Goal: Task Accomplishment & Management: Use online tool/utility

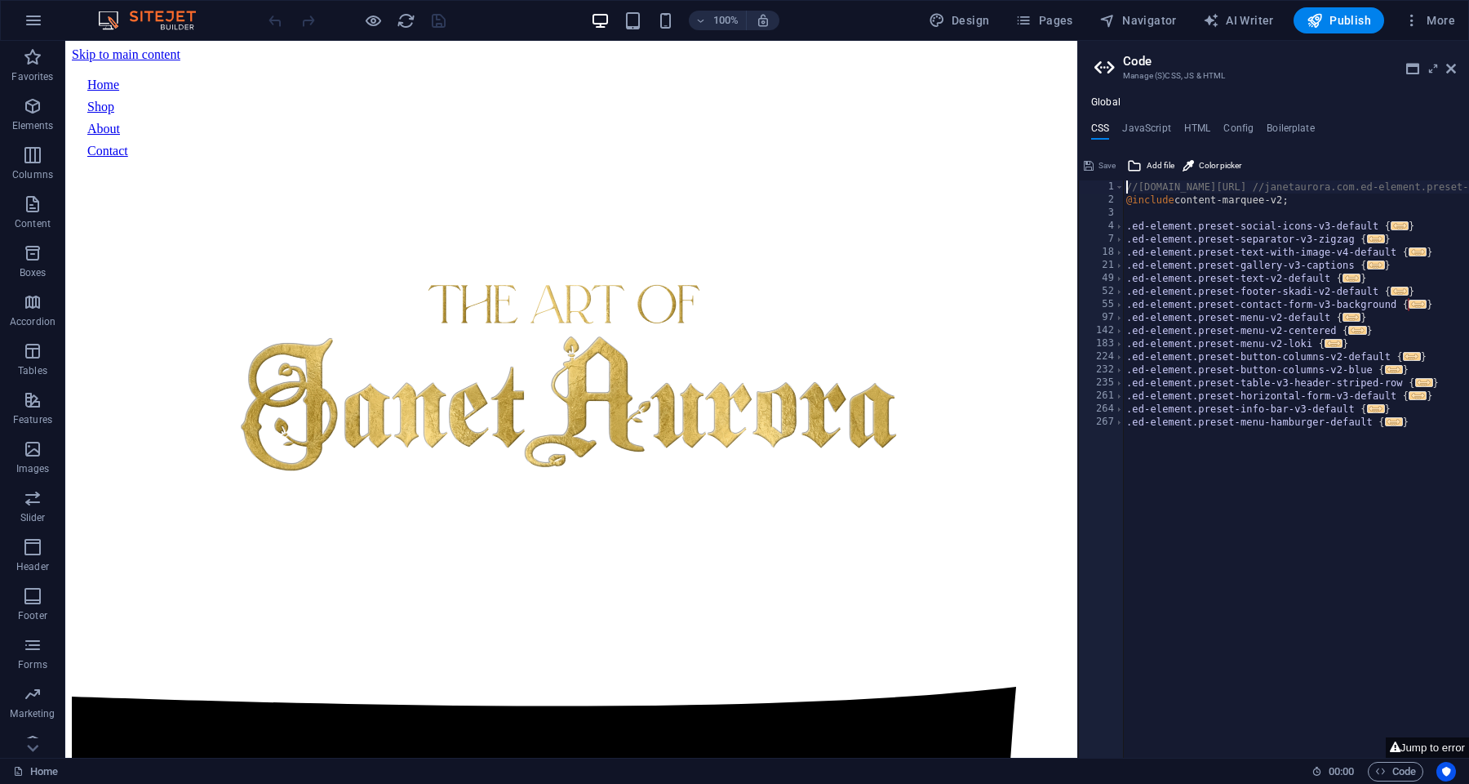
type textarea "//[DOMAIN_NAME][URL] //janetaurora.com.ed-element.preset-content-marquee-v2-def…"
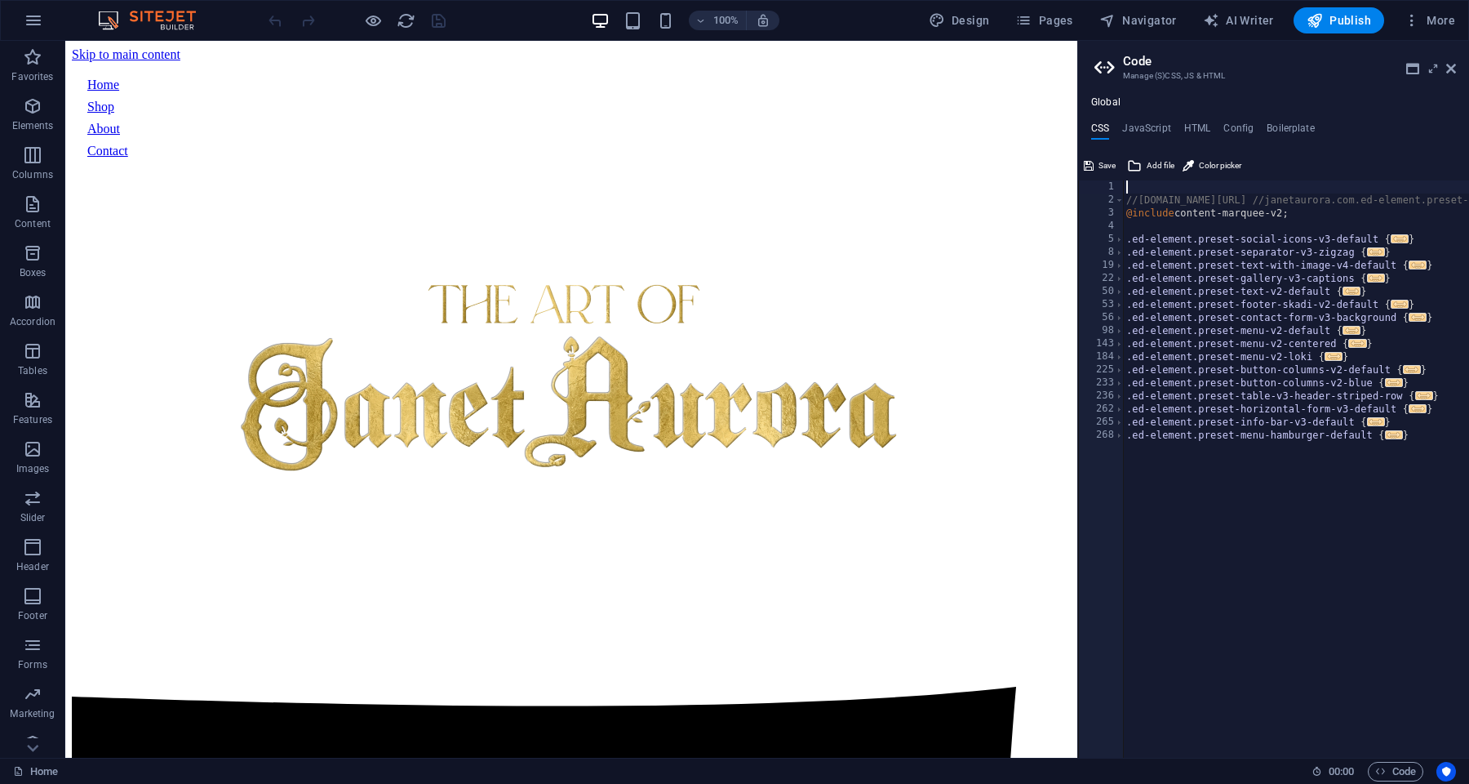
type textarea "}"
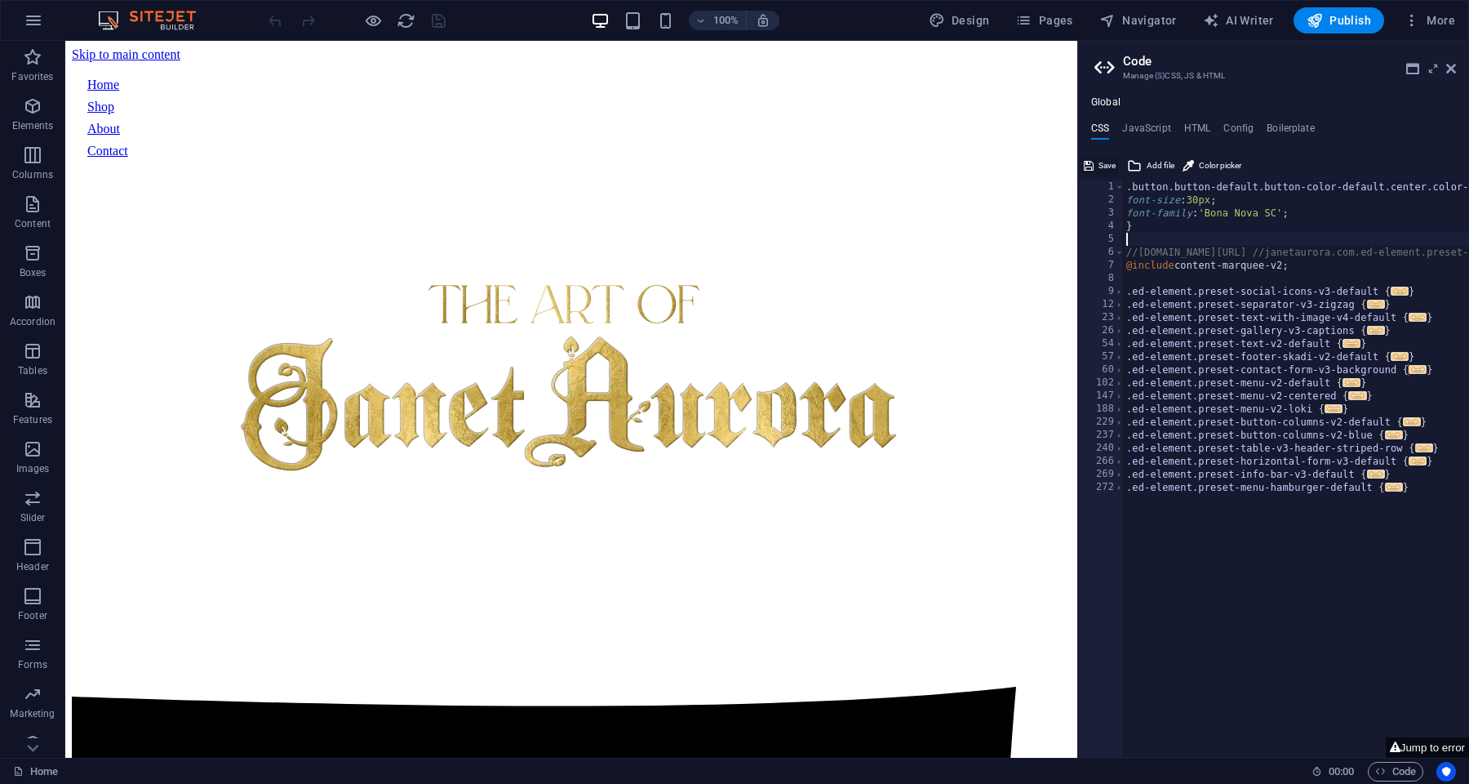
click at [1097, 166] on button "Save" at bounding box center [1100, 166] width 37 height 20
click at [1329, 27] on span "Publish" at bounding box center [1339, 20] width 64 height 16
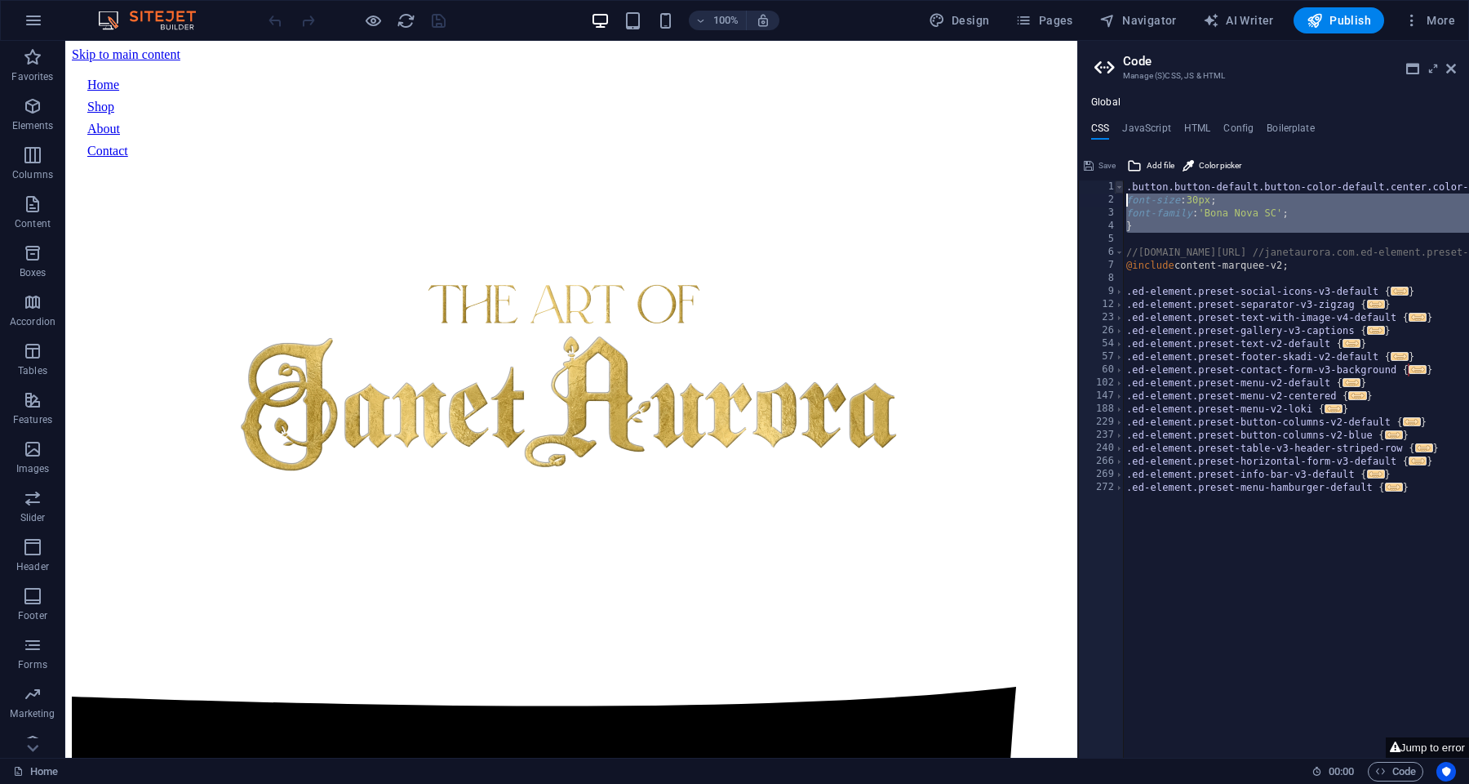
drag, startPoint x: 1153, startPoint y: 238, endPoint x: 1118, endPoint y: 192, distance: 58.3
click at [1118, 192] on div ".button.button-default.button-color-default.center.color-secondary { 1 2 3 4 5 …" at bounding box center [1273, 468] width 391 height 577
click at [1243, 196] on div ".button.button-default.button-color-default.center.color-secondary { font-size …" at bounding box center [1408, 482] width 570 height 604
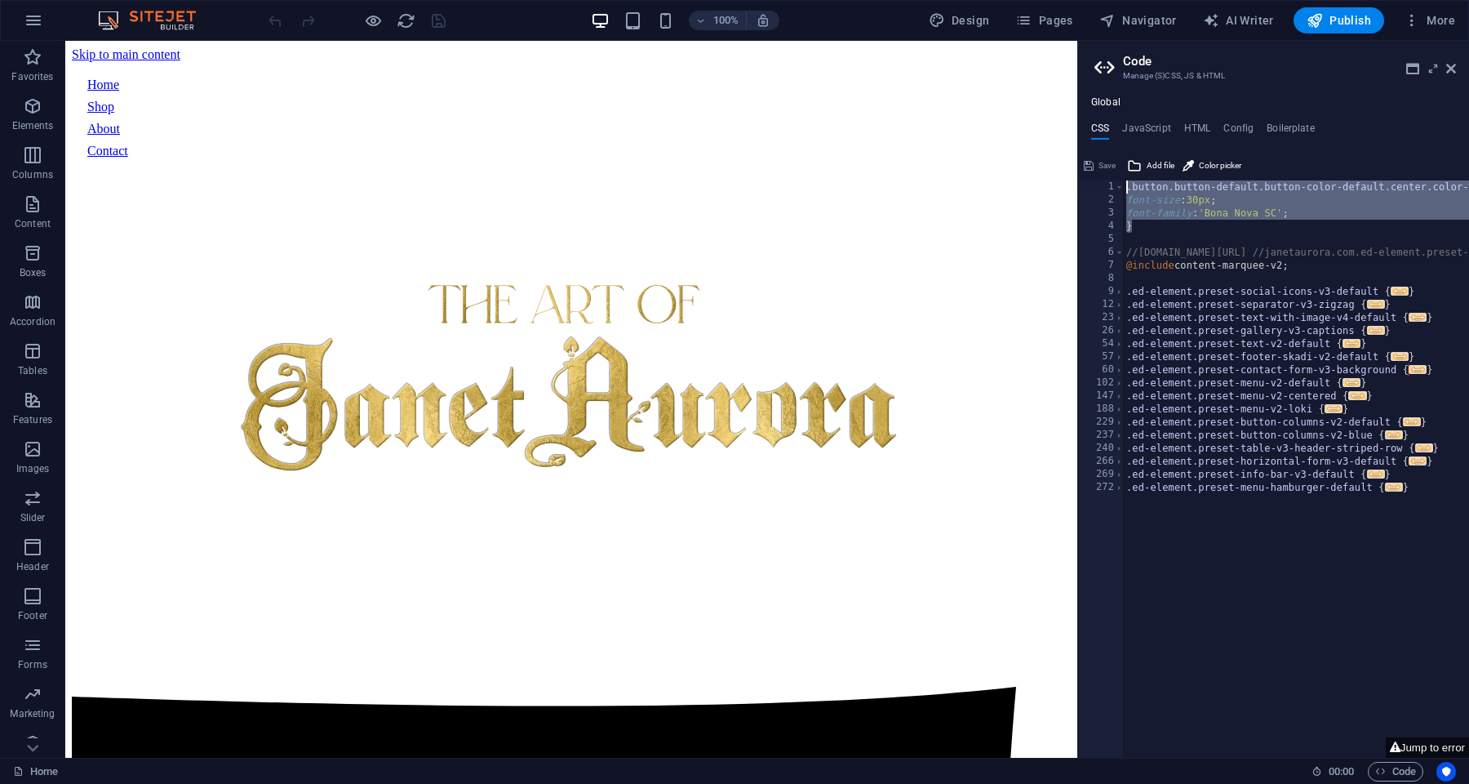
drag, startPoint x: 1152, startPoint y: 228, endPoint x: 1119, endPoint y: 178, distance: 59.5
click at [1119, 178] on div "font-size: 30px; 1 2 3 4 5 6 7 8 9 12 23 26 54 57 60 102 147 188 229 237 240 26…" at bounding box center [1273, 455] width 391 height 605
click at [1251, 202] on div ".button.button-default.button-color-default.center.color-secondary { font-size …" at bounding box center [1408, 482] width 570 height 604
type textarea "font-size: 30px;"
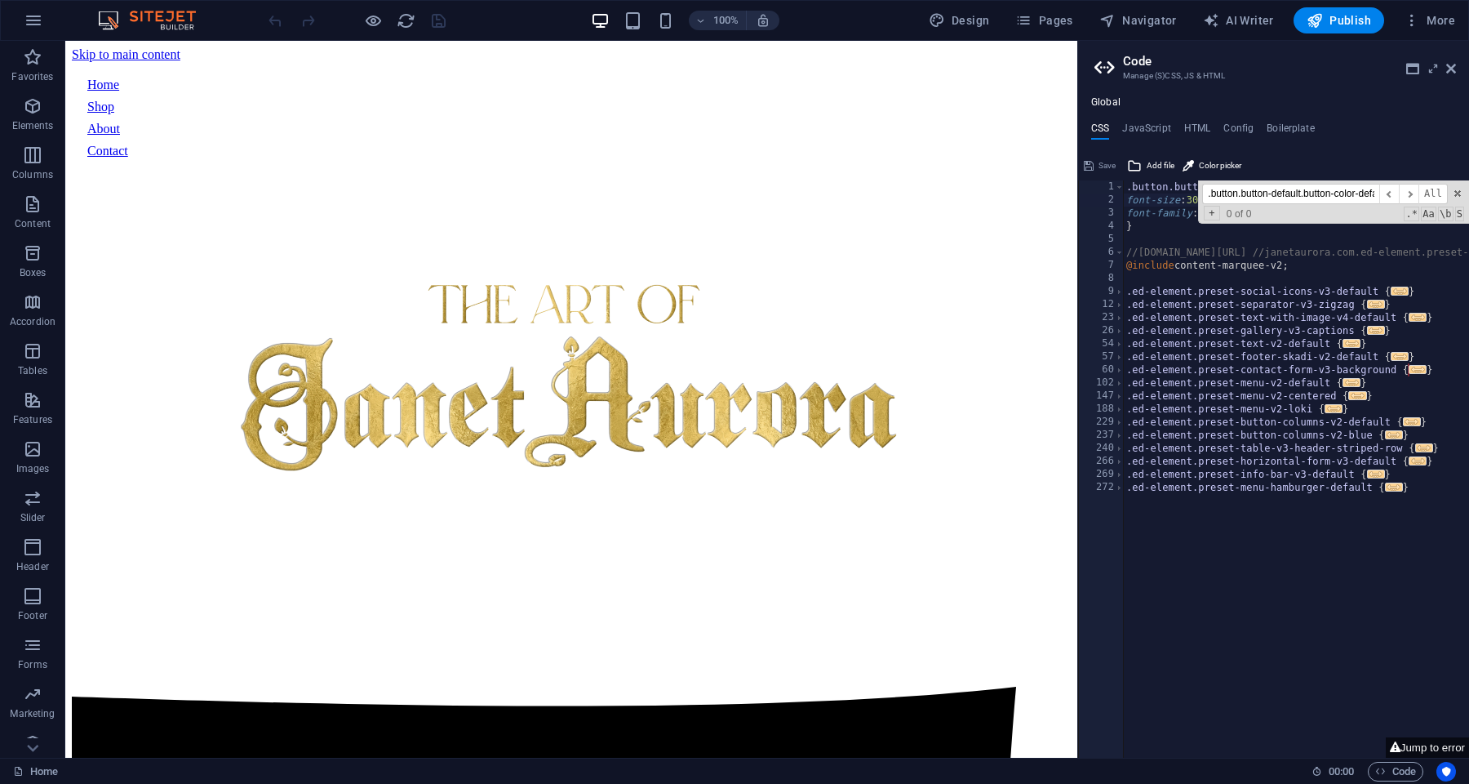
scroll to position [0, 149]
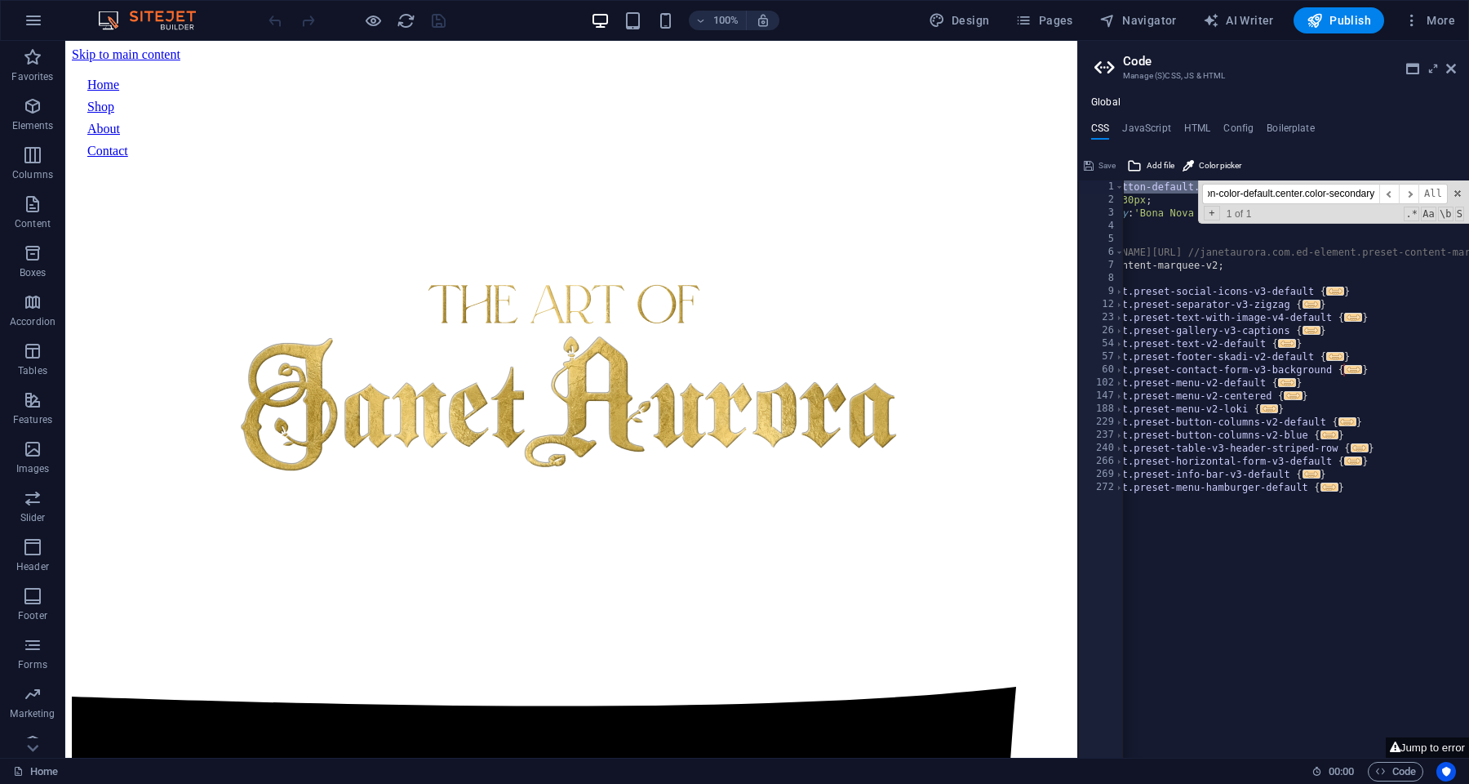
type input ".button.button-default.button-color-default.center.color-secondary"
click at [1294, 277] on div ".button.button-default.button-color-default.center.color-secondary { font-size …" at bounding box center [1344, 482] width 570 height 604
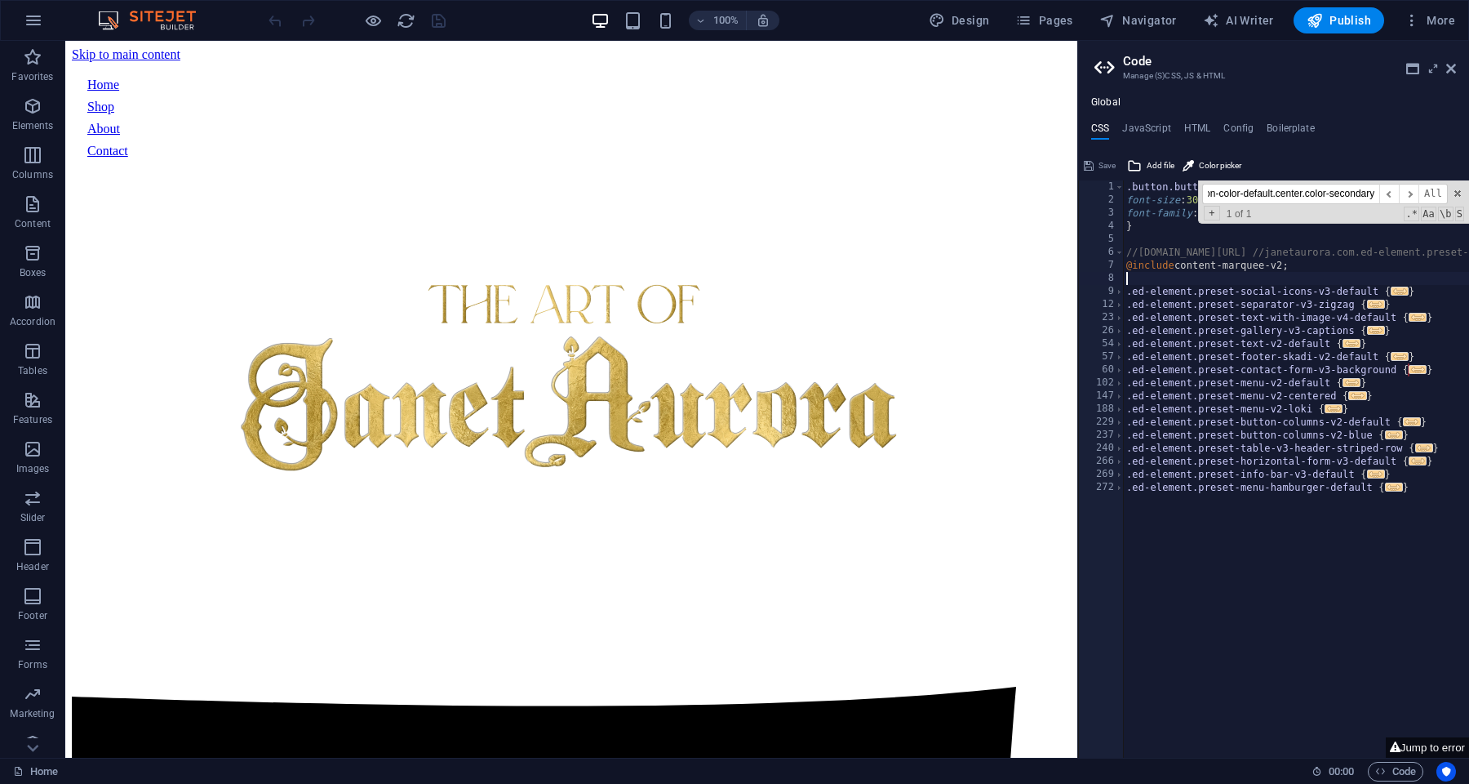
click at [1158, 249] on div ".button.button-default.button-color-default.center.color-secondary { font-size …" at bounding box center [1408, 482] width 570 height 604
click at [1157, 223] on div ".button.button-default.button-color-default.center.color-secondary { font-size …" at bounding box center [1408, 482] width 570 height 604
type textarea "}"
click at [1193, 127] on h4 "HTML" at bounding box center [1197, 131] width 27 height 18
type textarea "<a href="#main-content" class="wv-link-content button">Skip to main content</a>"
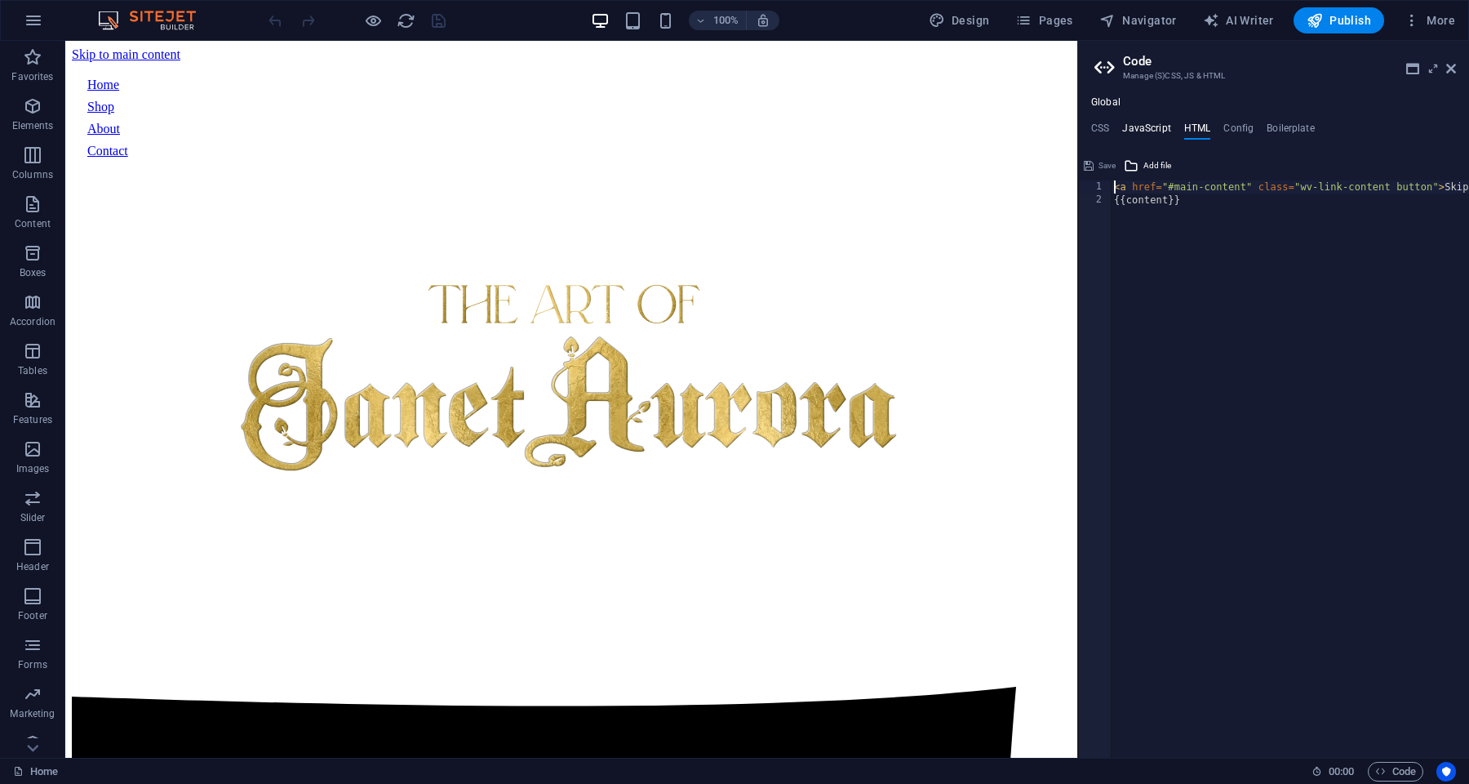
click at [1155, 124] on h4 "JavaScript" at bounding box center [1146, 131] width 48 height 18
type textarea "/* JS for preset "Menu V2" */"
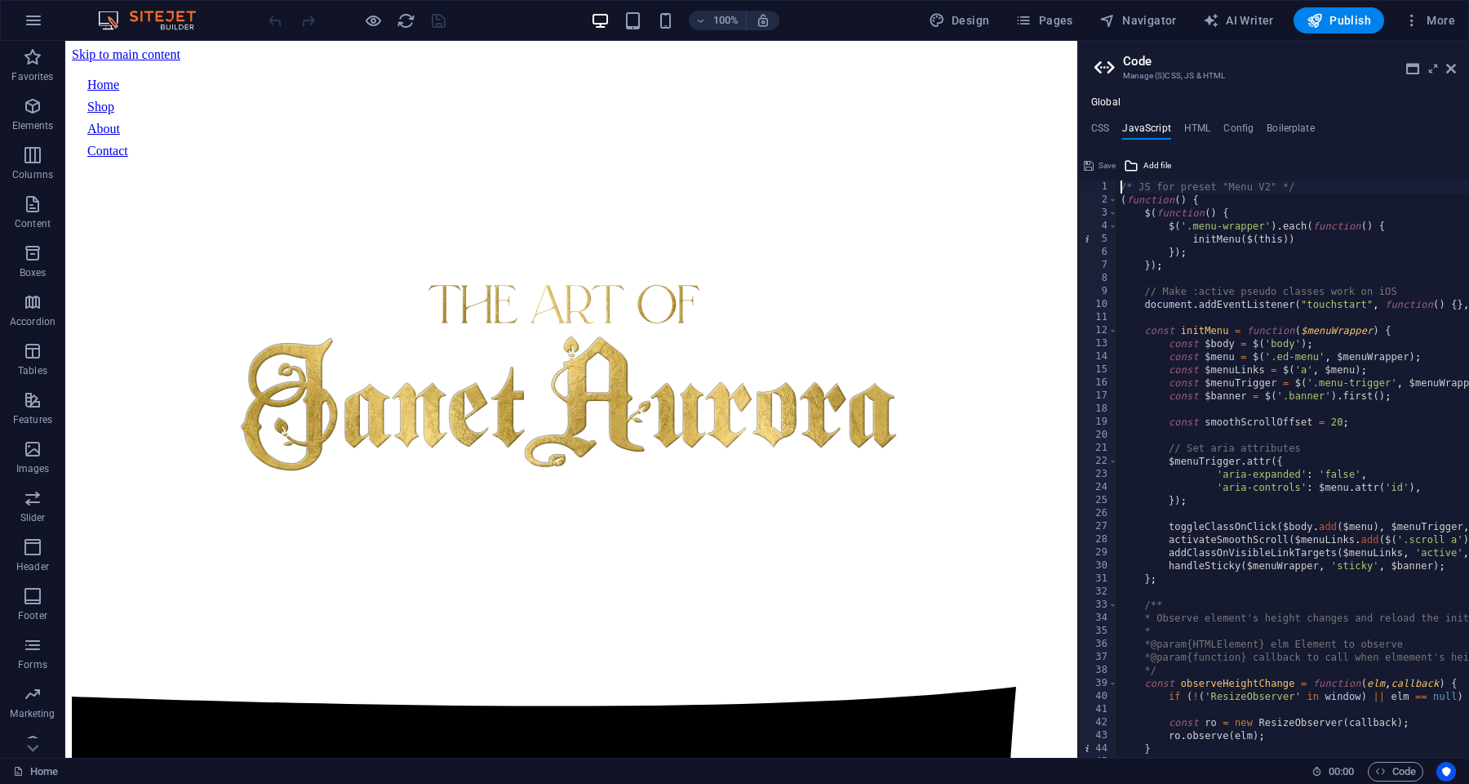
click at [1215, 128] on ul "CSS JavaScript HTML Config Boilerplate" at bounding box center [1273, 131] width 391 height 18
click at [1242, 128] on h4 "Config" at bounding box center [1239, 131] width 30 height 18
type textarea "$color-background: #ffffff;"
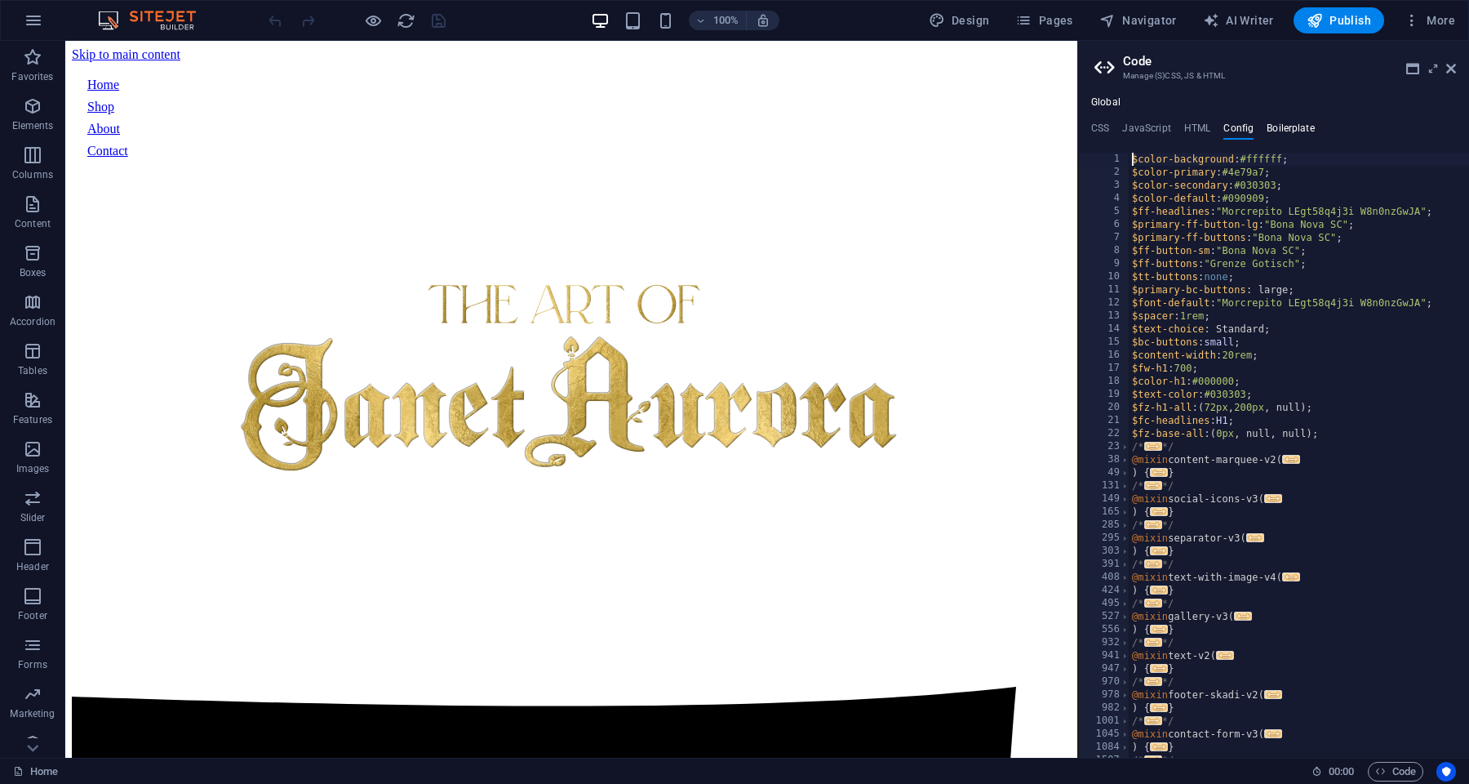
click at [1287, 125] on h4 "Boilerplate" at bounding box center [1291, 131] width 48 height 18
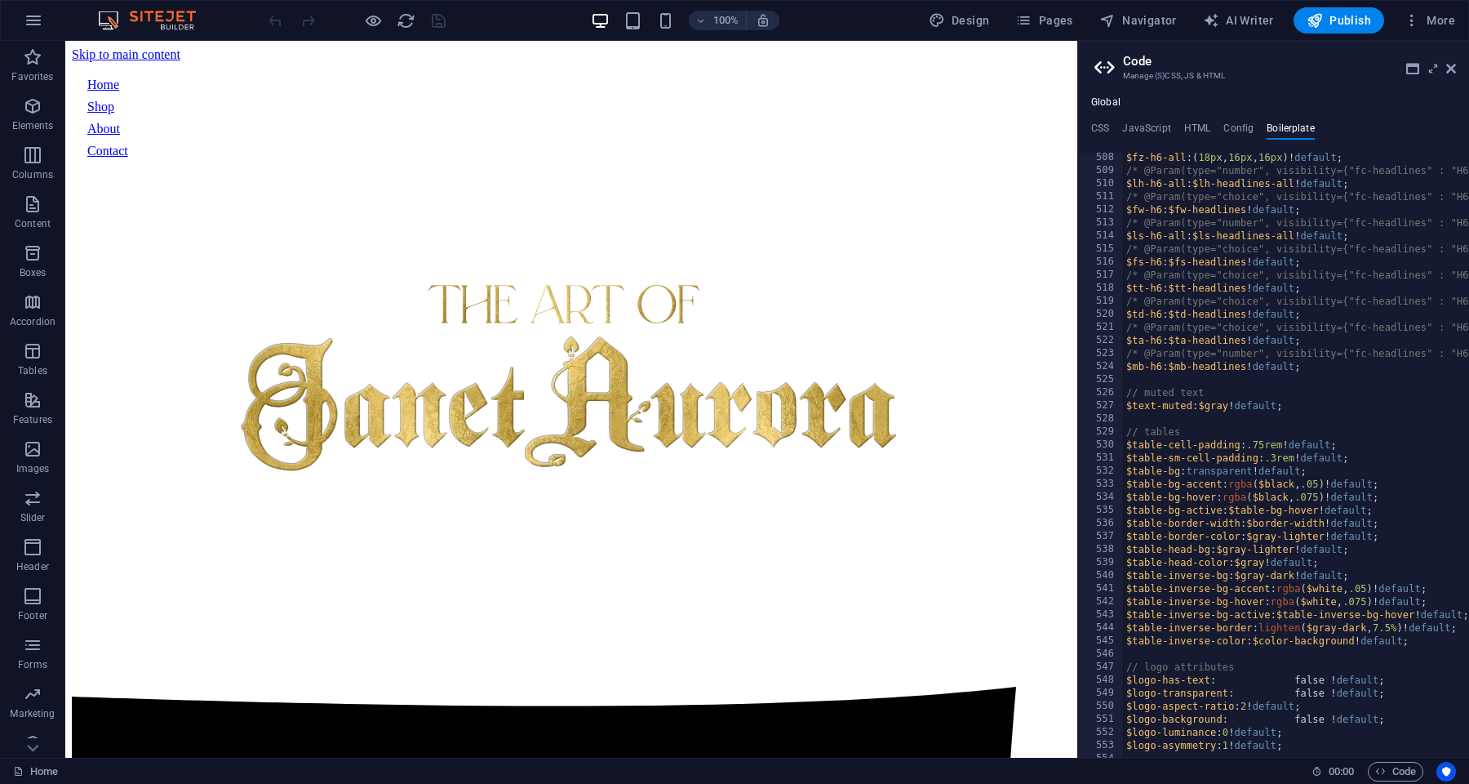
scroll to position [3288, 0]
click at [1236, 129] on h4 "Config" at bounding box center [1239, 131] width 30 height 18
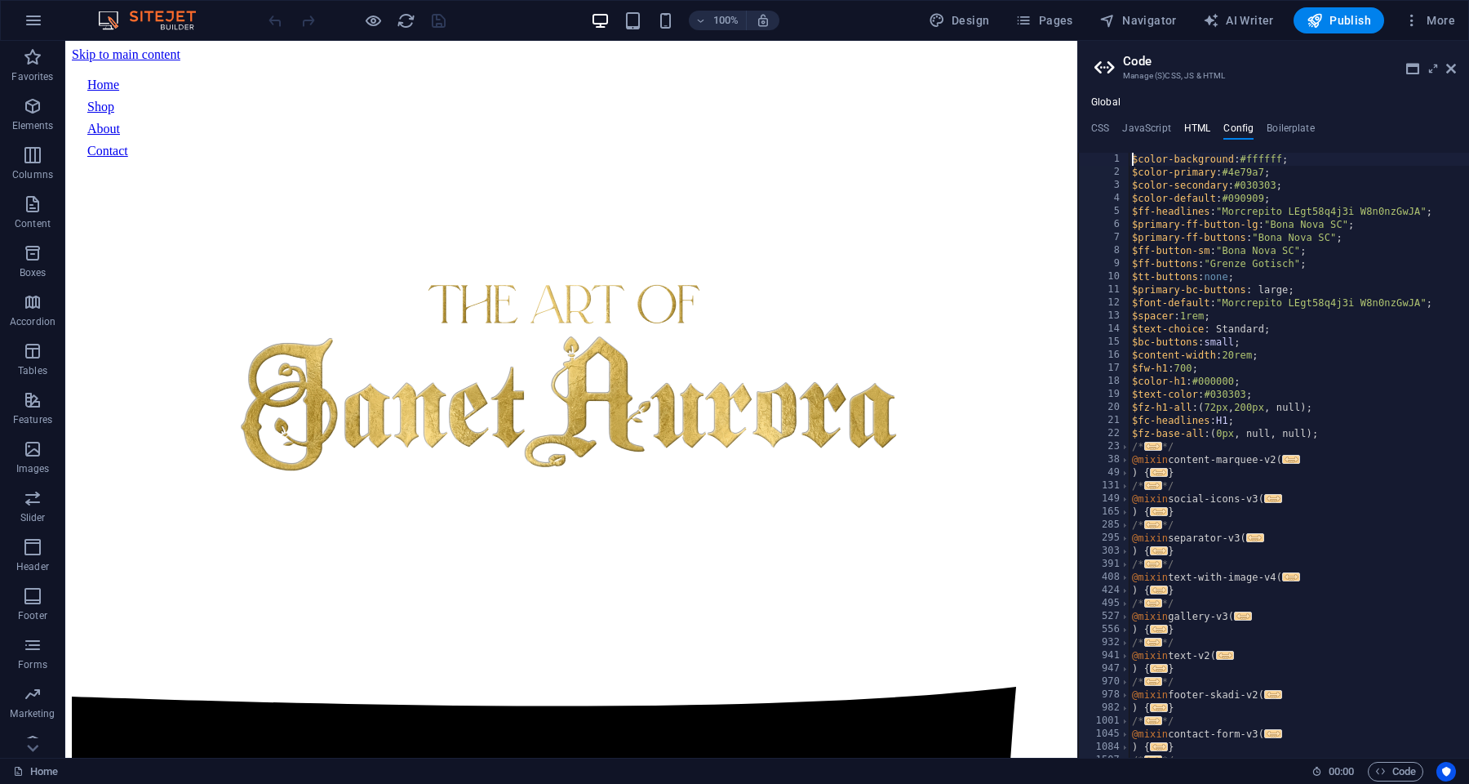
click at [1193, 127] on h4 "HTML" at bounding box center [1197, 131] width 27 height 18
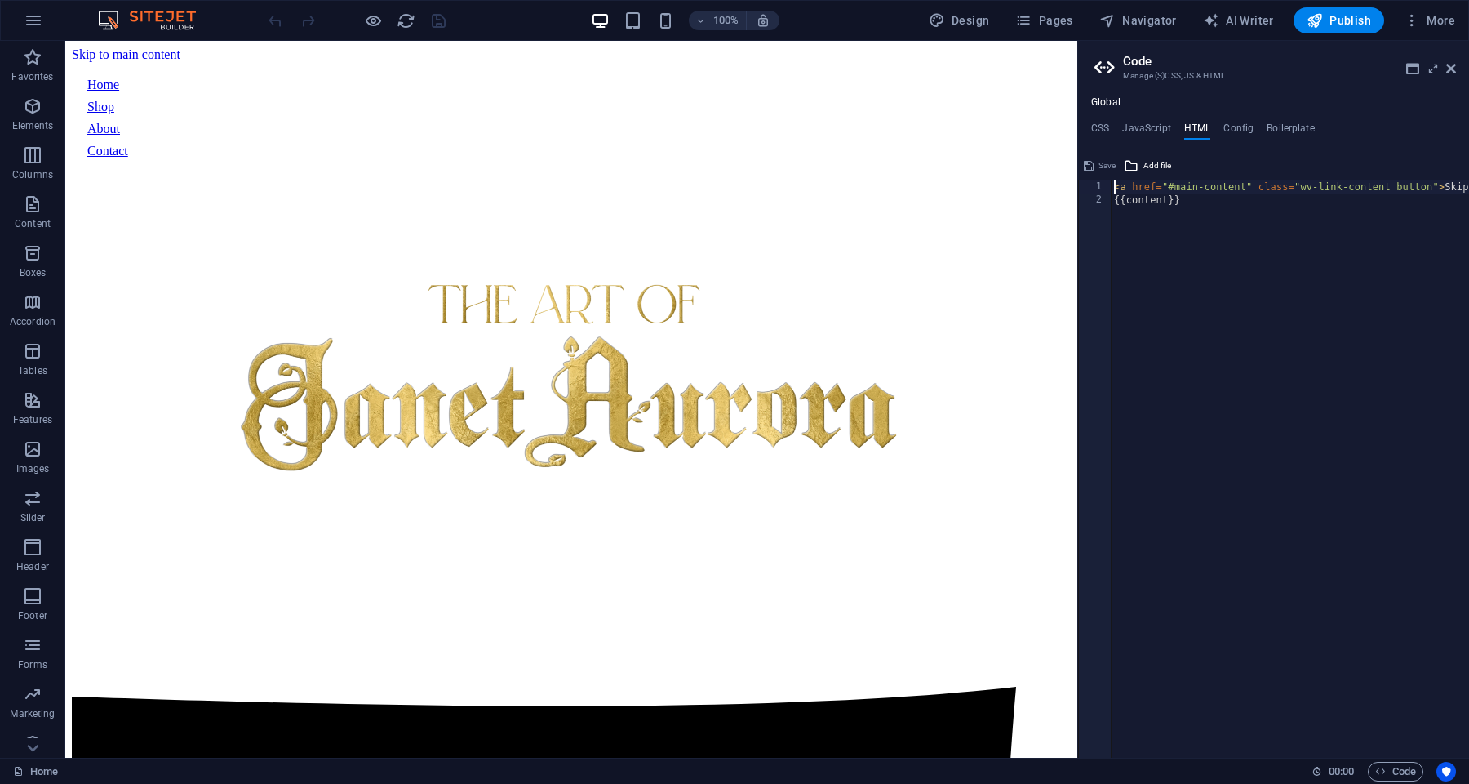
click at [1156, 121] on div "Global CSS JavaScript HTML Config Boilerplate } 1 2 3 4 5 6 7 8 9 12 23 26 54 5…" at bounding box center [1273, 426] width 391 height 661
click at [1144, 124] on h4 "JavaScript" at bounding box center [1146, 131] width 48 height 18
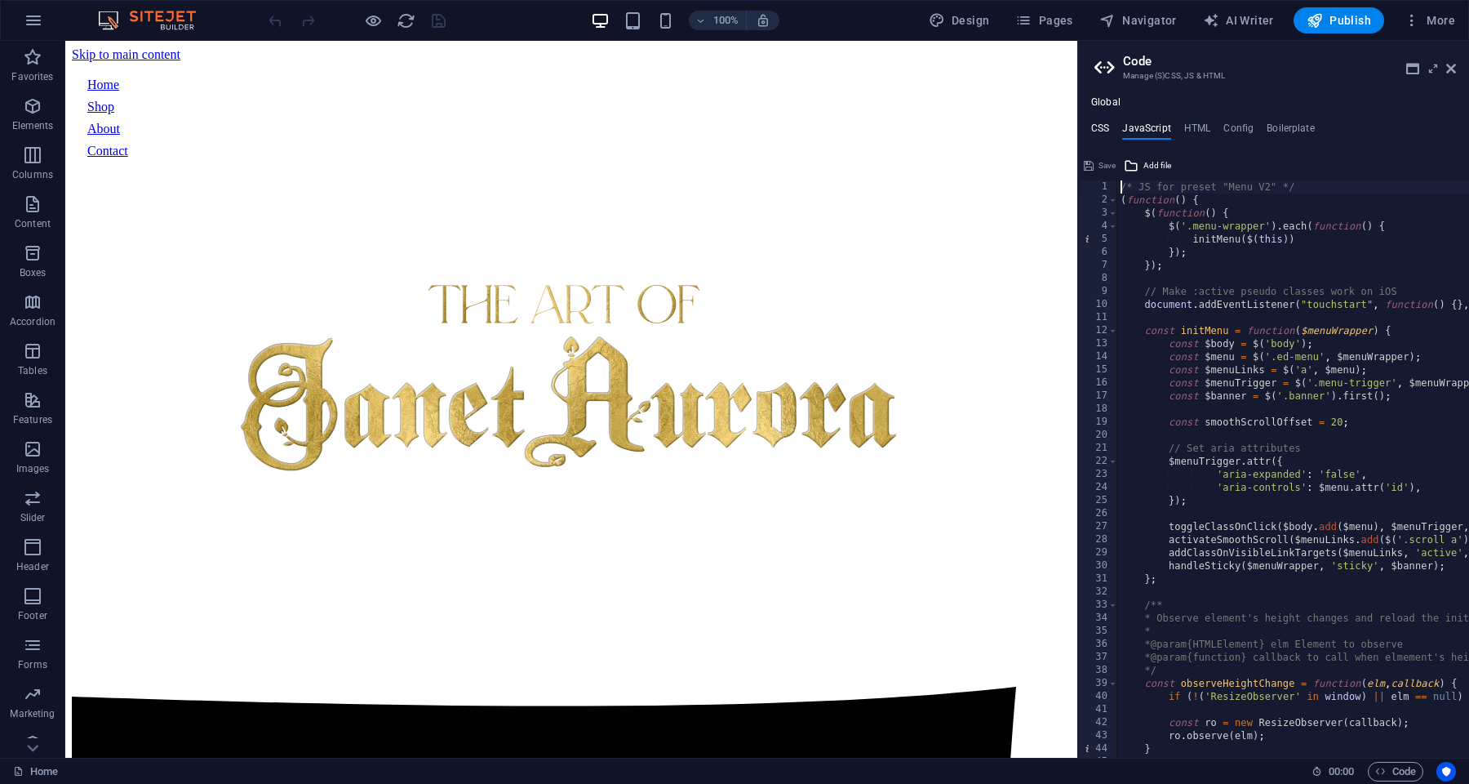
click at [1104, 130] on h4 "CSS" at bounding box center [1100, 131] width 18 height 18
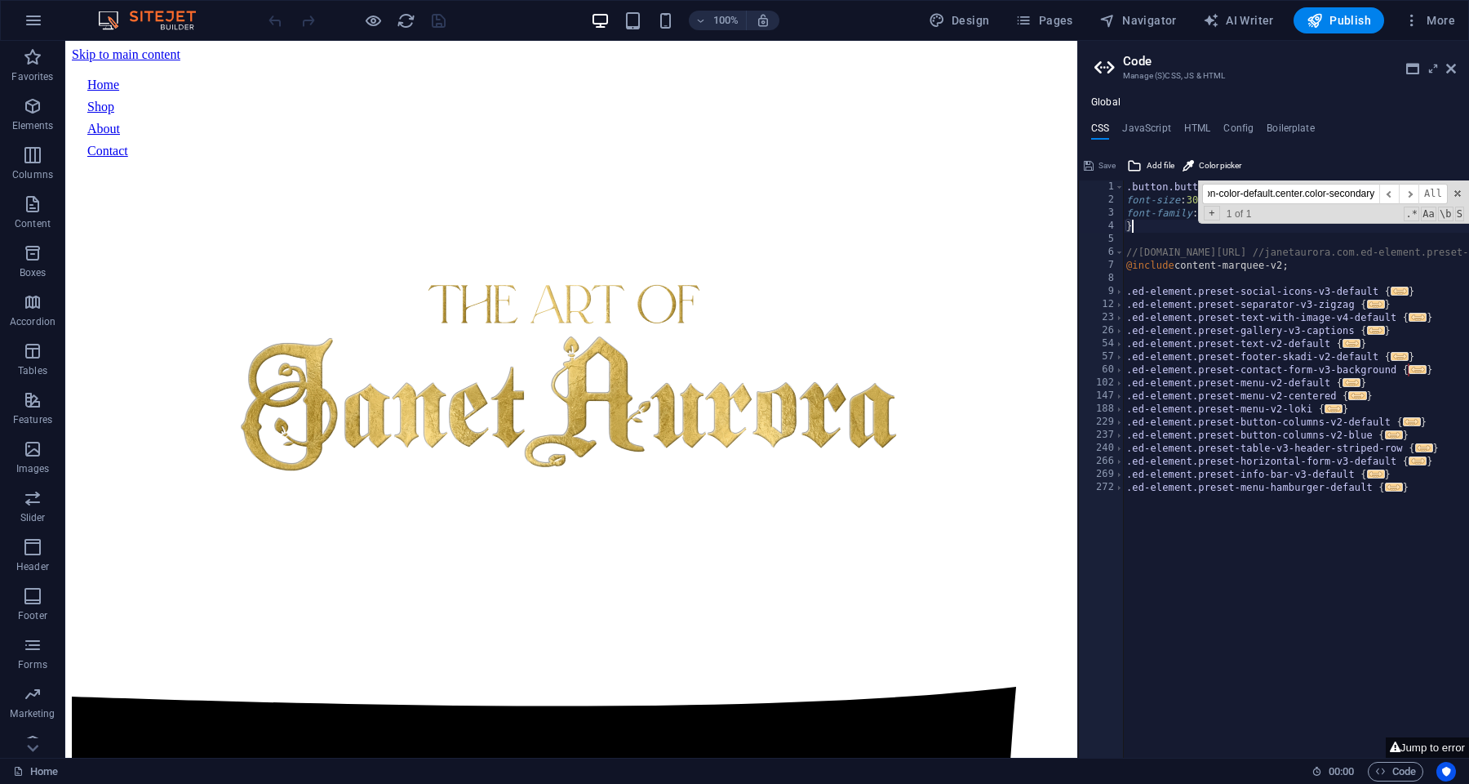
click at [1167, 235] on div ".button.button-default.button-color-default.center.color-secondary { font-size …" at bounding box center [1408, 482] width 570 height 604
click at [1153, 223] on div ".button.button-default.button-color-default.center.color-secondary { font-size …" at bounding box center [1408, 482] width 570 height 604
click at [1460, 193] on span at bounding box center [1457, 193] width 11 height 11
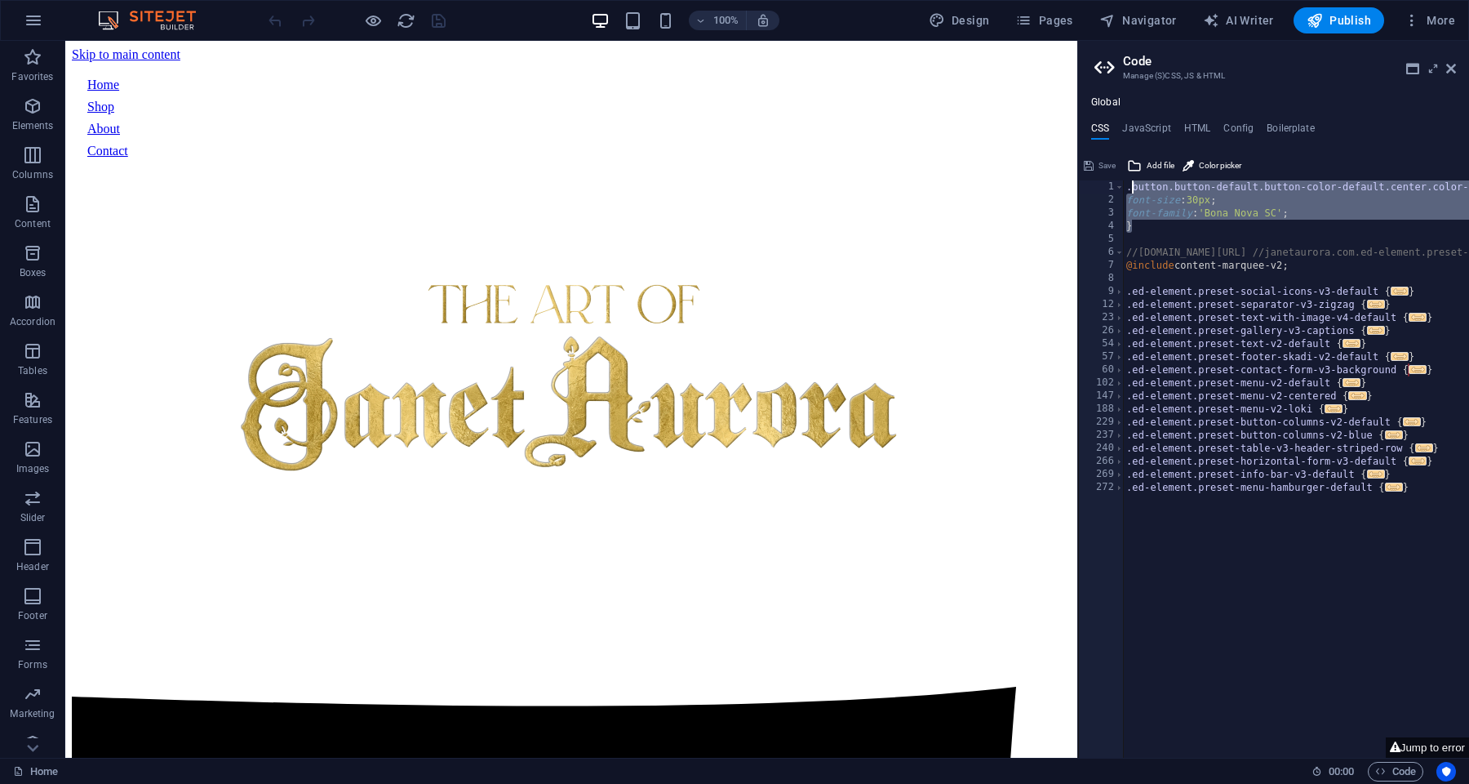
drag, startPoint x: 1153, startPoint y: 224, endPoint x: 1113, endPoint y: 179, distance: 60.1
click at [1113, 179] on div "} 1 2 3 4 5 6 7 8 9 12 23 26 54 57 60 102 147 188 229 237 240 266 269 272 .butt…" at bounding box center [1273, 455] width 391 height 605
click at [1212, 195] on div ".button.button-default.button-color-default.center.color-secondary { font-size …" at bounding box center [1408, 482] width 570 height 604
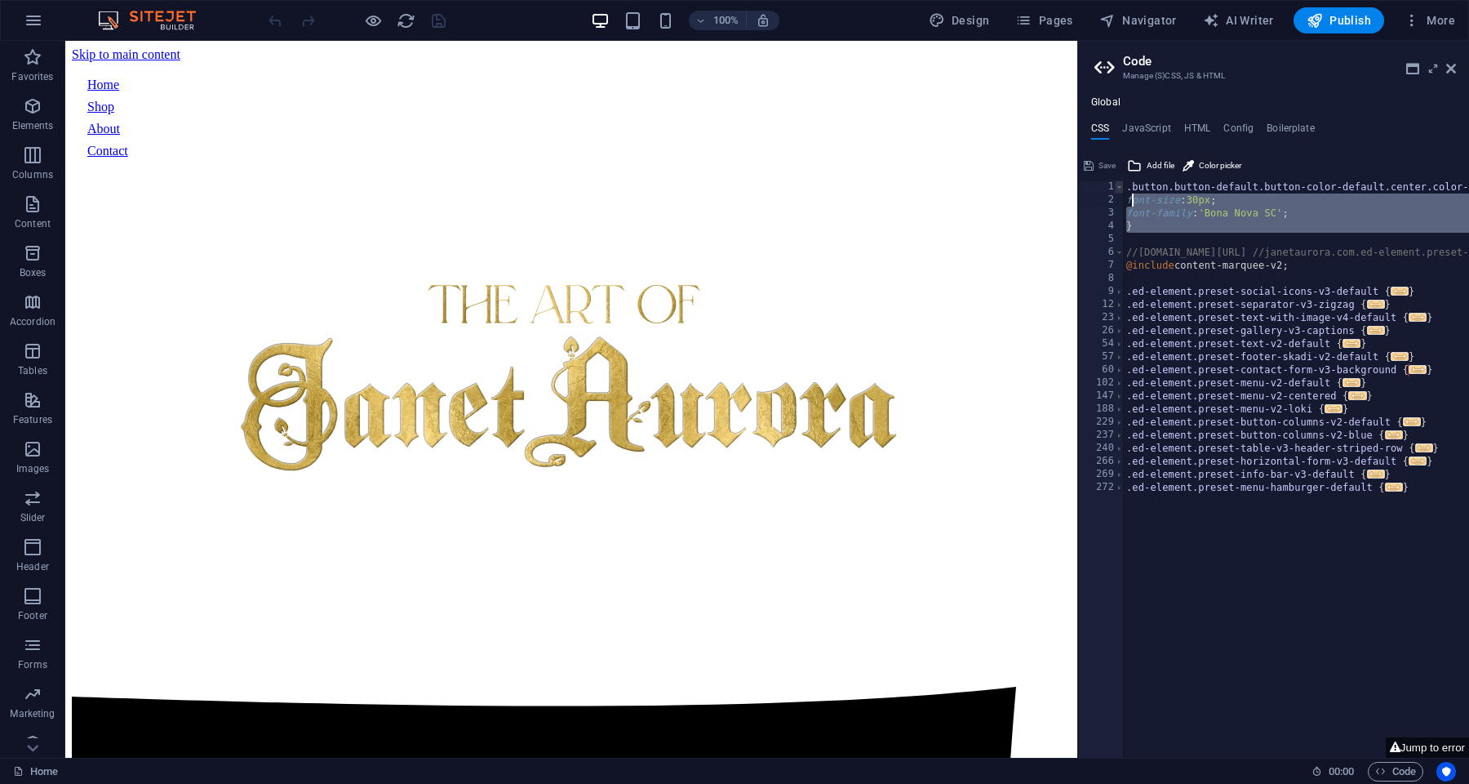
drag, startPoint x: 1170, startPoint y: 232, endPoint x: 1121, endPoint y: 181, distance: 70.4
click at [1121, 181] on div "font-size: 30px; 1 2 3 4 5 6 7 8 9 12 23 26 54 57 60 102 147 188 229 237 240 26…" at bounding box center [1273, 468] width 391 height 577
type textarea ".button.button-default.button-color-default.center.color-secondary { font-size:…"
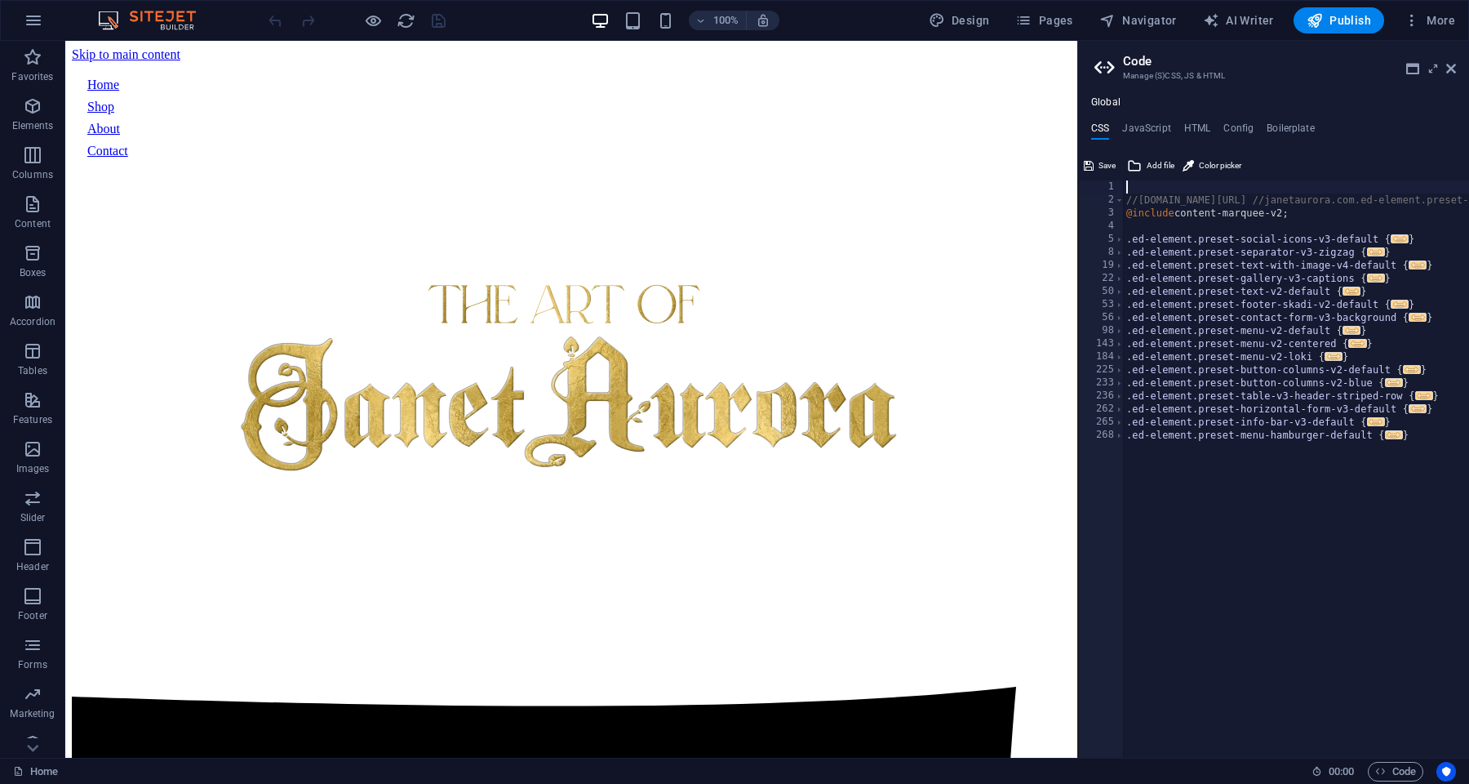
type textarea "//[DOMAIN_NAME][URL] //janetaurora.com.ed-element.preset-content-marquee-v2-def…"
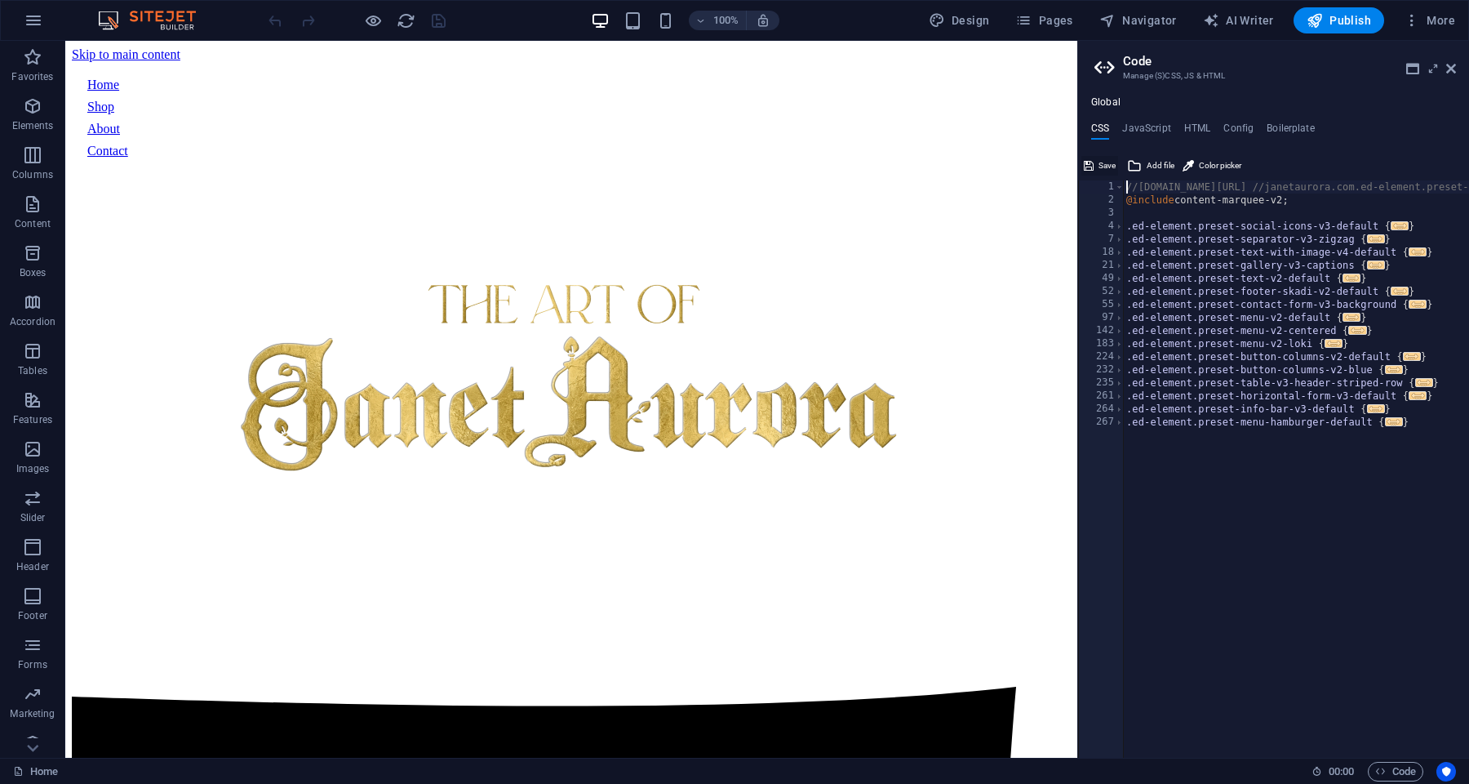
click at [1098, 160] on button "Save" at bounding box center [1100, 166] width 37 height 20
click at [170, 51] on icon at bounding box center [171, 50] width 9 height 17
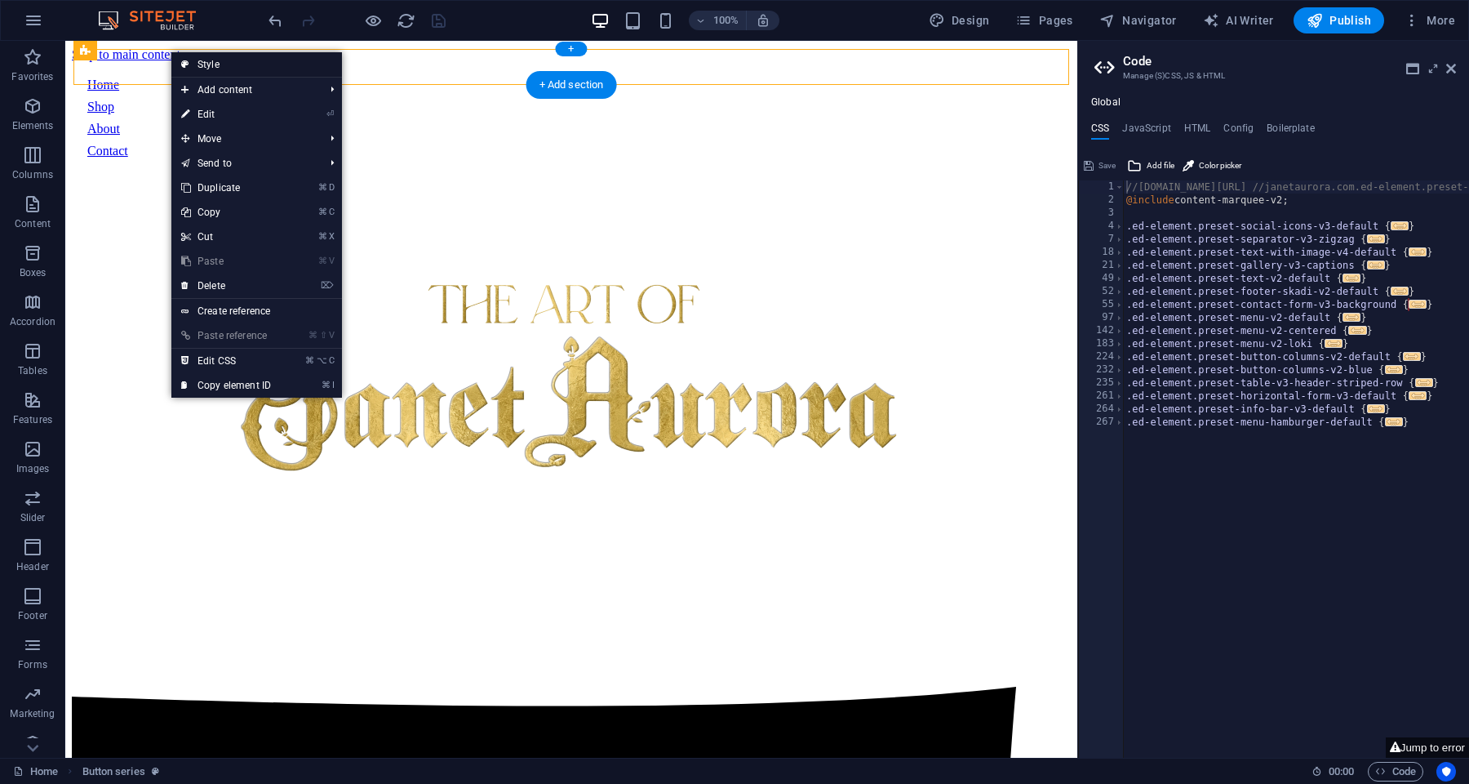
click at [220, 68] on link "Style" at bounding box center [256, 64] width 171 height 24
select select "rem"
select select
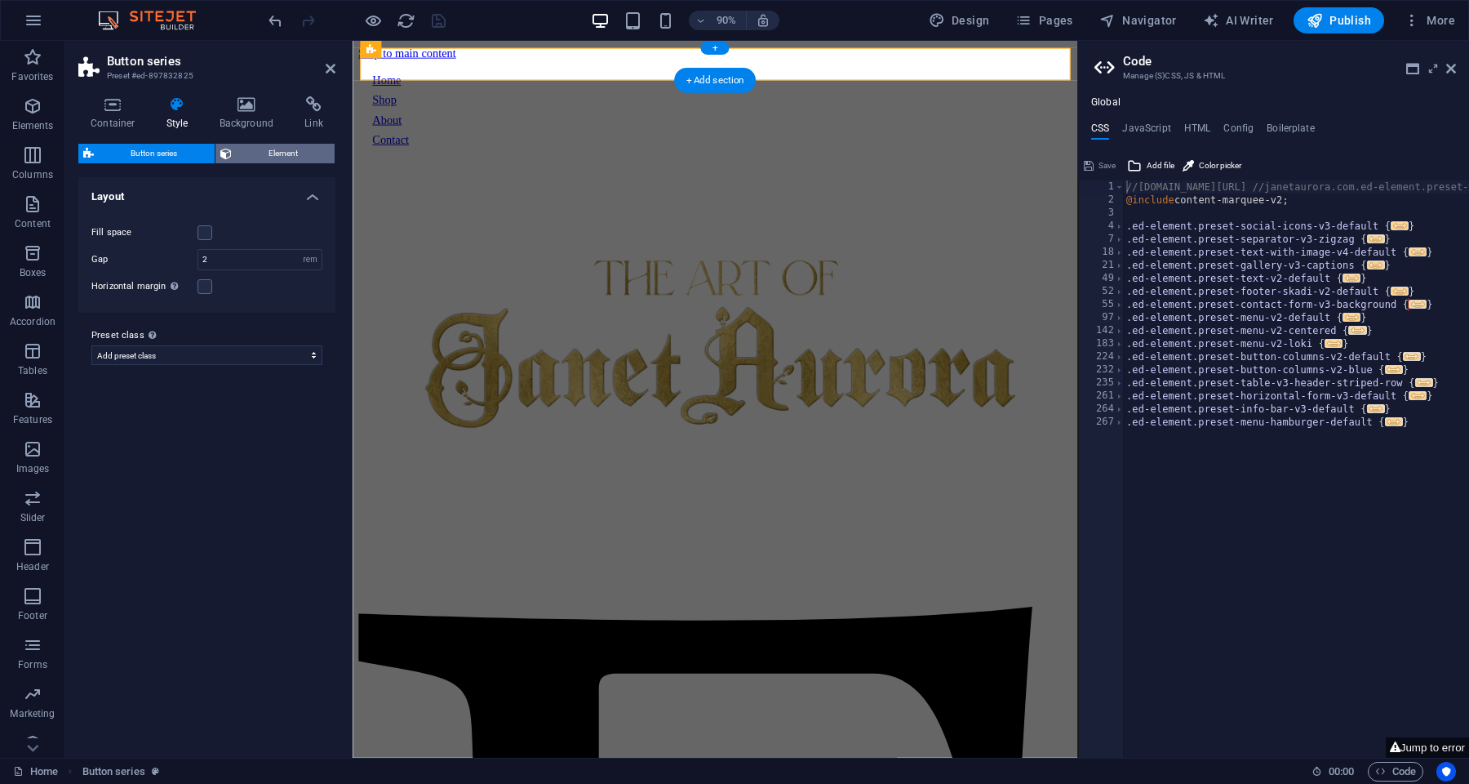
click at [251, 149] on span "Element" at bounding box center [284, 154] width 94 height 20
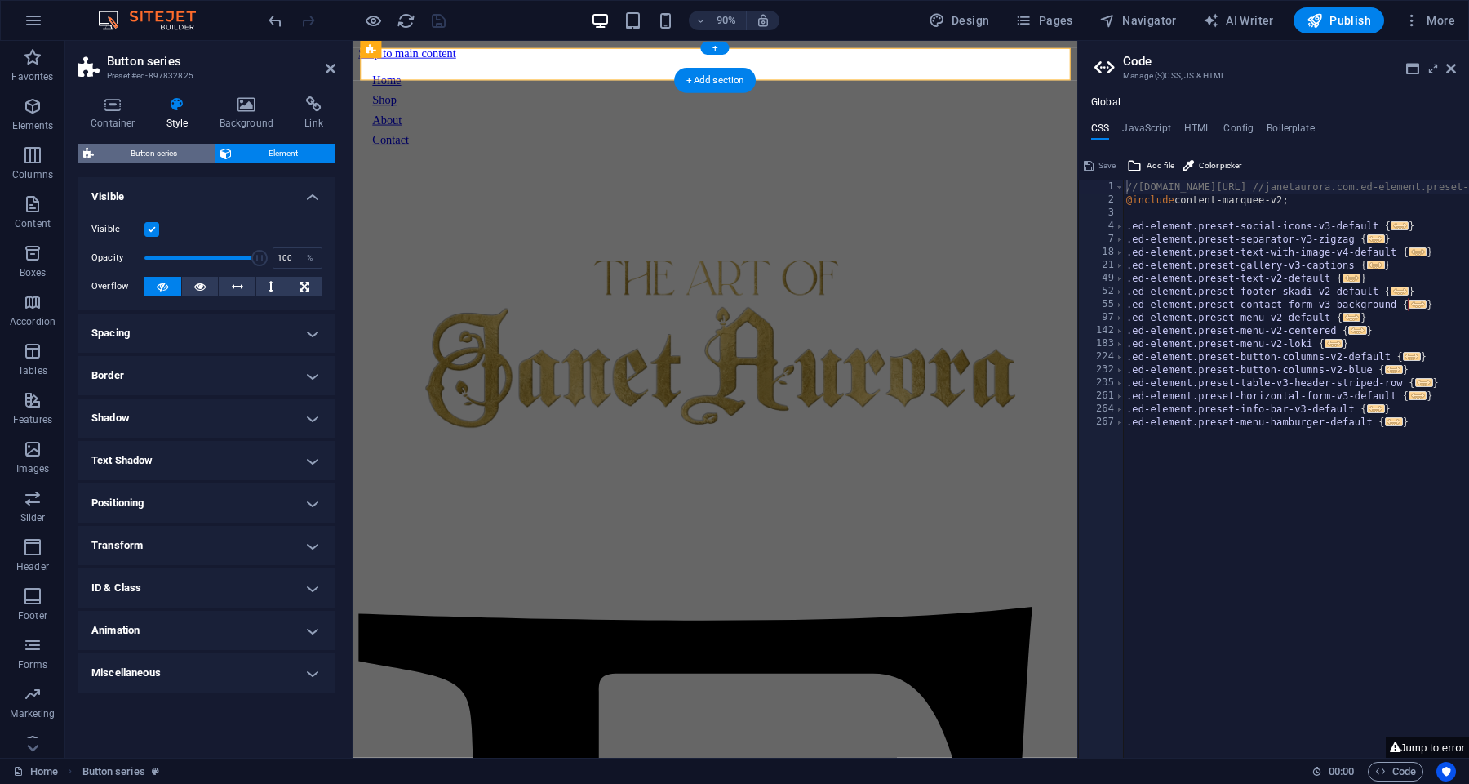
click at [169, 152] on span "Button series" at bounding box center [154, 154] width 111 height 20
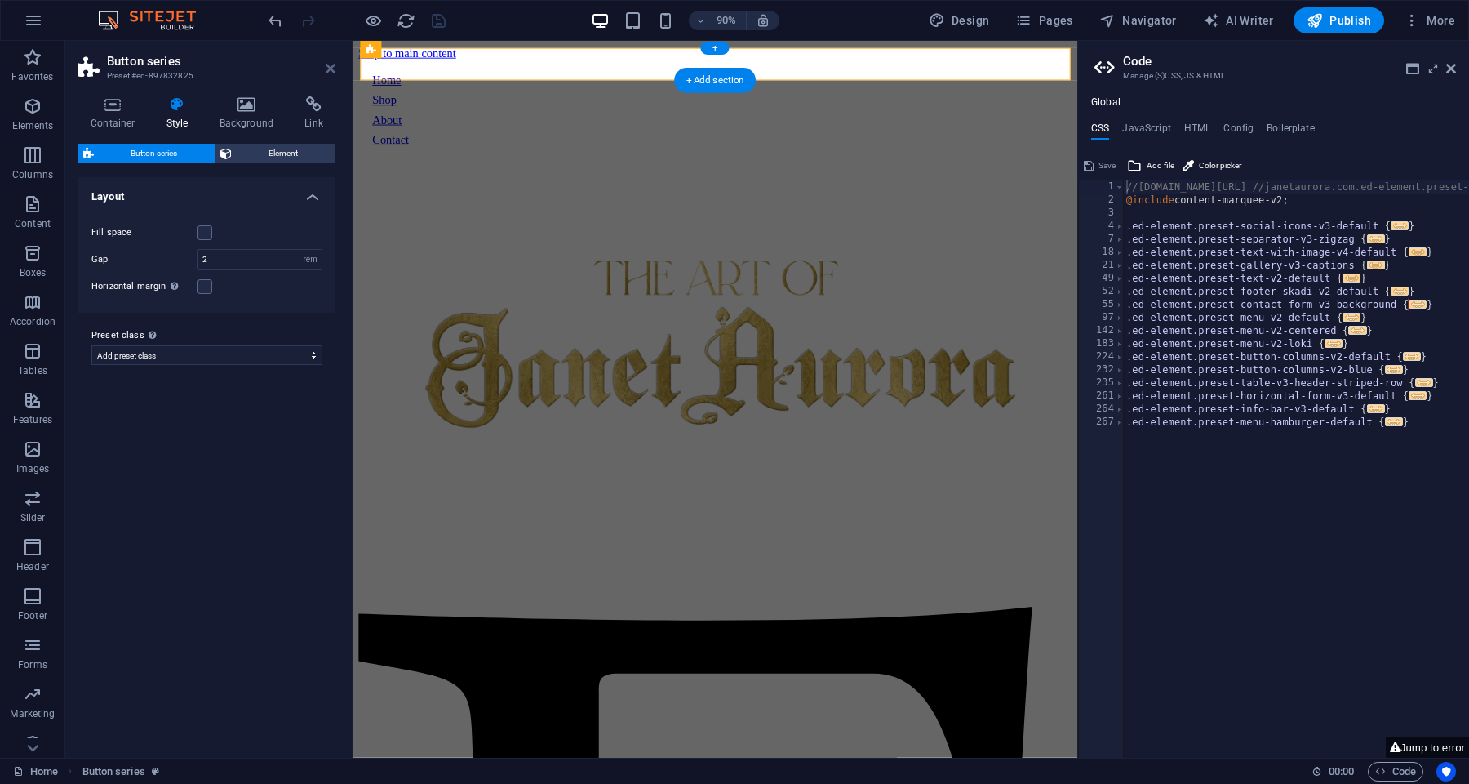
click at [331, 72] on icon at bounding box center [331, 68] width 10 height 13
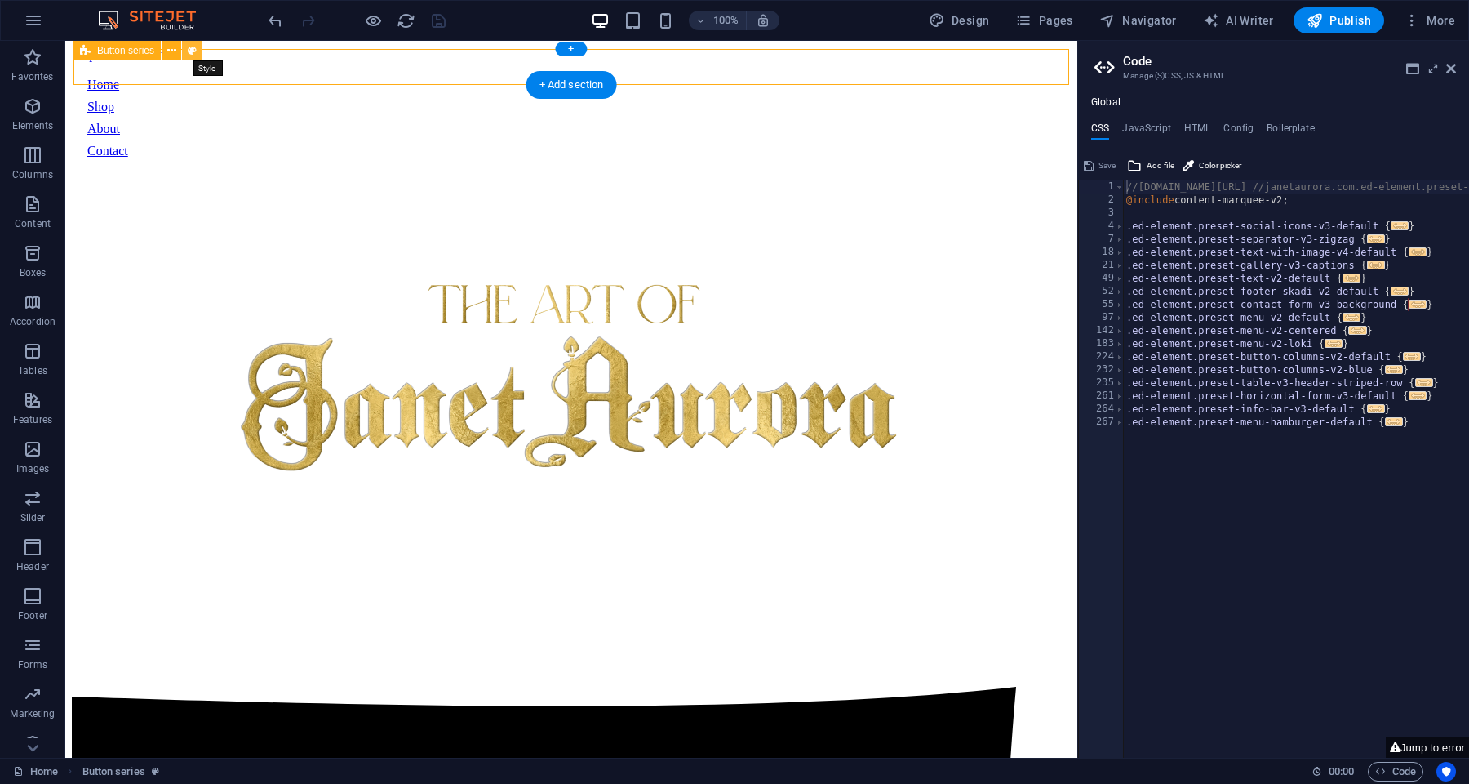
click at [195, 52] on icon at bounding box center [192, 50] width 9 height 17
select select "rem"
select select
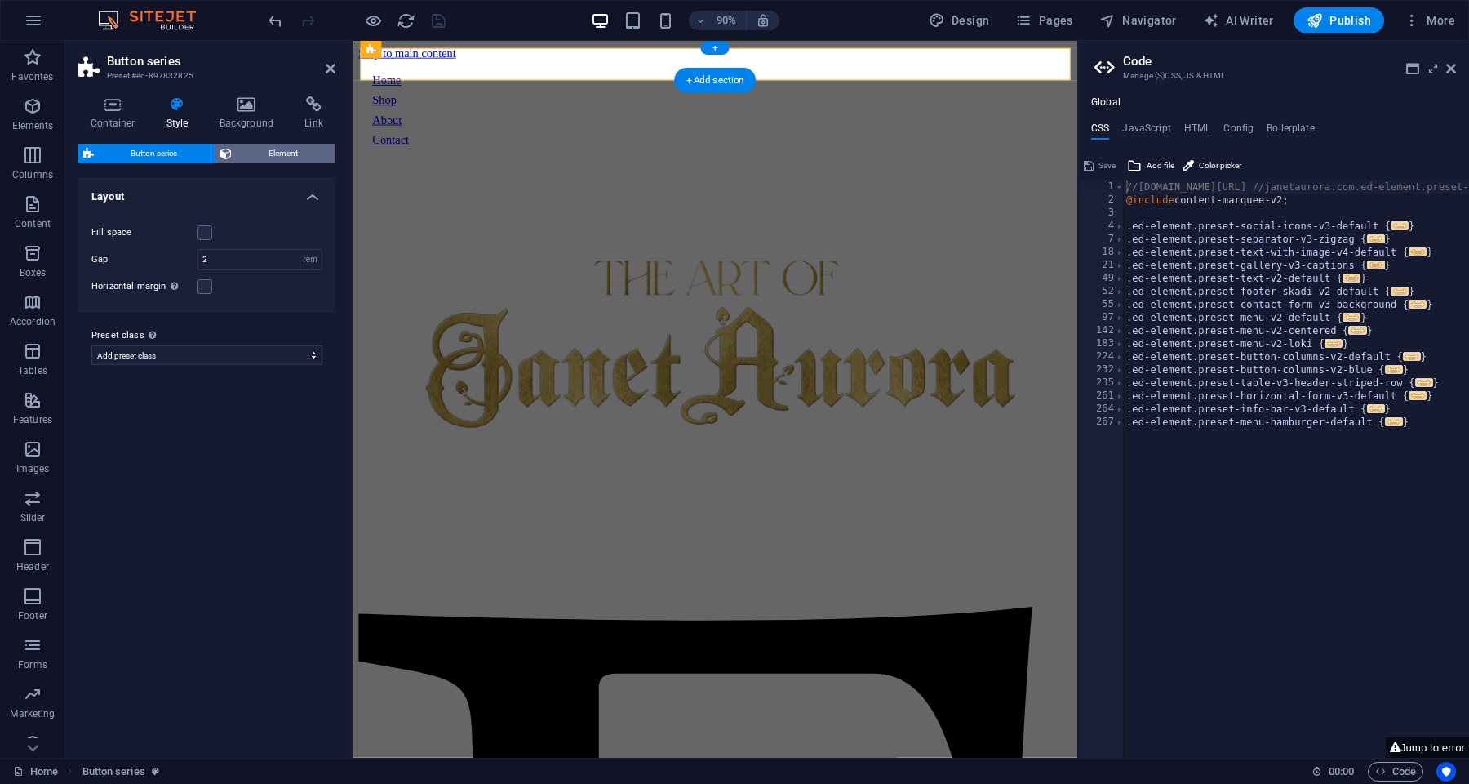
click at [269, 158] on span "Element" at bounding box center [284, 154] width 94 height 20
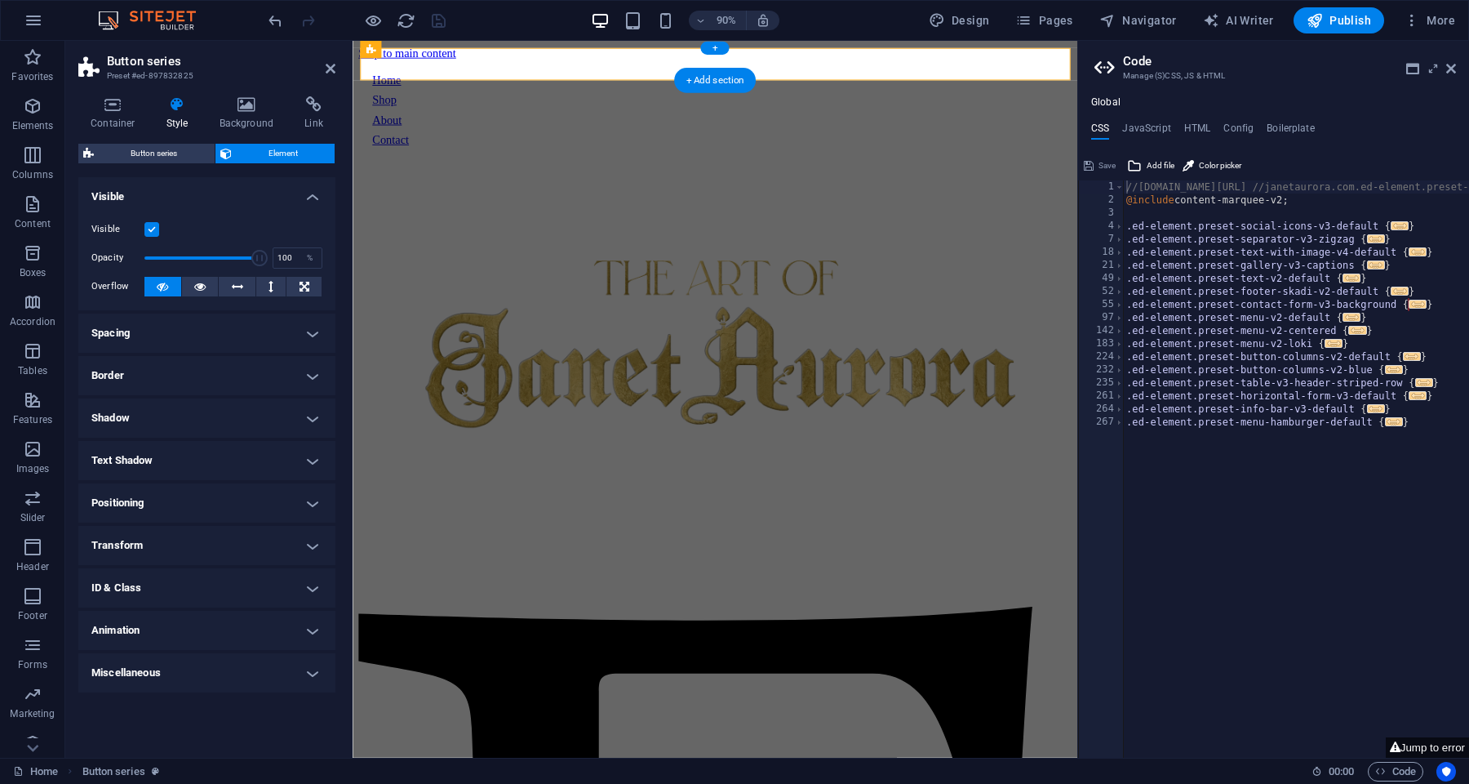
click at [266, 575] on h4 "ID & Class" at bounding box center [206, 587] width 257 height 39
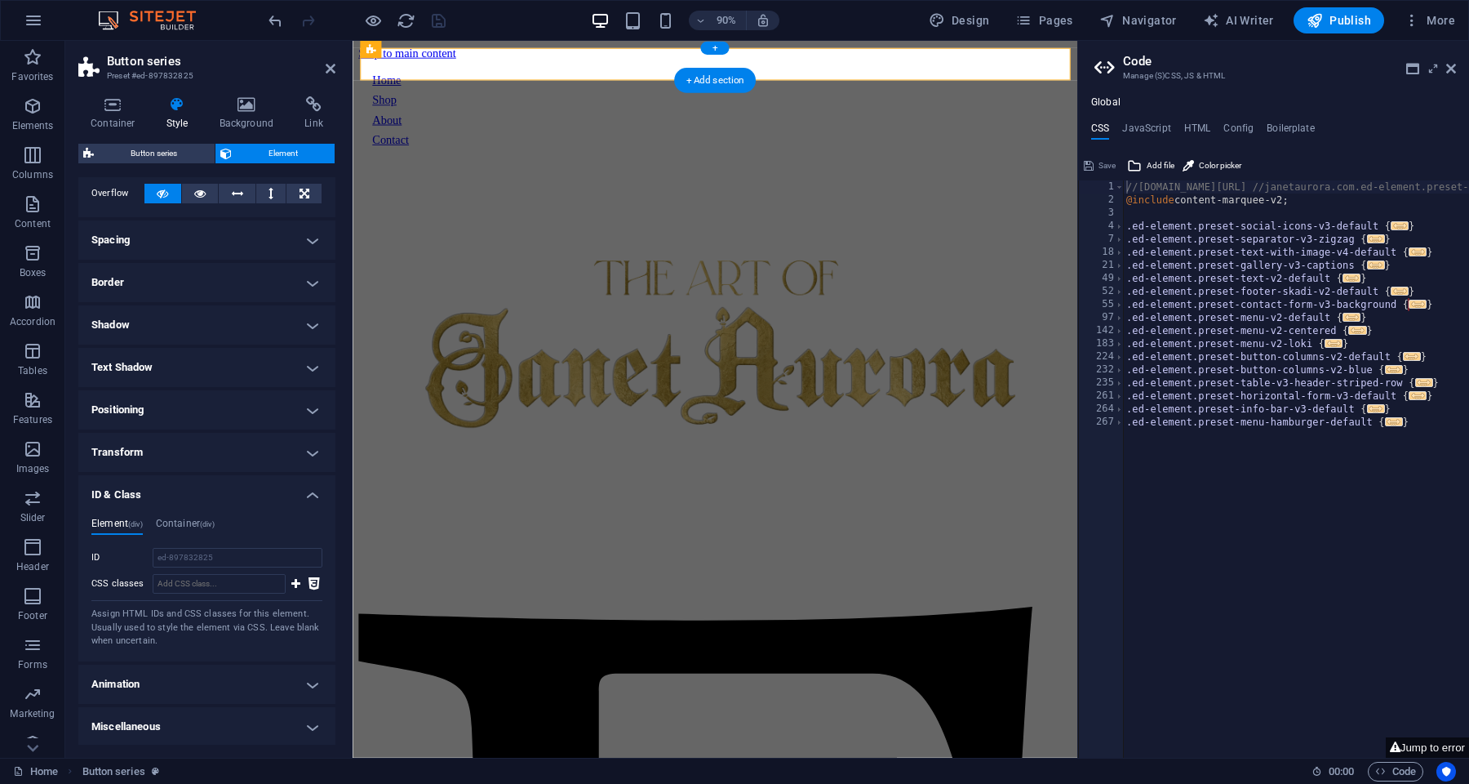
scroll to position [92, 0]
click at [216, 672] on h4 "Animation" at bounding box center [206, 684] width 257 height 39
click at [216, 672] on h4 "Animation" at bounding box center [206, 679] width 257 height 29
click at [189, 584] on input "CSS classes" at bounding box center [219, 585] width 133 height 20
click at [291, 584] on icon at bounding box center [295, 585] width 9 height 20
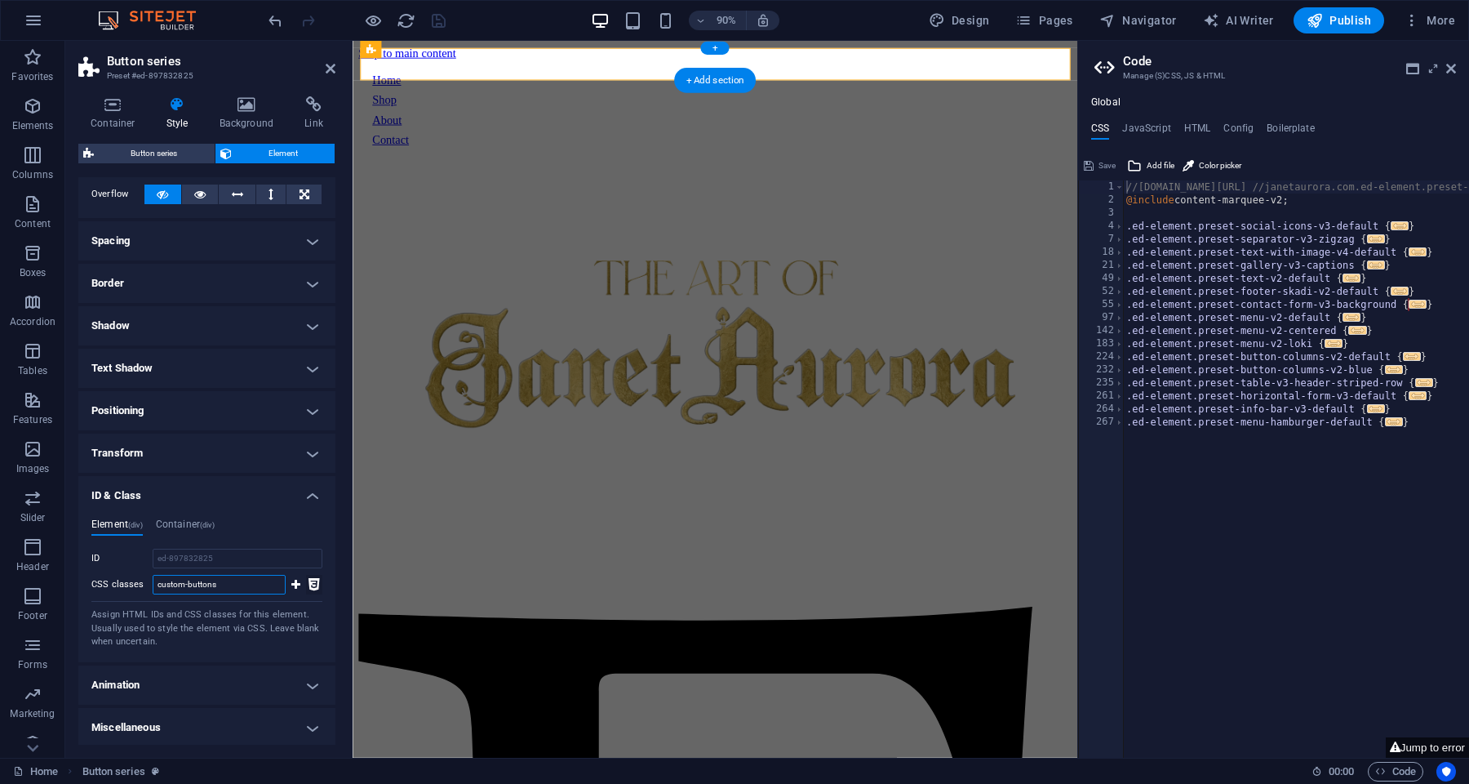
type input "custom-buttons"
click at [313, 585] on icon at bounding box center [314, 585] width 11 height 20
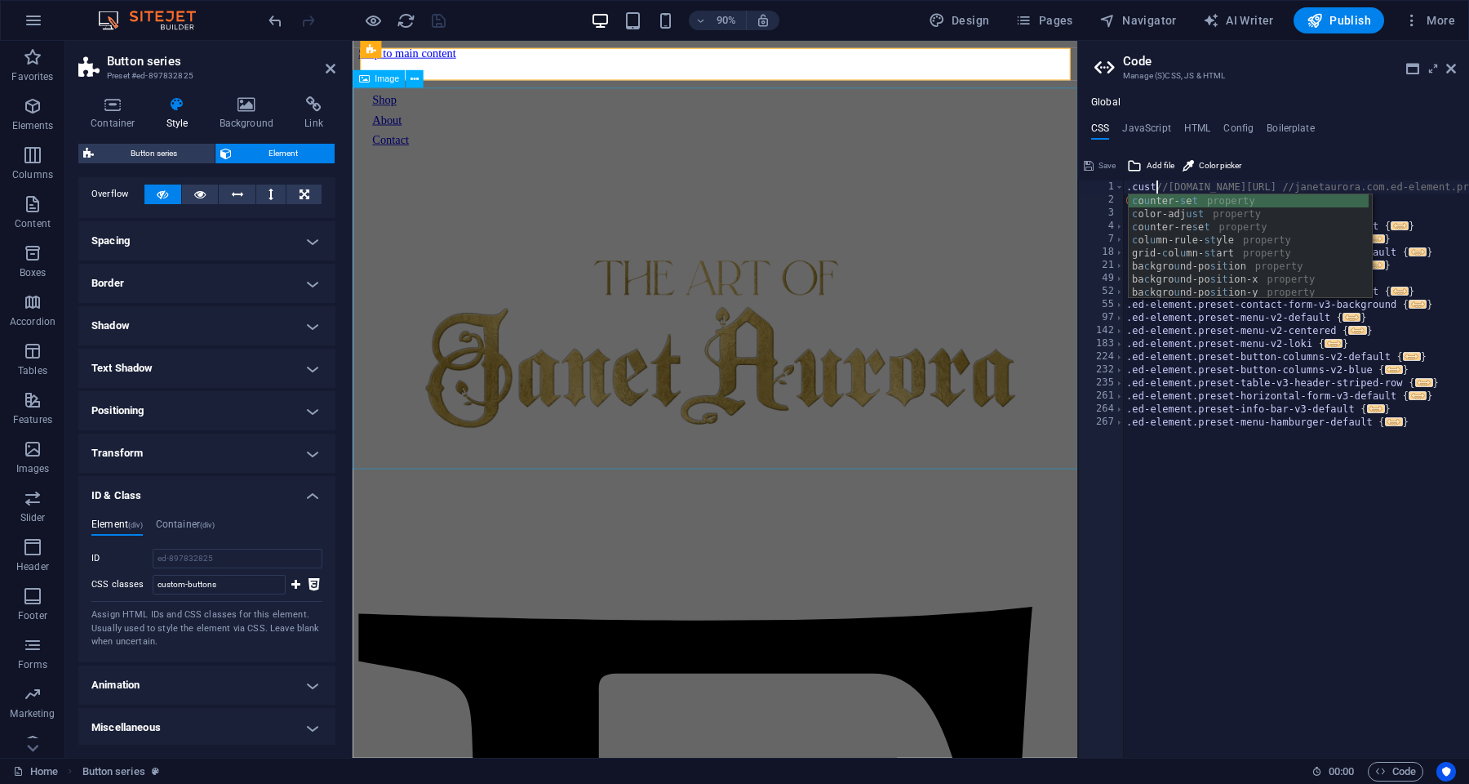
scroll to position [0, 3]
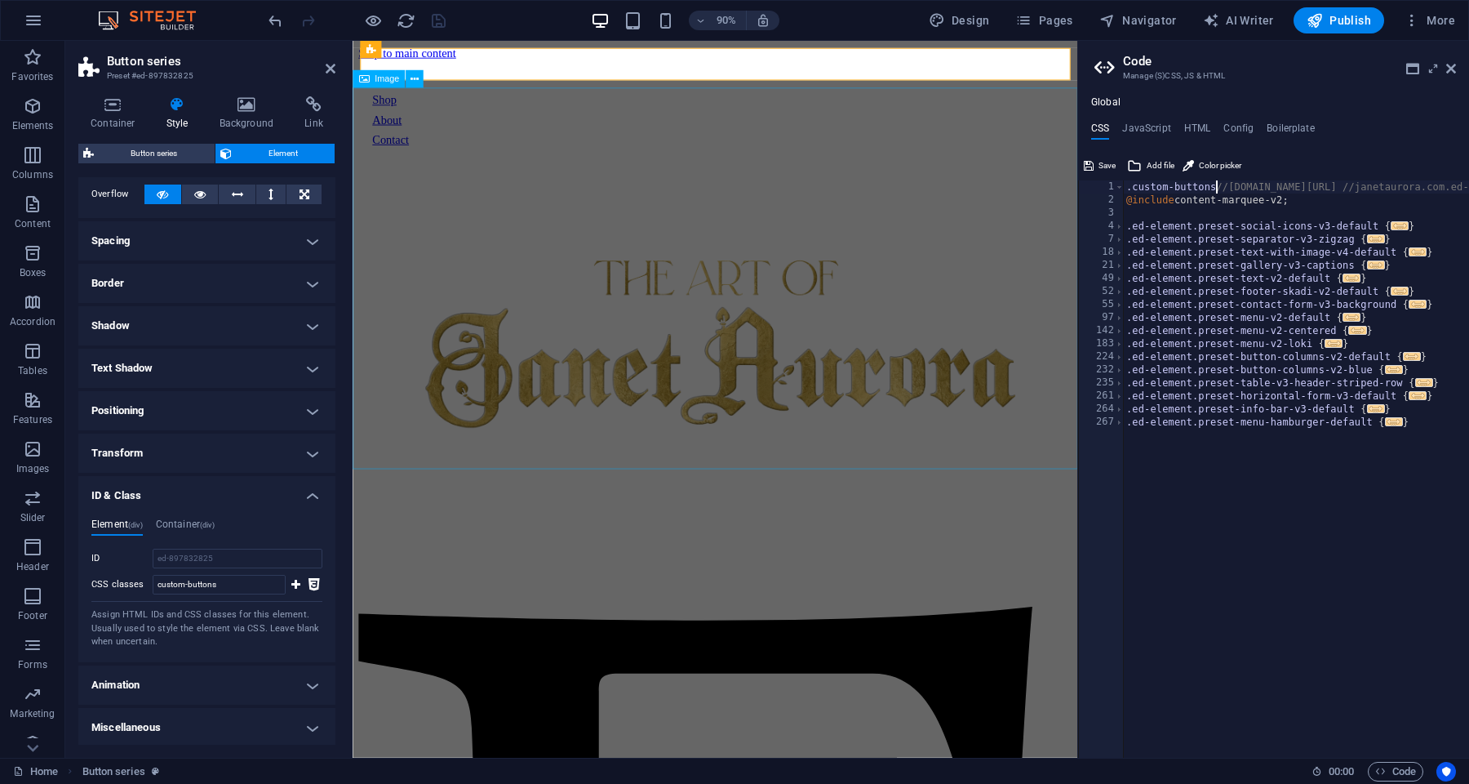
type textarea ".custom-buttons {//[DOMAIN_NAME][URL] //janetaurora.com.ed-element.preset-conte…"
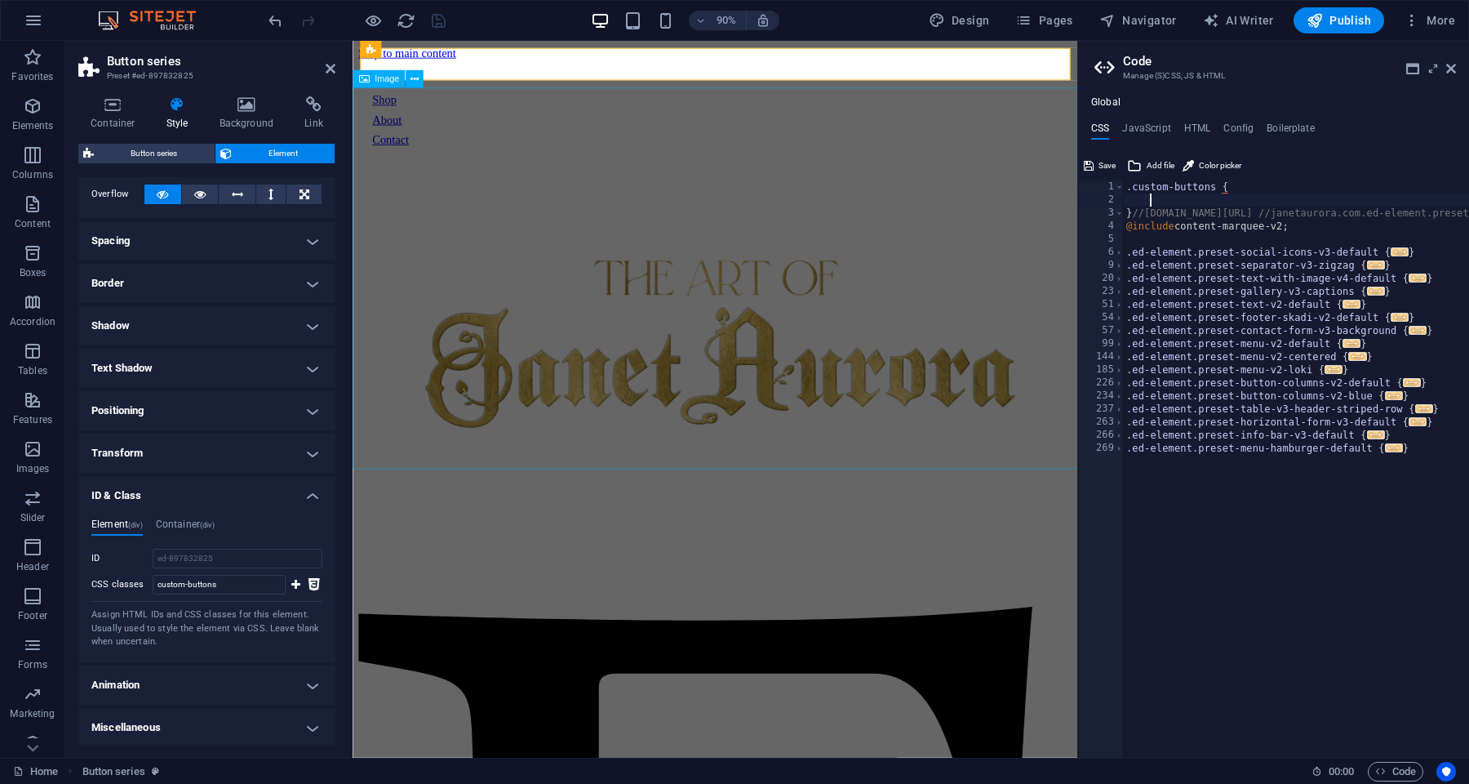
scroll to position [0, 1]
paste textarea
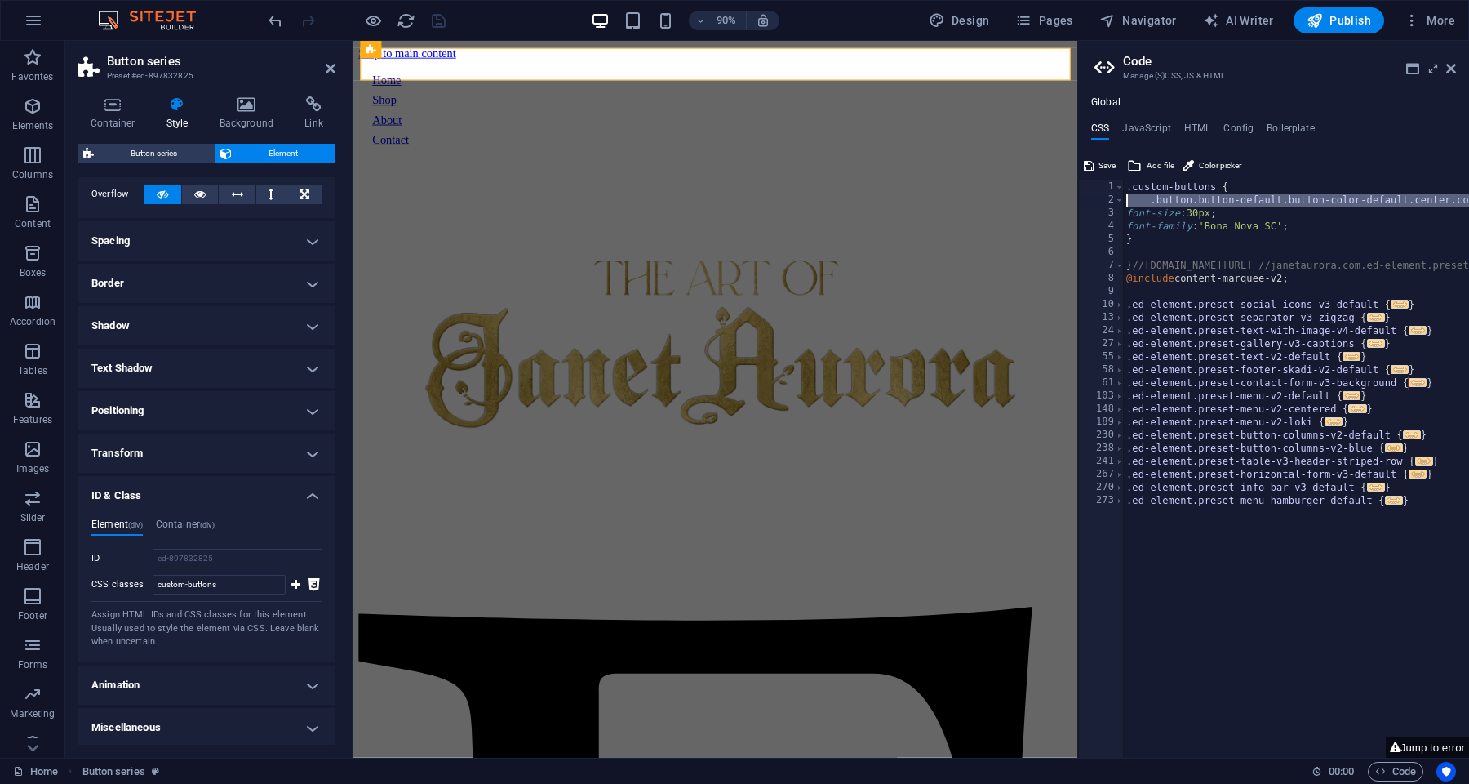
drag, startPoint x: 1127, startPoint y: 210, endPoint x: 1126, endPoint y: 200, distance: 9.8
click at [1126, 200] on div ".custom-buttons { .button.button-default.button-color-default.center.color-seco…" at bounding box center [1410, 482] width 575 height 604
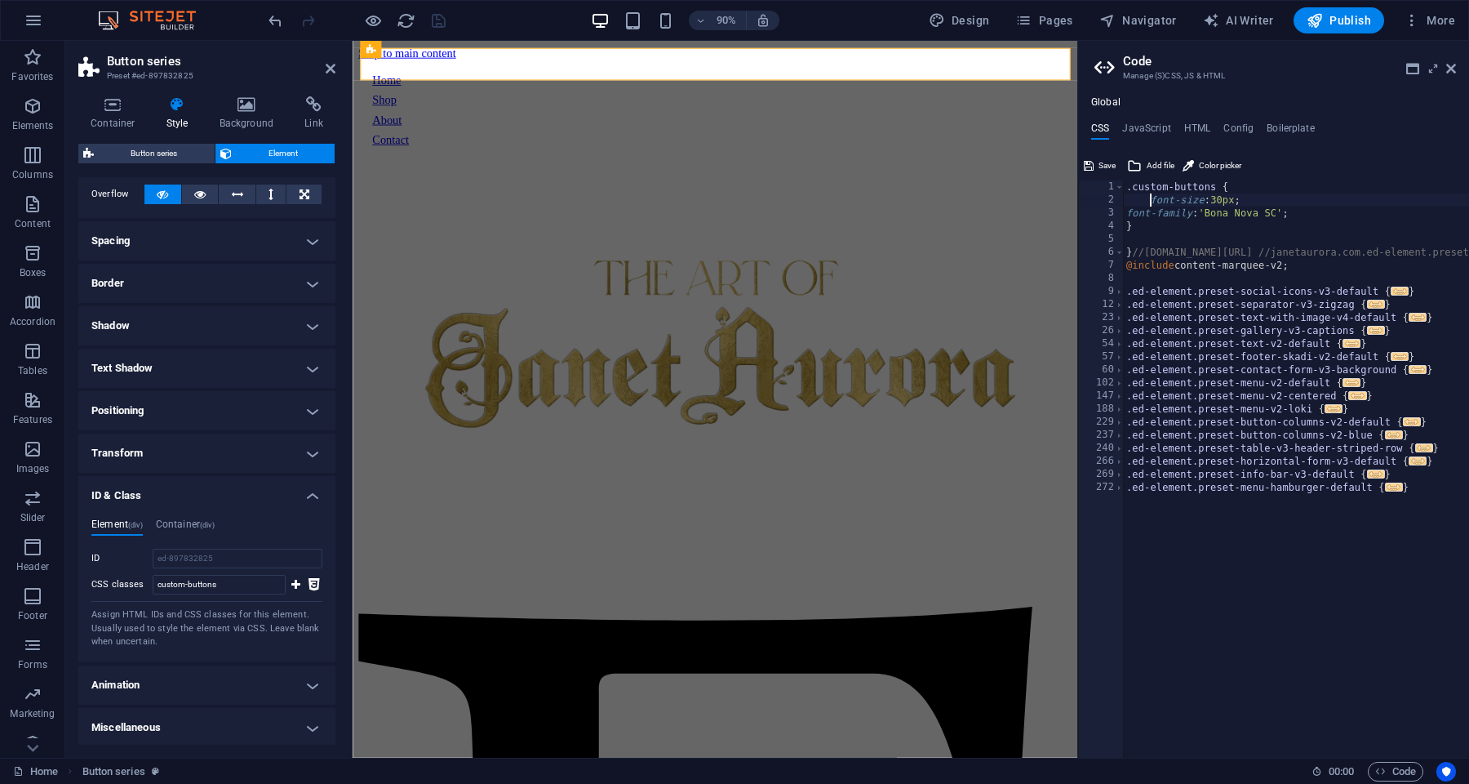
click at [1127, 211] on div ".custom-buttons { font-size : 30px ; font-family : 'Bona Nova SC' ; } } //[DOMA…" at bounding box center [1410, 482] width 575 height 604
type textarea "font-family: 'Bona Nova SC';"
click at [1096, 166] on button "Save" at bounding box center [1100, 166] width 37 height 20
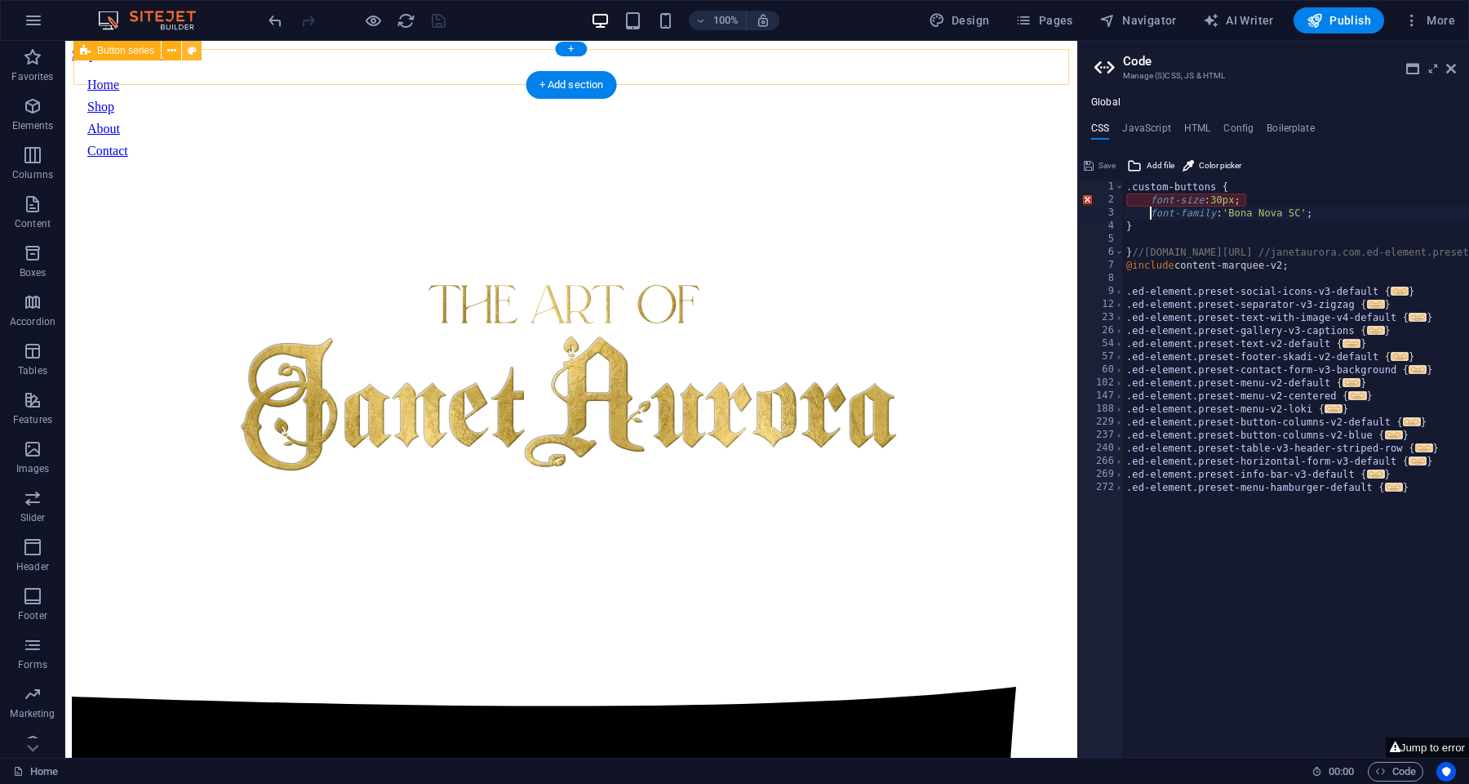
click at [189, 47] on icon at bounding box center [192, 50] width 9 height 17
select select "rem"
select select
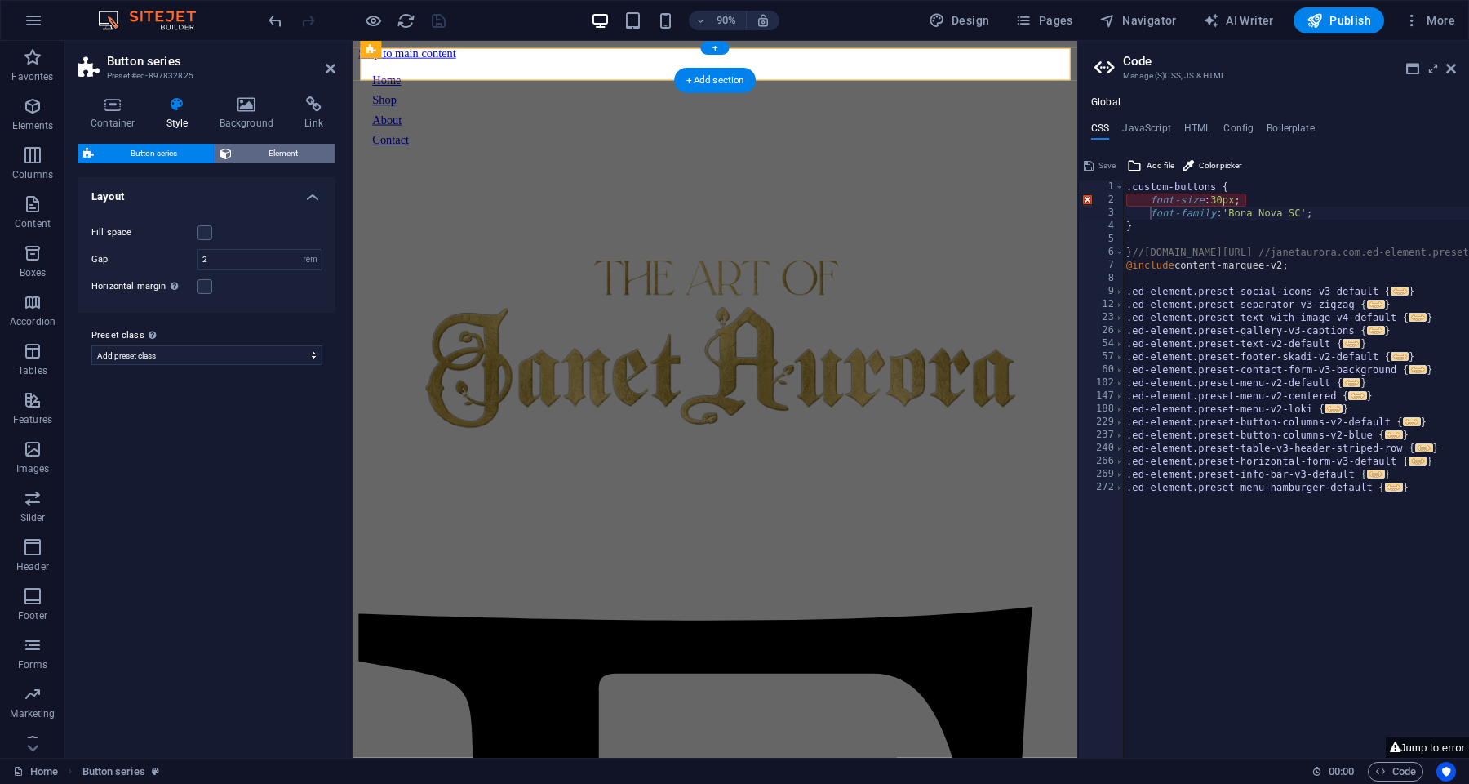
click at [260, 150] on span "Element" at bounding box center [284, 154] width 94 height 20
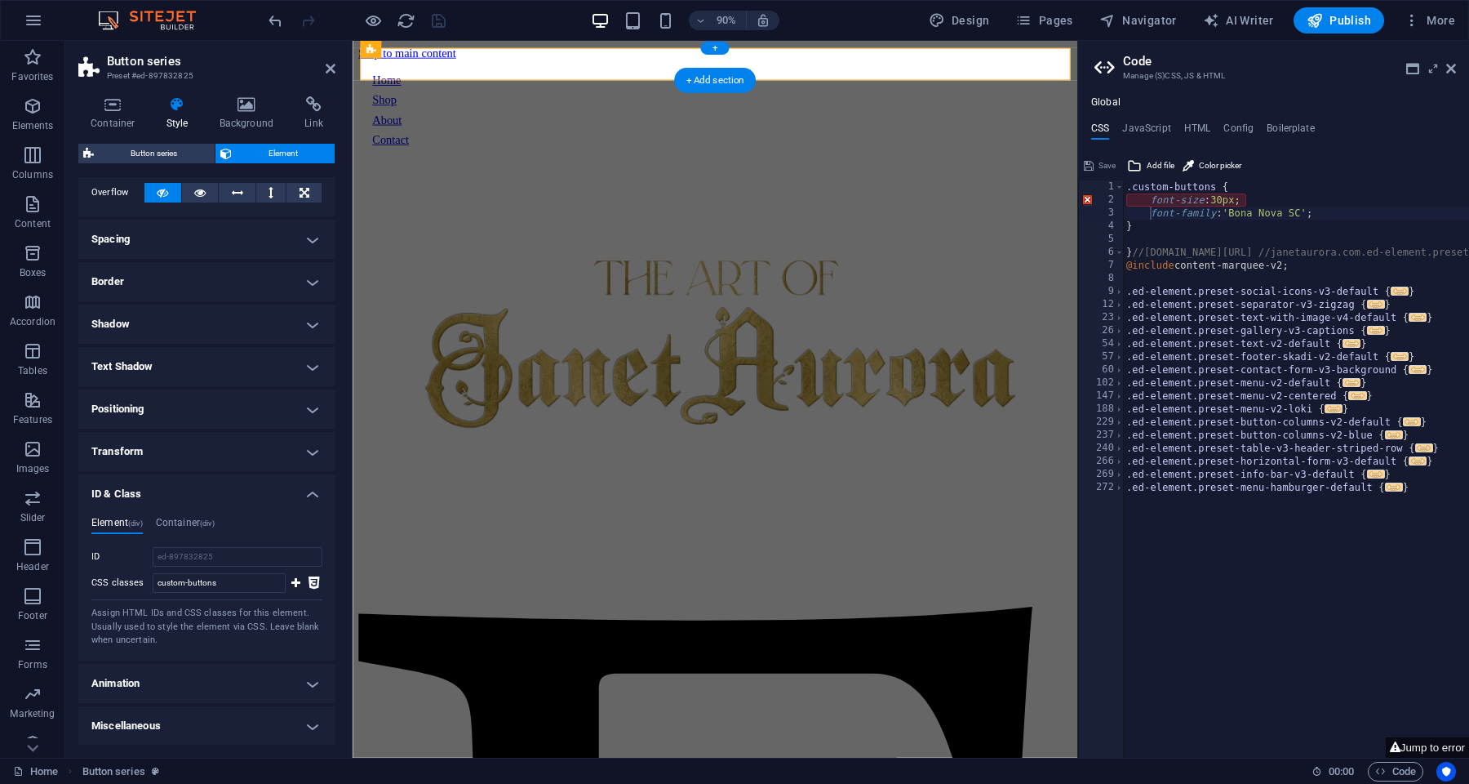
scroll to position [92, 0]
type textarea "}"
click at [1209, 224] on div ".custom-buttons { font-size : 30px ; font-family : 'Bona Nova SC' ; } } //[DOMA…" at bounding box center [1410, 482] width 575 height 604
type textarea "font-family: 'Bona Nova SC';"
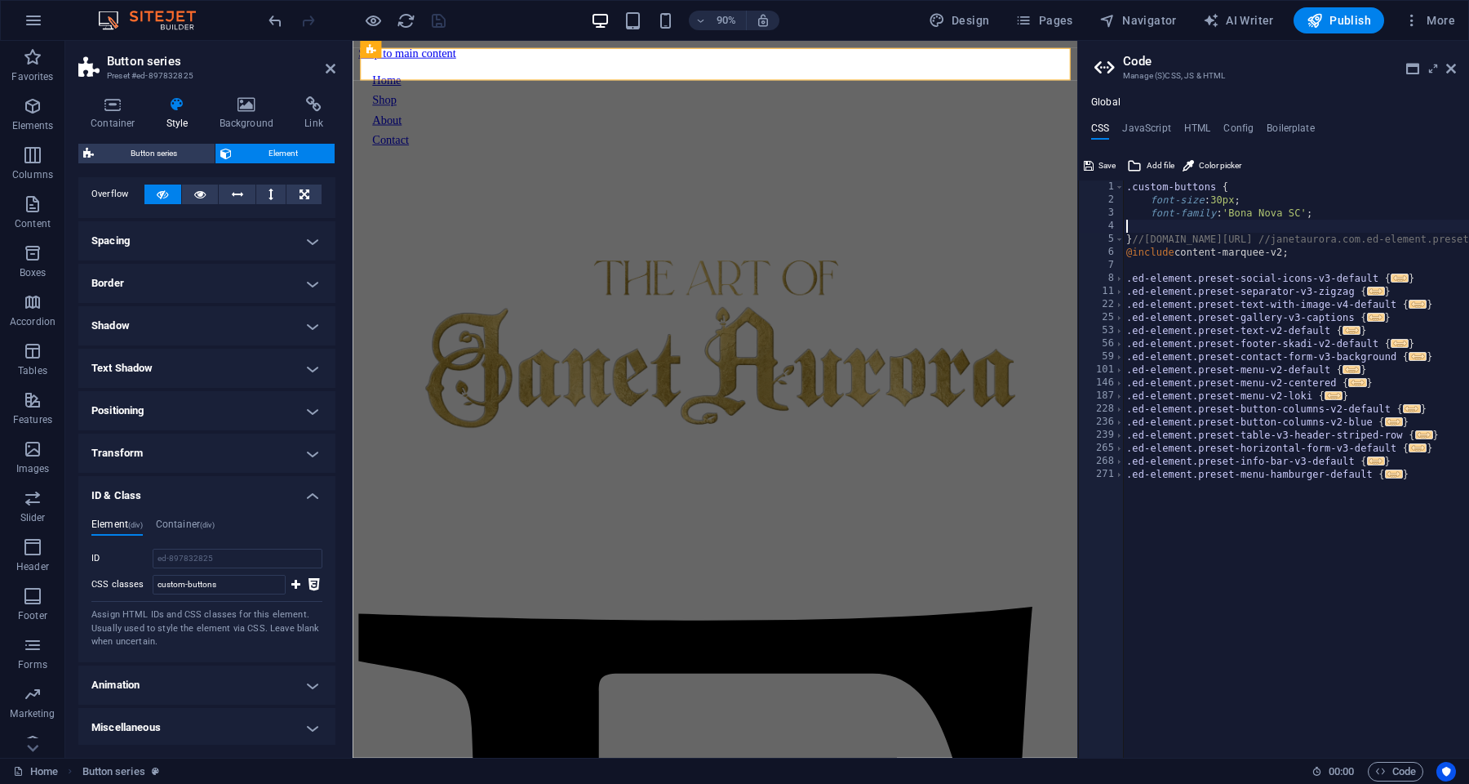
type textarea "}//[DOMAIN_NAME][URL] //janetaurora.com.ed-element.preset-content-marquee-v2-de…"
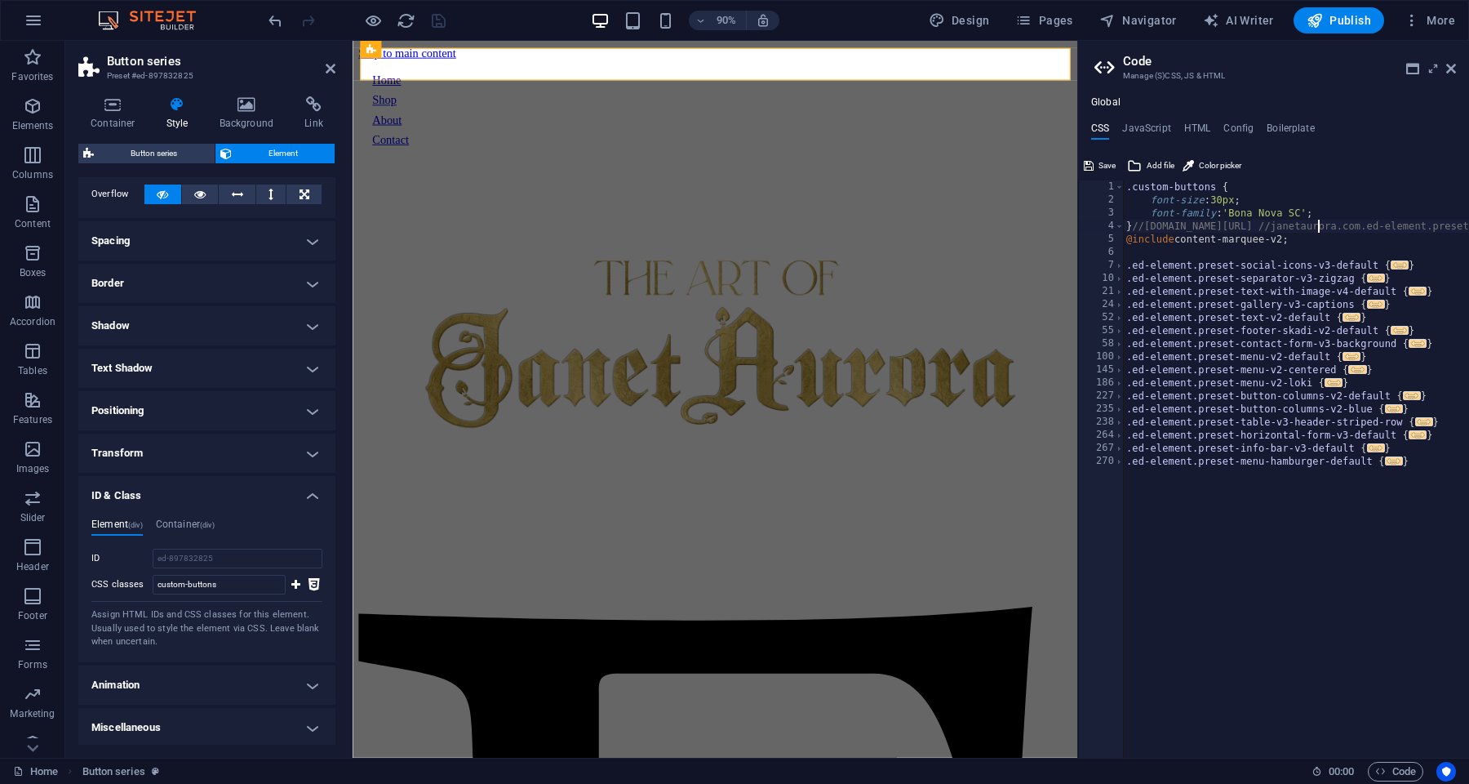
click at [1131, 221] on div ".custom-buttons { font-size : 30px ; font-family : 'Bona Nova SC' ; } //[DOMAIN…" at bounding box center [1410, 482] width 575 height 604
type textarea "//[DOMAIN_NAME][URL] //janetaurora.com.ed-element.preset-content-marquee-v2-def…"
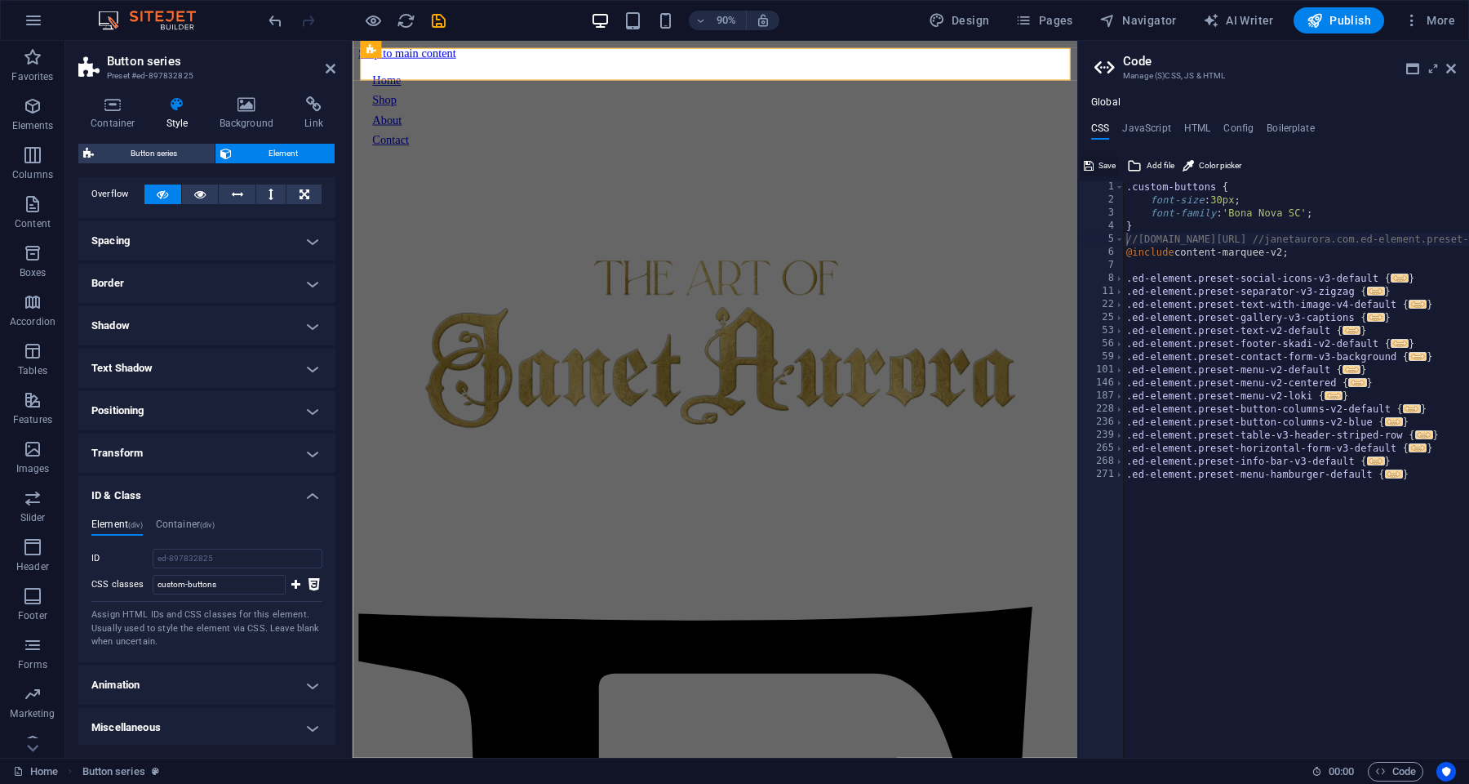
drag, startPoint x: 1108, startPoint y: 162, endPoint x: 1062, endPoint y: 131, distance: 55.7
click at [1108, 162] on span "Save" at bounding box center [1107, 166] width 17 height 20
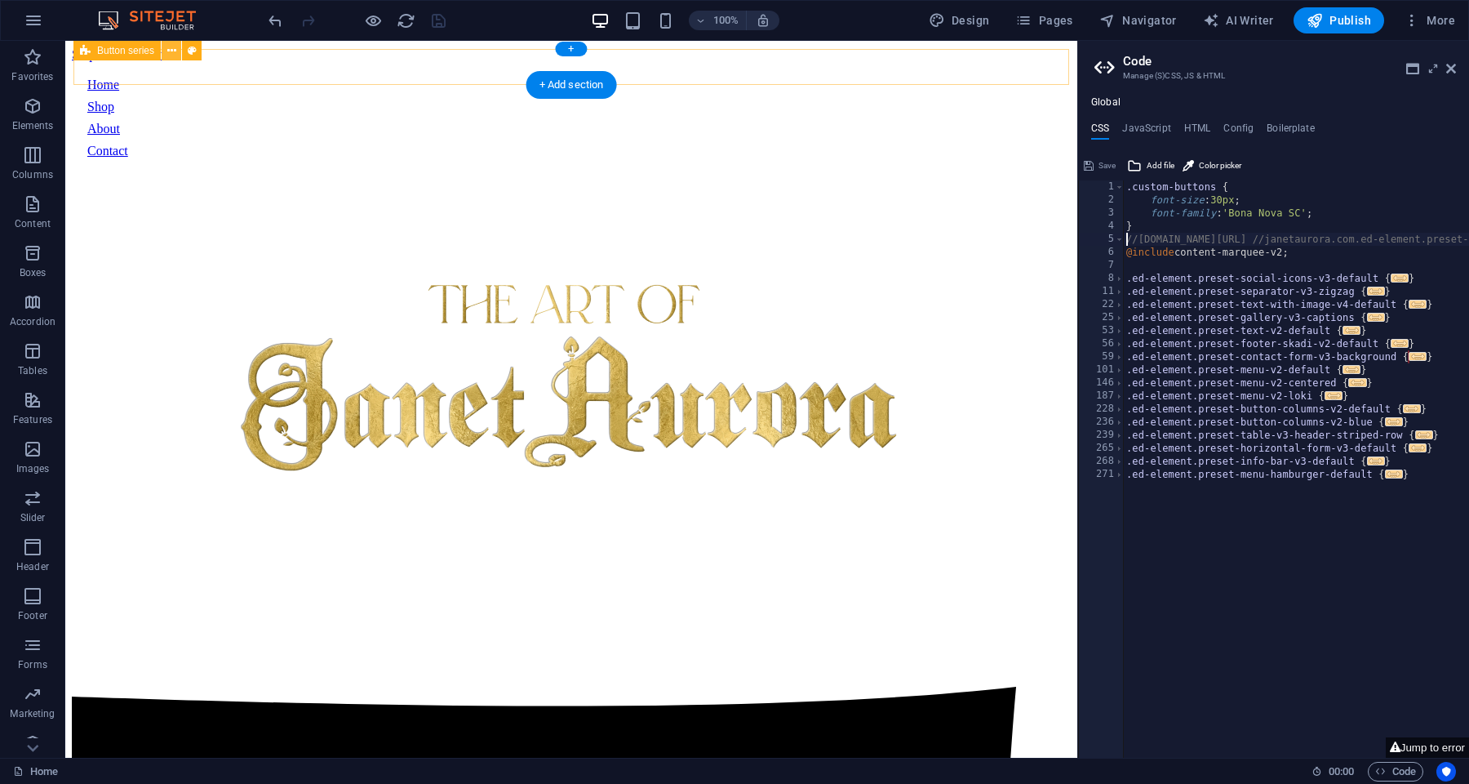
click at [167, 53] on icon at bounding box center [171, 50] width 9 height 17
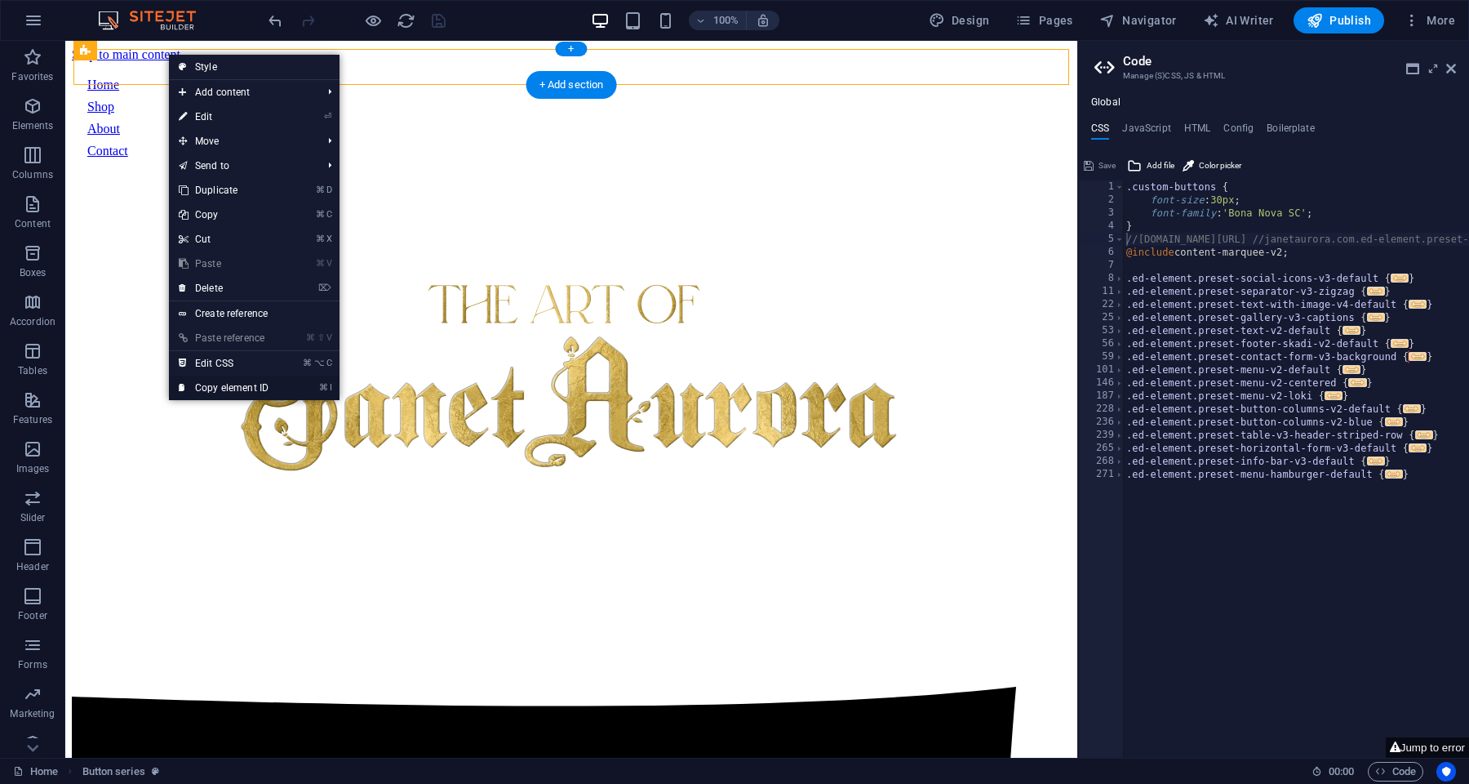
click at [274, 389] on link "⌘ I Copy element ID" at bounding box center [223, 387] width 109 height 24
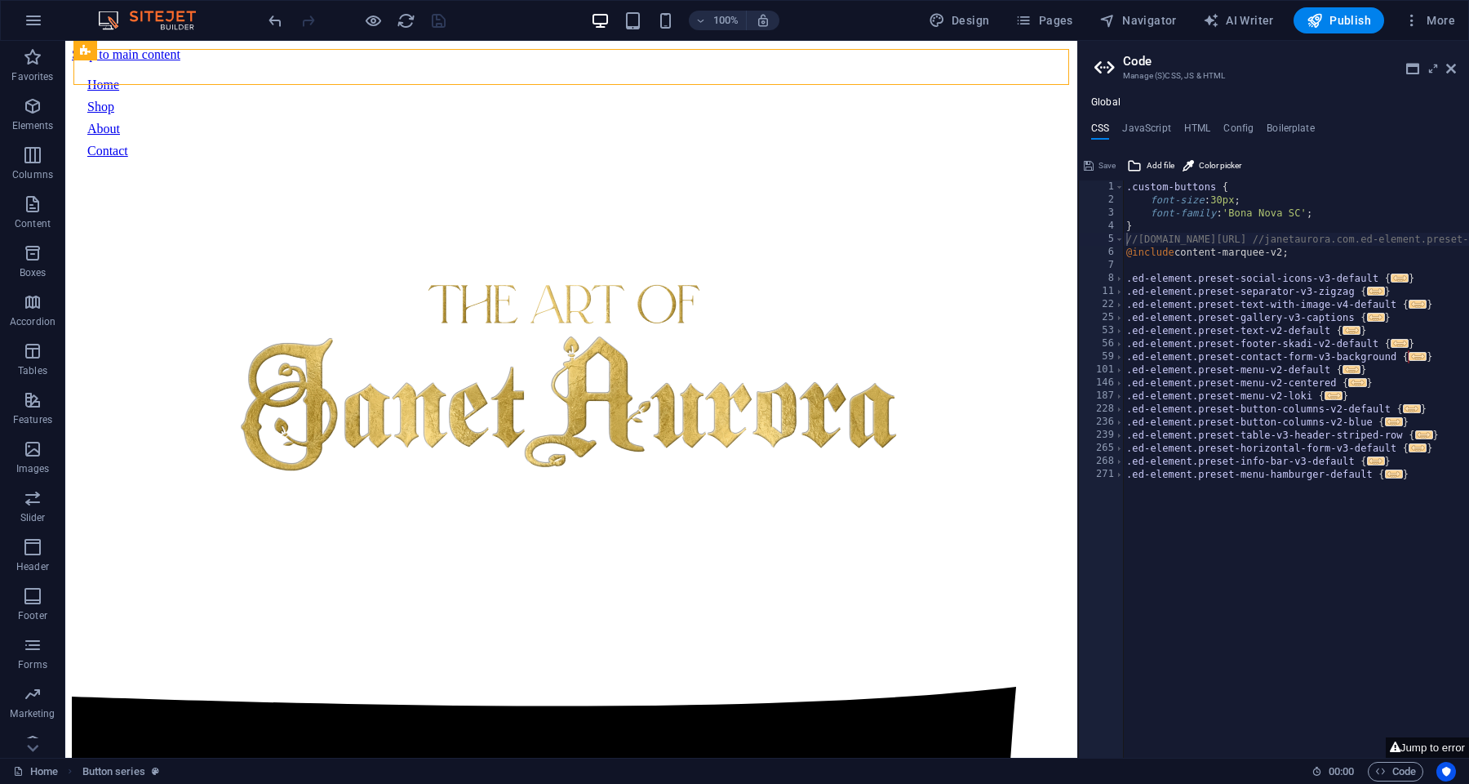
click at [1184, 183] on div ".custom-buttons { font-size : 30px ; font-family : 'Bona Nova SC' ; } //[DOMAIN…" at bounding box center [1408, 482] width 570 height 604
click at [1192, 184] on div ".custom-buttons { font-size : 30px ; font-family : 'Bona Nova SC' ; } //[DOMAIN…" at bounding box center [1408, 482] width 570 height 604
click at [1184, 184] on div ".custom-buttons { font-size : 30px ; font-family : 'Bona Nova SC' ; } //[DOMAIN…" at bounding box center [1408, 482] width 570 height 604
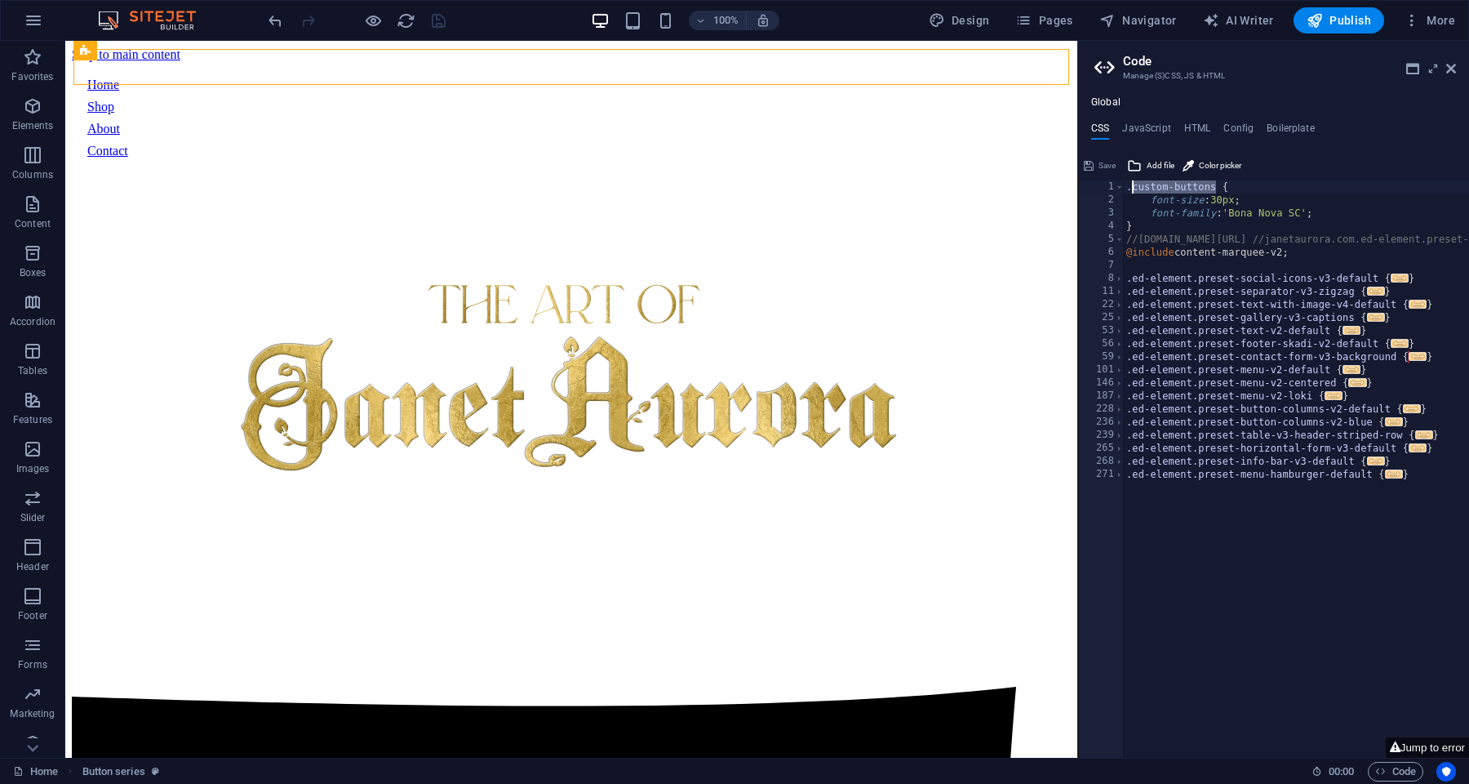
drag, startPoint x: 1215, startPoint y: 184, endPoint x: 1130, endPoint y: 184, distance: 84.9
click at [1130, 184] on div ".custom-buttons { font-size : 30px ; font-family : 'Bona Nova SC' ; } //[DOMAIN…" at bounding box center [1408, 482] width 570 height 604
paste textarea "#ed-897832825"
click at [1132, 188] on div ". #ed-897832825 { font-size : 30px ; font-family : 'Bona Nova SC' ; } //[DOMAIN…" at bounding box center [1408, 482] width 570 height 604
type textarea "#ed-897832825 {"
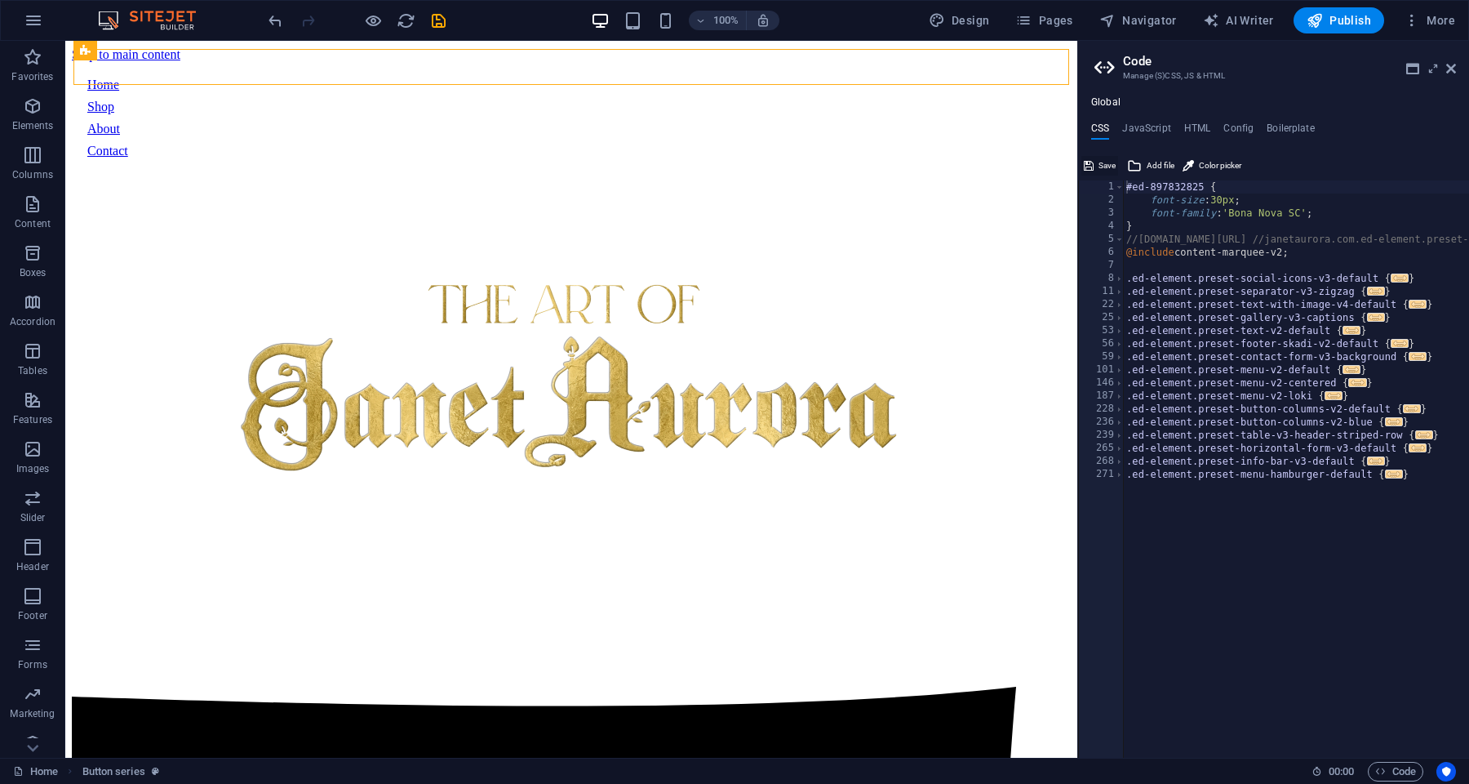
click at [1105, 169] on span "Save" at bounding box center [1107, 166] width 17 height 20
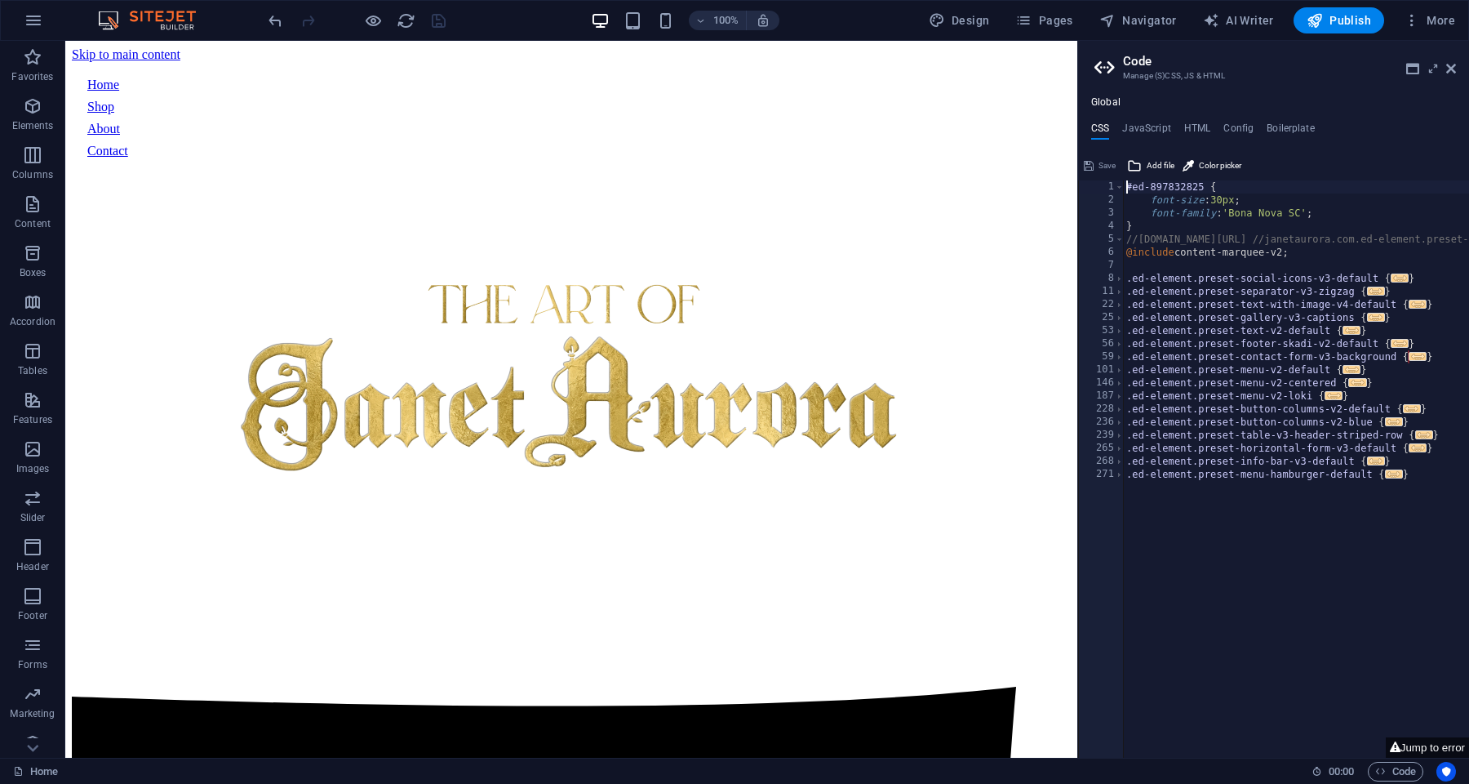
type textarea "#ed-897832825 {"
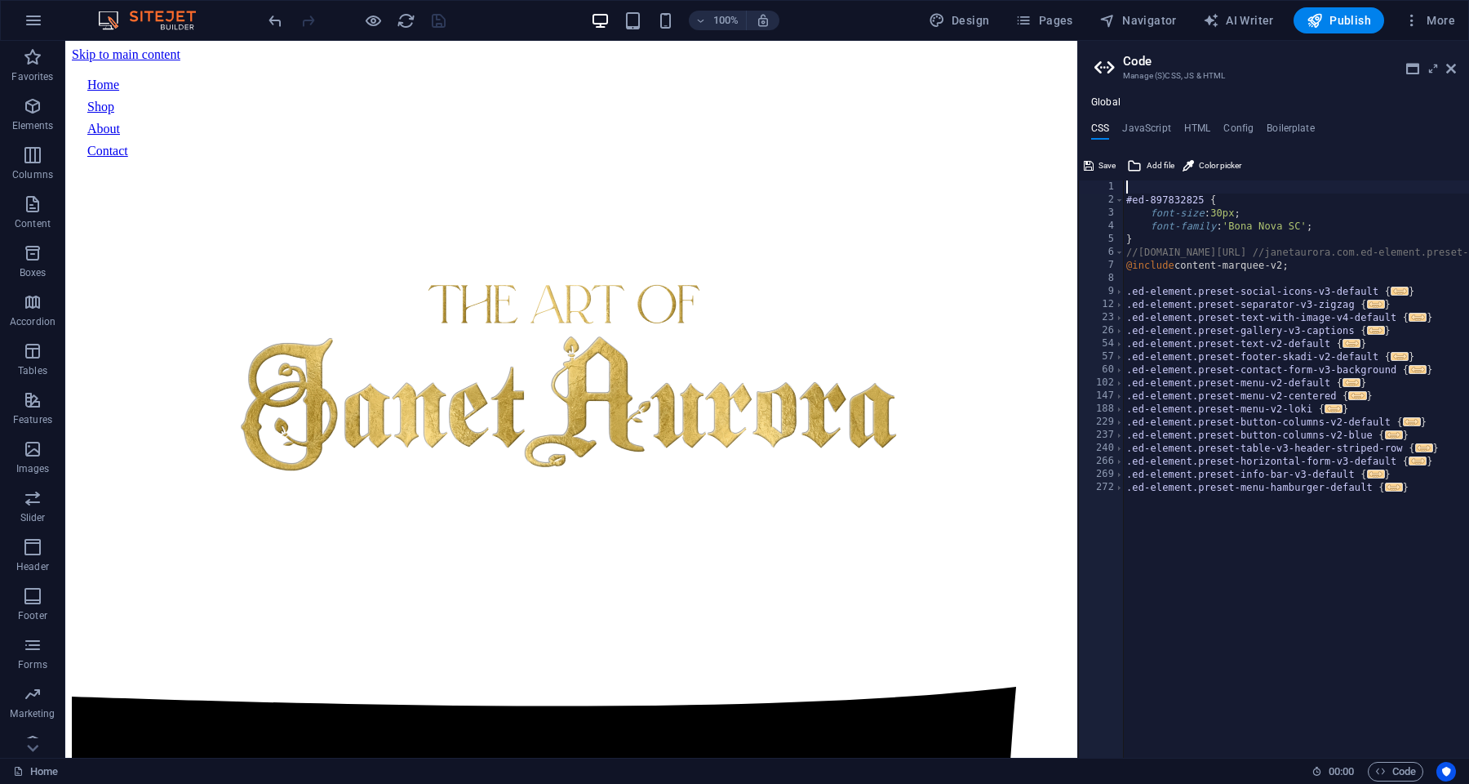
scroll to position [0, 0]
type textarea "o"
type textarea "body {"
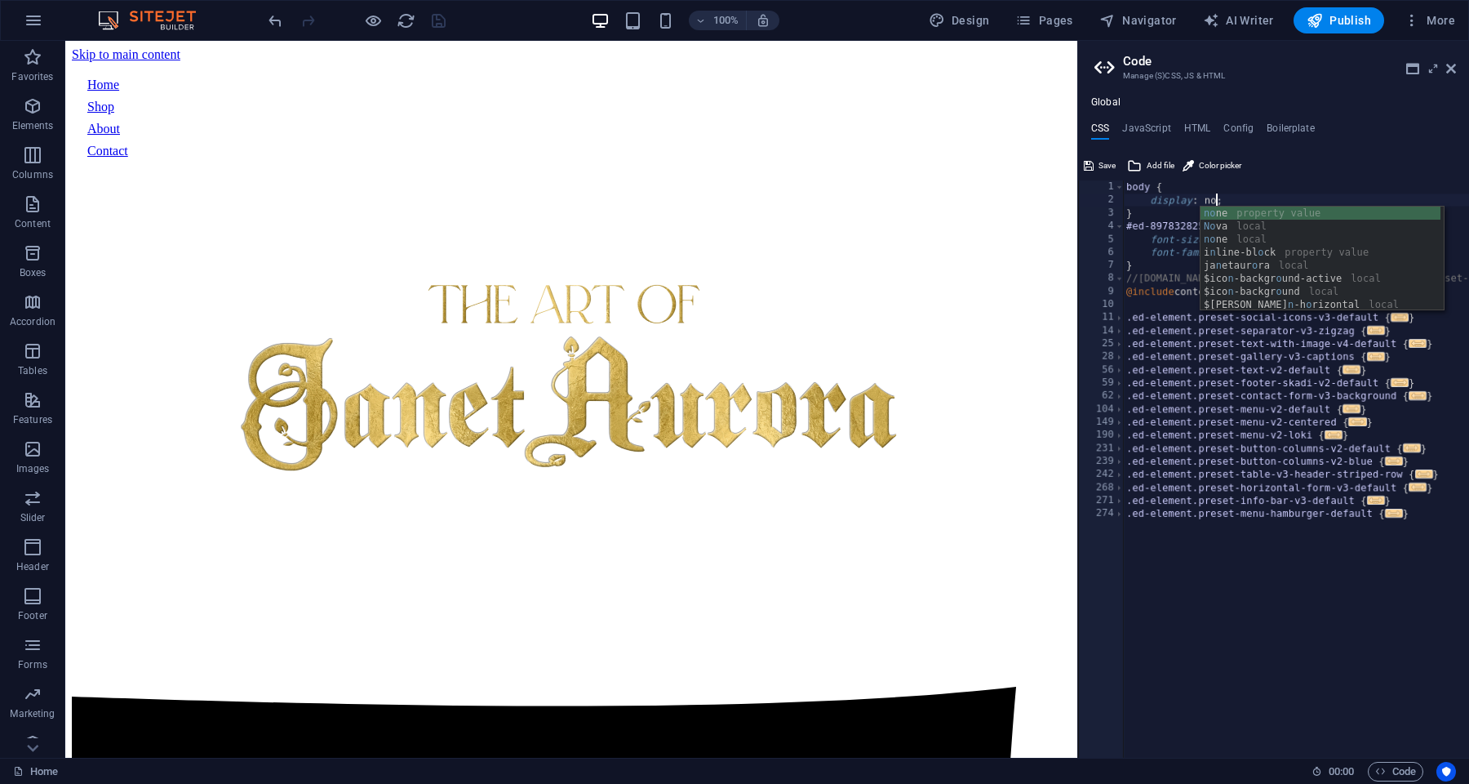
scroll to position [0, 7]
click at [1177, 226] on div "body { display : none ; } #ed-897832825 { font-size : 30px ; font-family : 'Bon…" at bounding box center [1408, 482] width 570 height 604
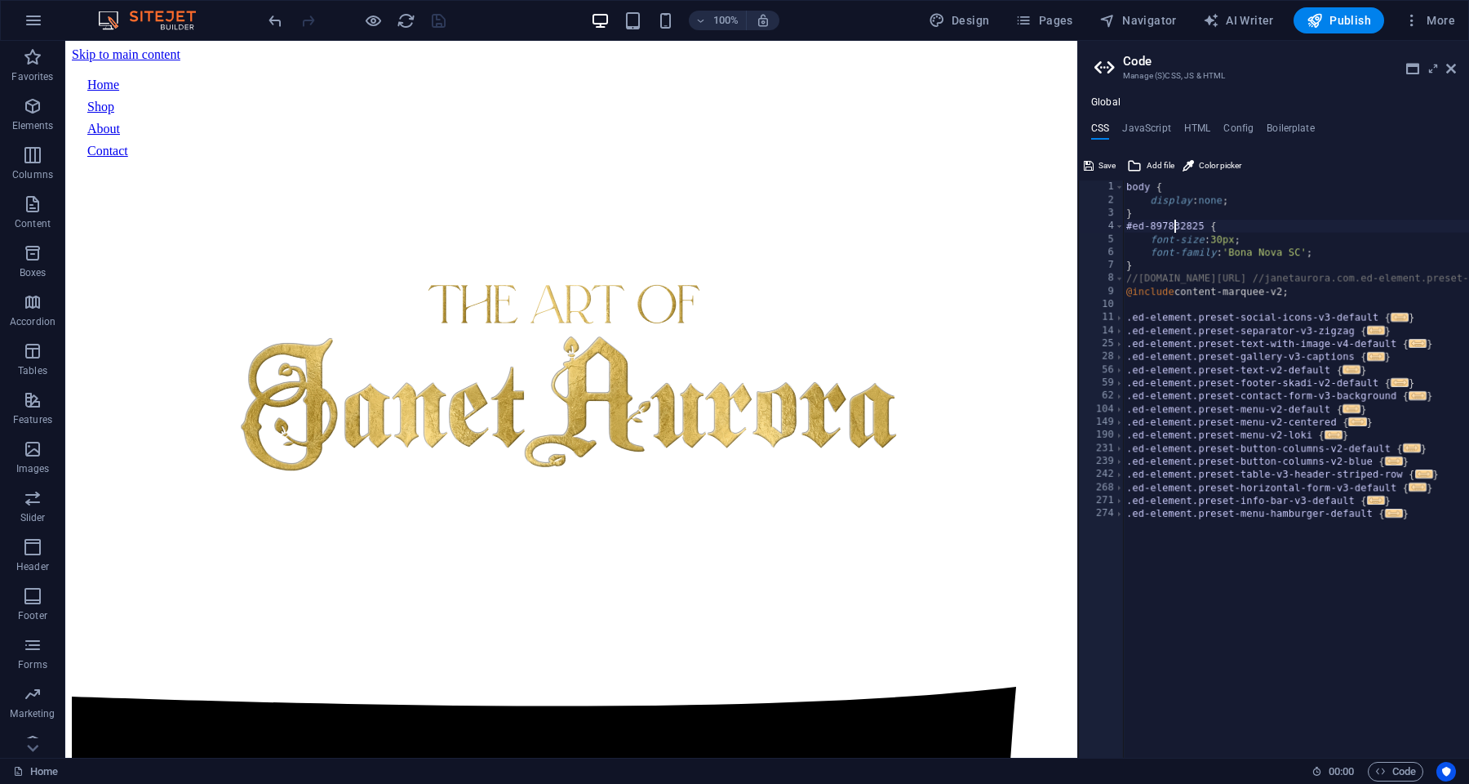
scroll to position [0, 7]
click at [1166, 214] on div "body { display : none ; } #ed-897832825 { font-size : 30px ; font-family : 'Bon…" at bounding box center [1408, 482] width 570 height 604
type textarea "}"
type textarea "display"
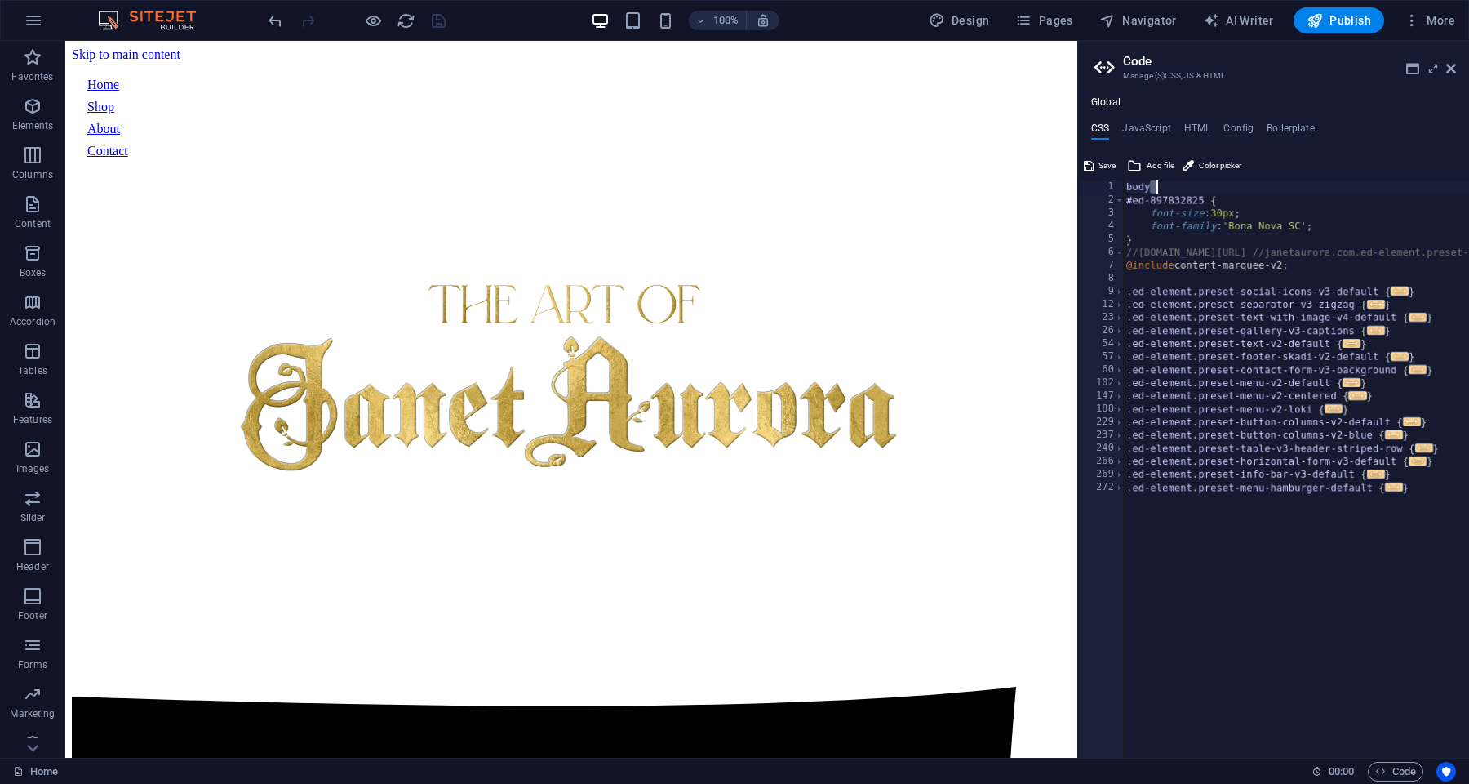
type textarea "body"
type textarea "o"
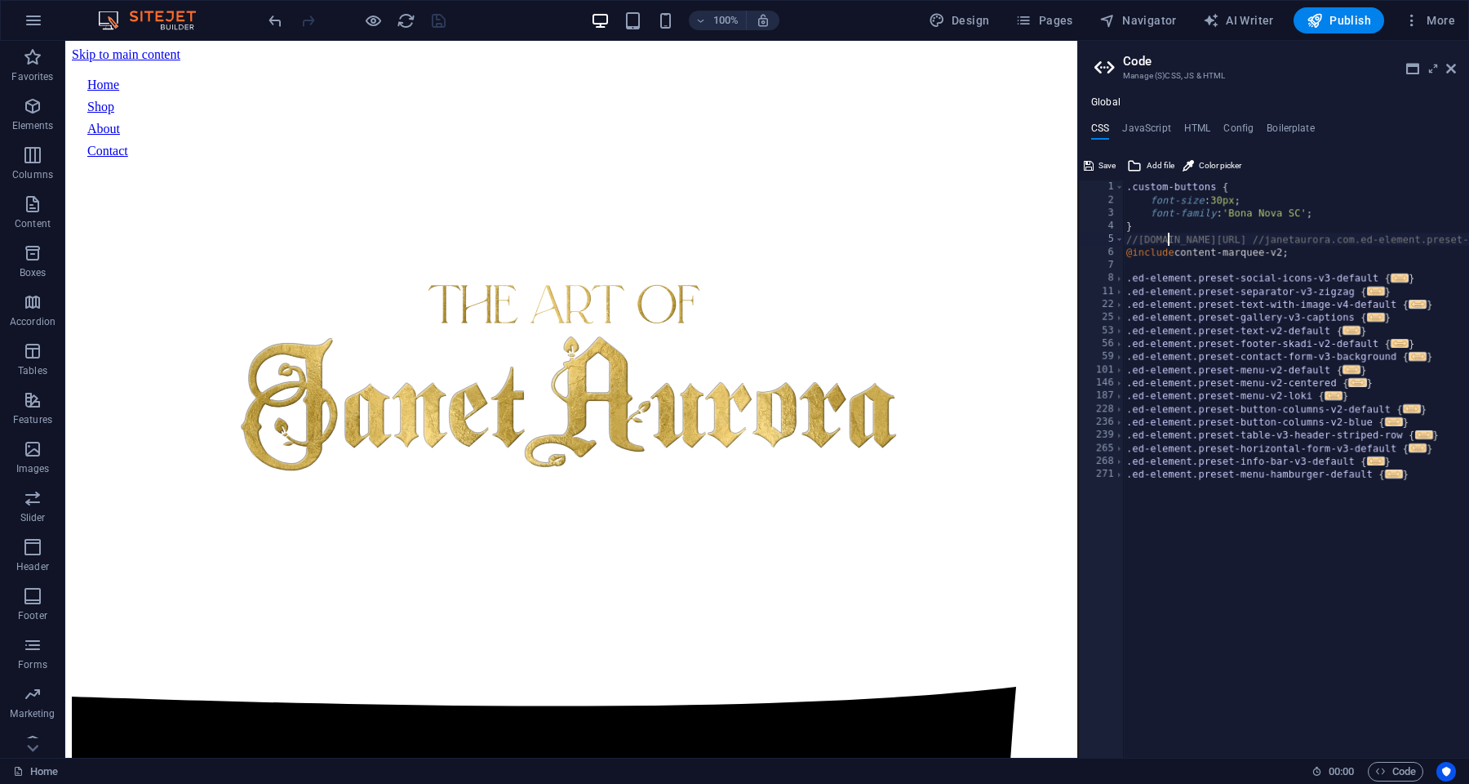
click at [1171, 232] on div ".custom-buttons { font-size : 30px ; font-family : 'Bona Nova SC' ; } //[DOMAIN…" at bounding box center [1408, 482] width 570 height 604
type textarea "//[DOMAIN_NAME][URL] //janetaurora.com.ed-element.preset-content-marquee-v2-def…"
click at [1097, 163] on button "Save" at bounding box center [1100, 166] width 37 height 20
click at [171, 51] on icon at bounding box center [171, 50] width 9 height 17
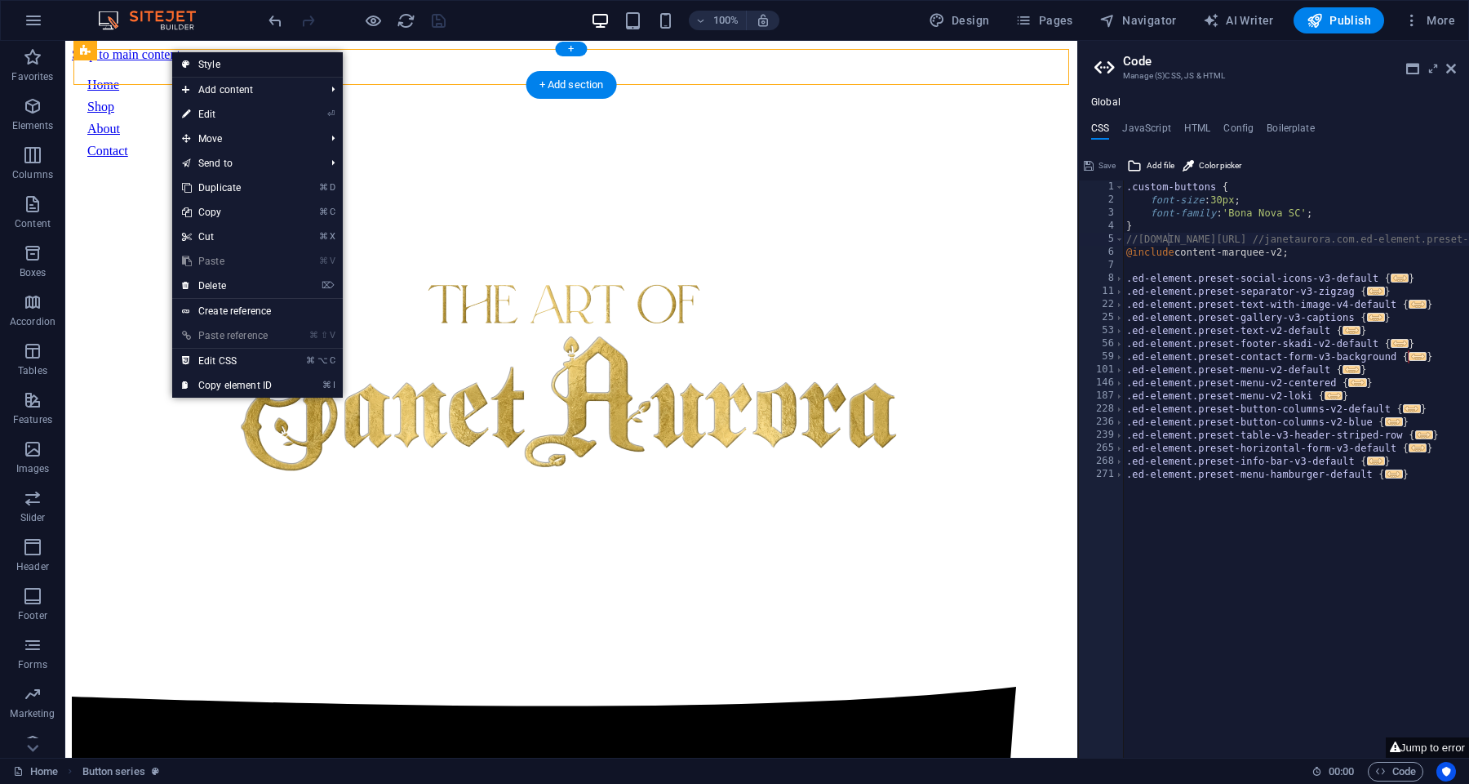
click at [206, 64] on link "Style" at bounding box center [257, 64] width 171 height 24
select select "rem"
select select
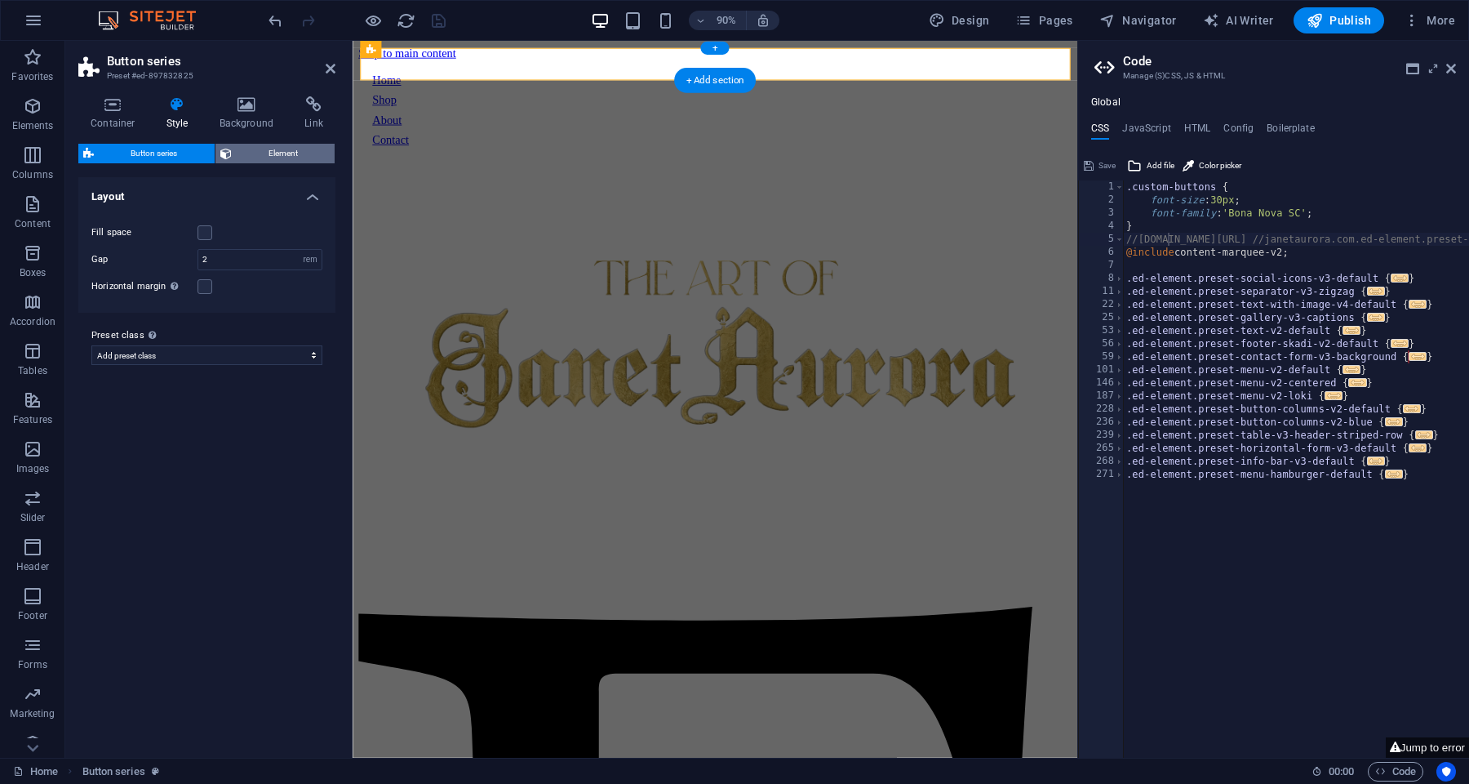
click at [256, 154] on span "Element" at bounding box center [284, 154] width 94 height 20
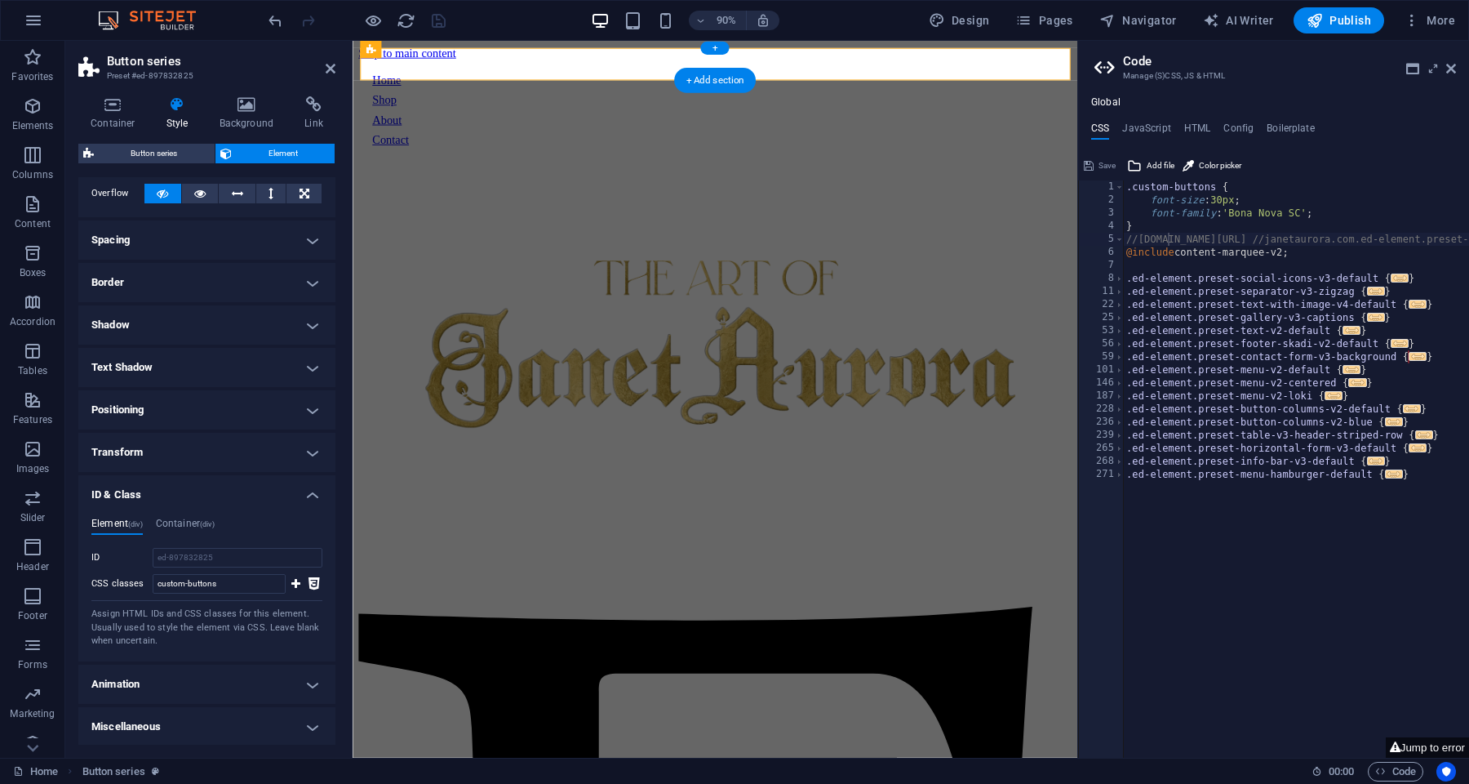
scroll to position [92, 0]
click at [198, 527] on h4 "Container (div)" at bounding box center [185, 527] width 59 height 18
click at [115, 518] on h4 "Element (div)" at bounding box center [116, 527] width 51 height 18
click at [194, 730] on h4 "Miscellaneous" at bounding box center [206, 727] width 257 height 39
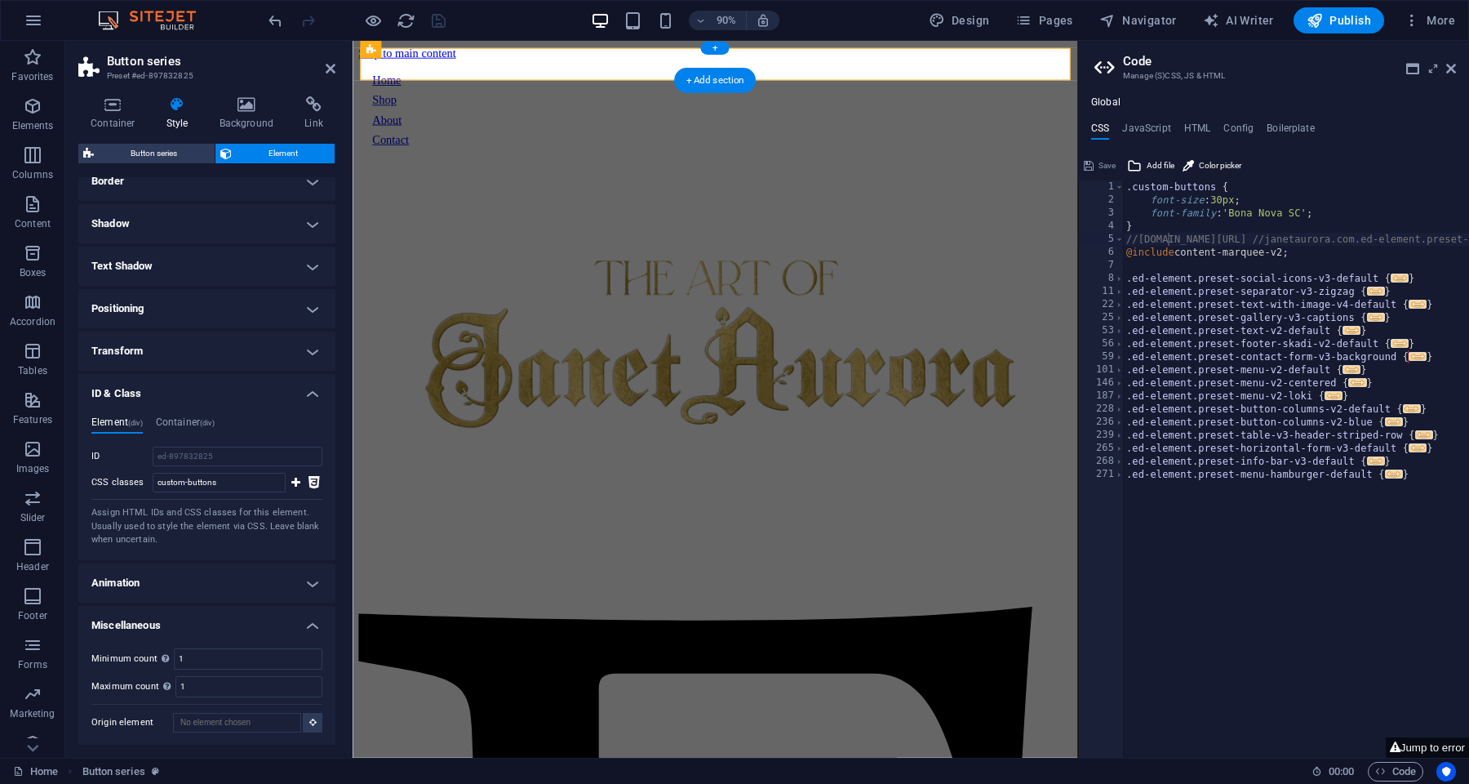
scroll to position [193, 0]
click at [213, 616] on h4 "Miscellaneous" at bounding box center [206, 621] width 257 height 29
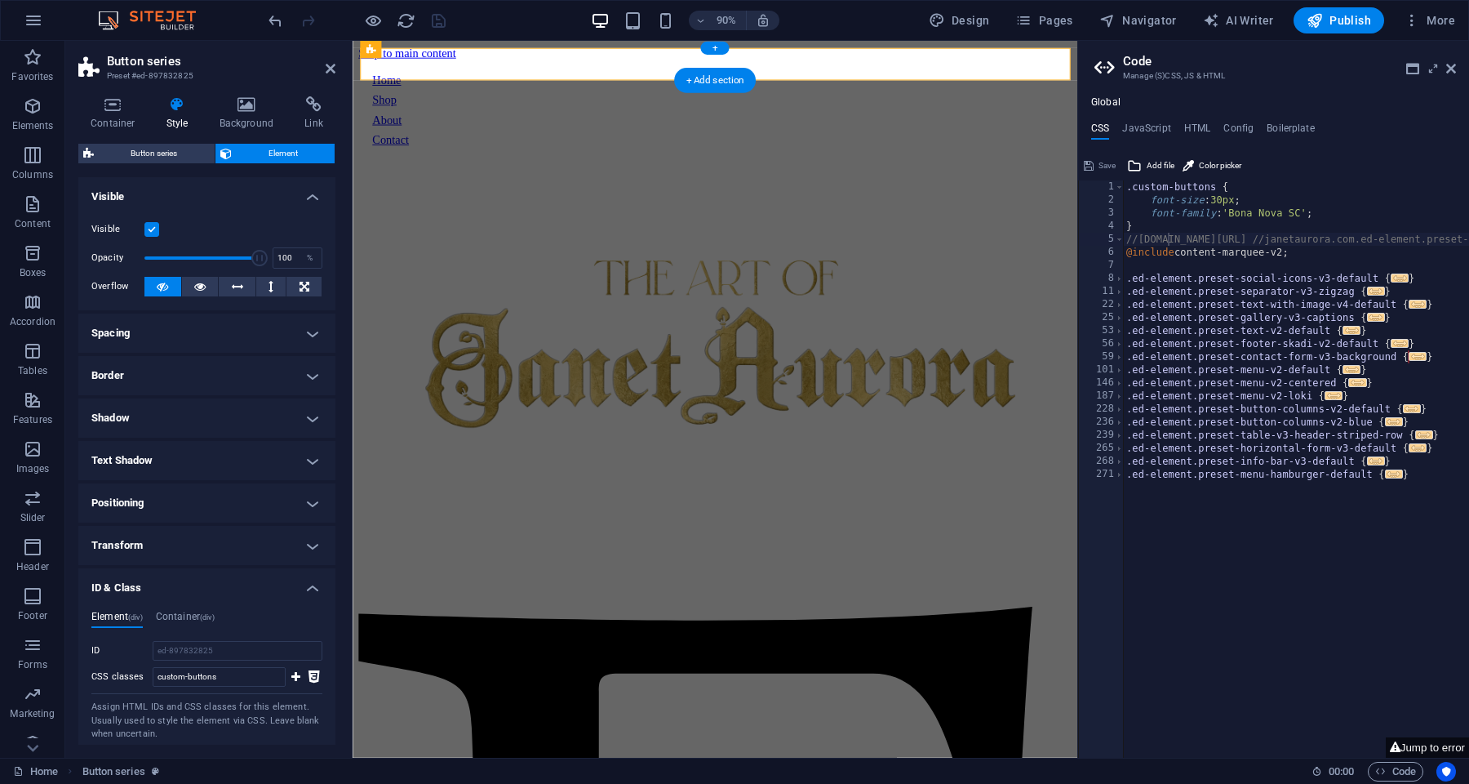
scroll to position [0, 0]
click at [331, 62] on icon at bounding box center [331, 68] width 10 height 13
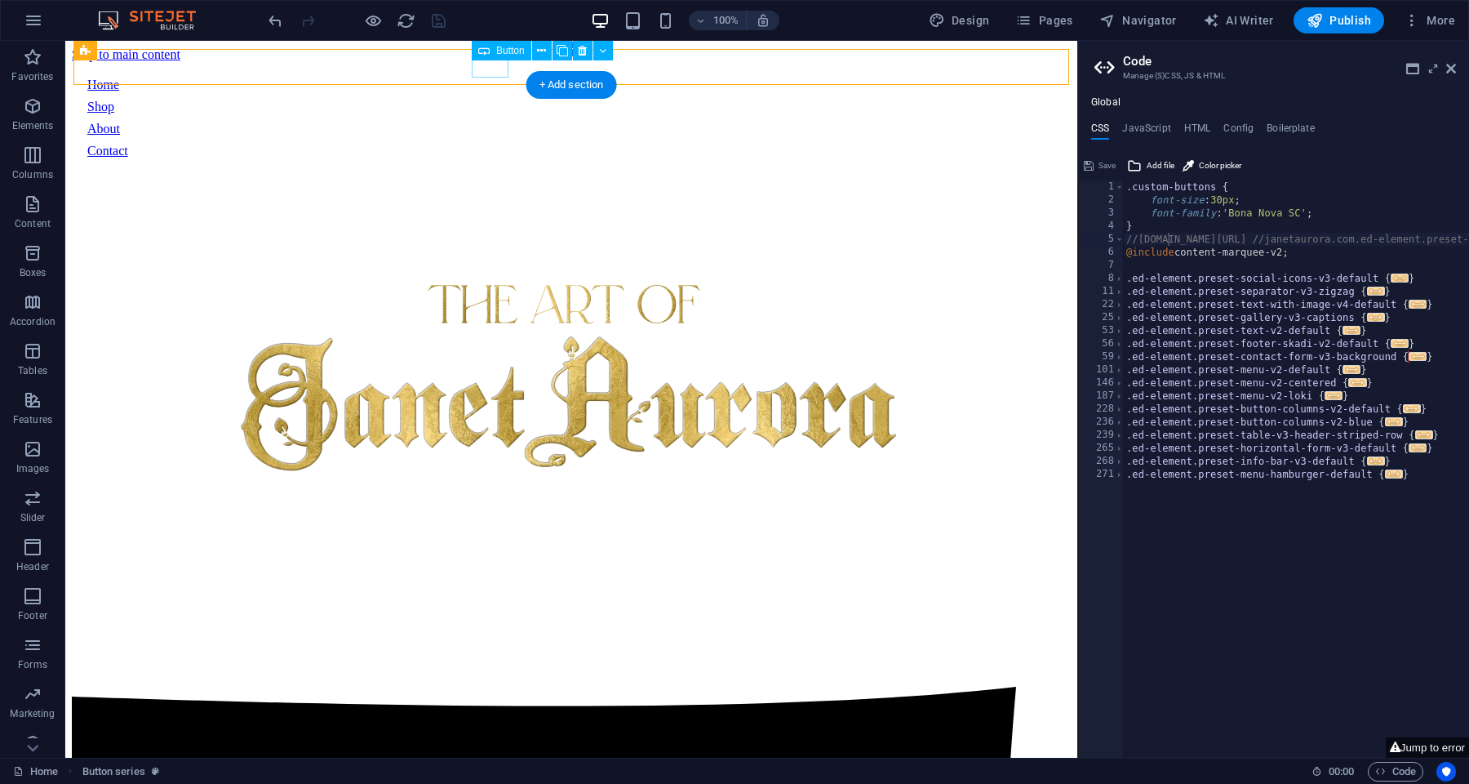
click at [516, 51] on span "Button" at bounding box center [510, 51] width 29 height 10
click at [539, 51] on icon at bounding box center [541, 50] width 9 height 17
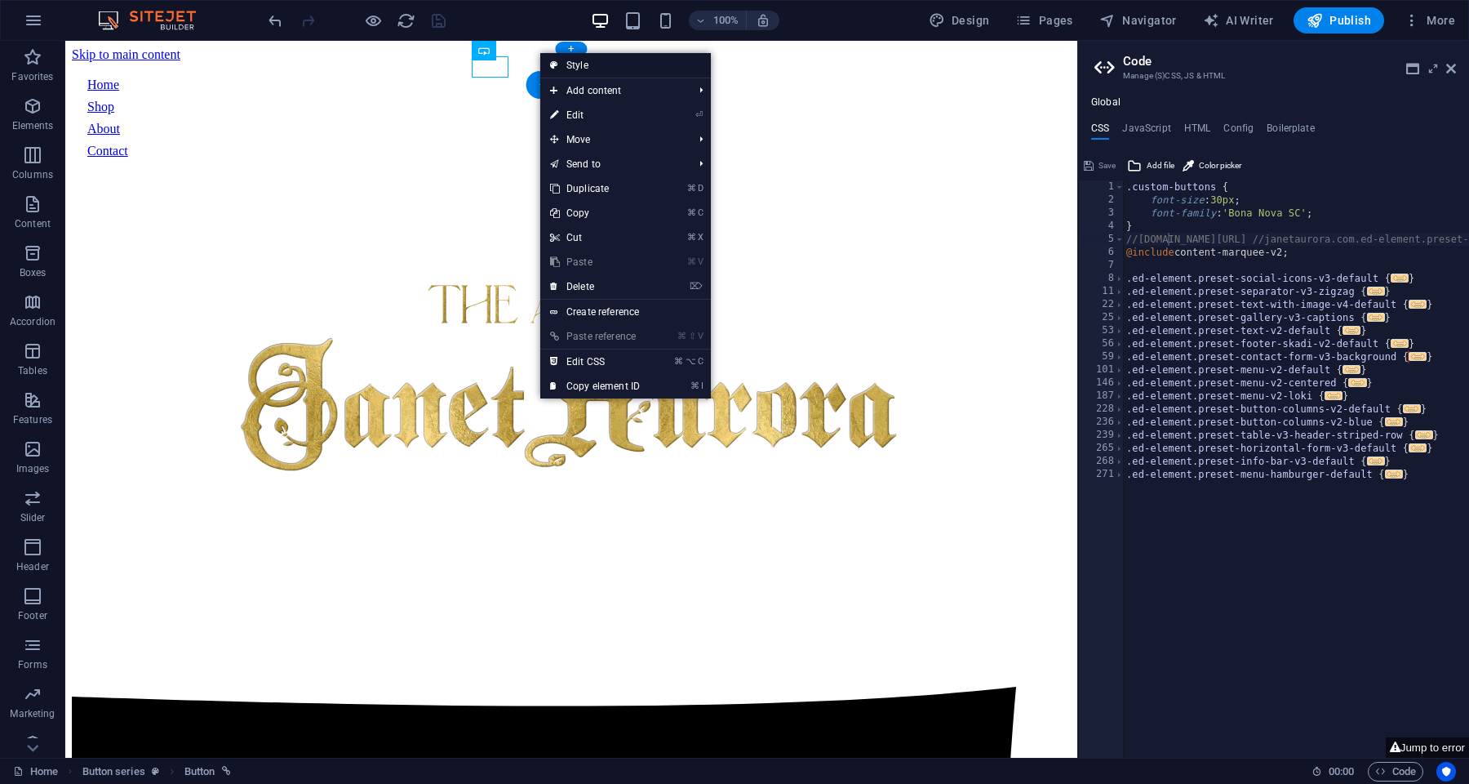
click at [592, 62] on link "Style" at bounding box center [625, 65] width 171 height 24
select select "rem"
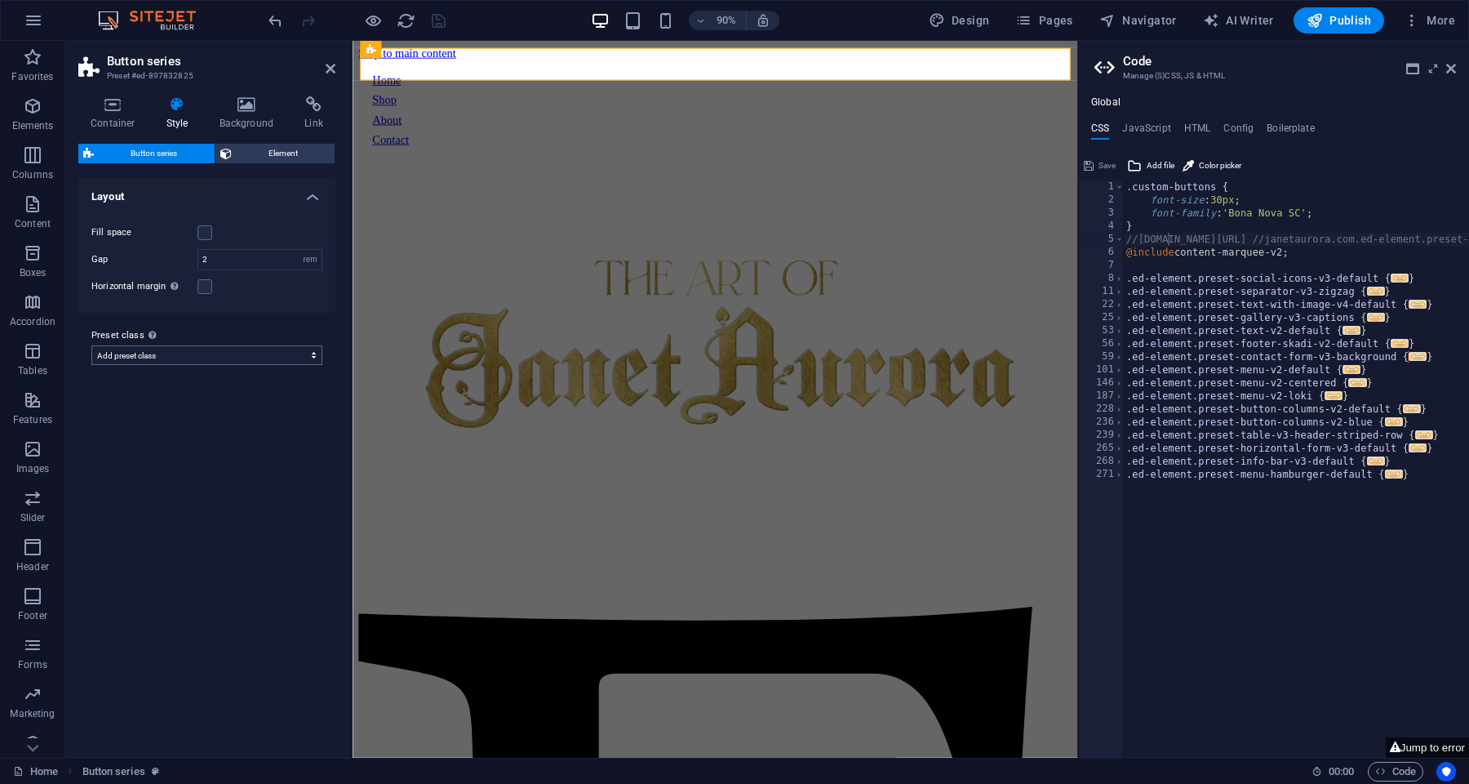
select select
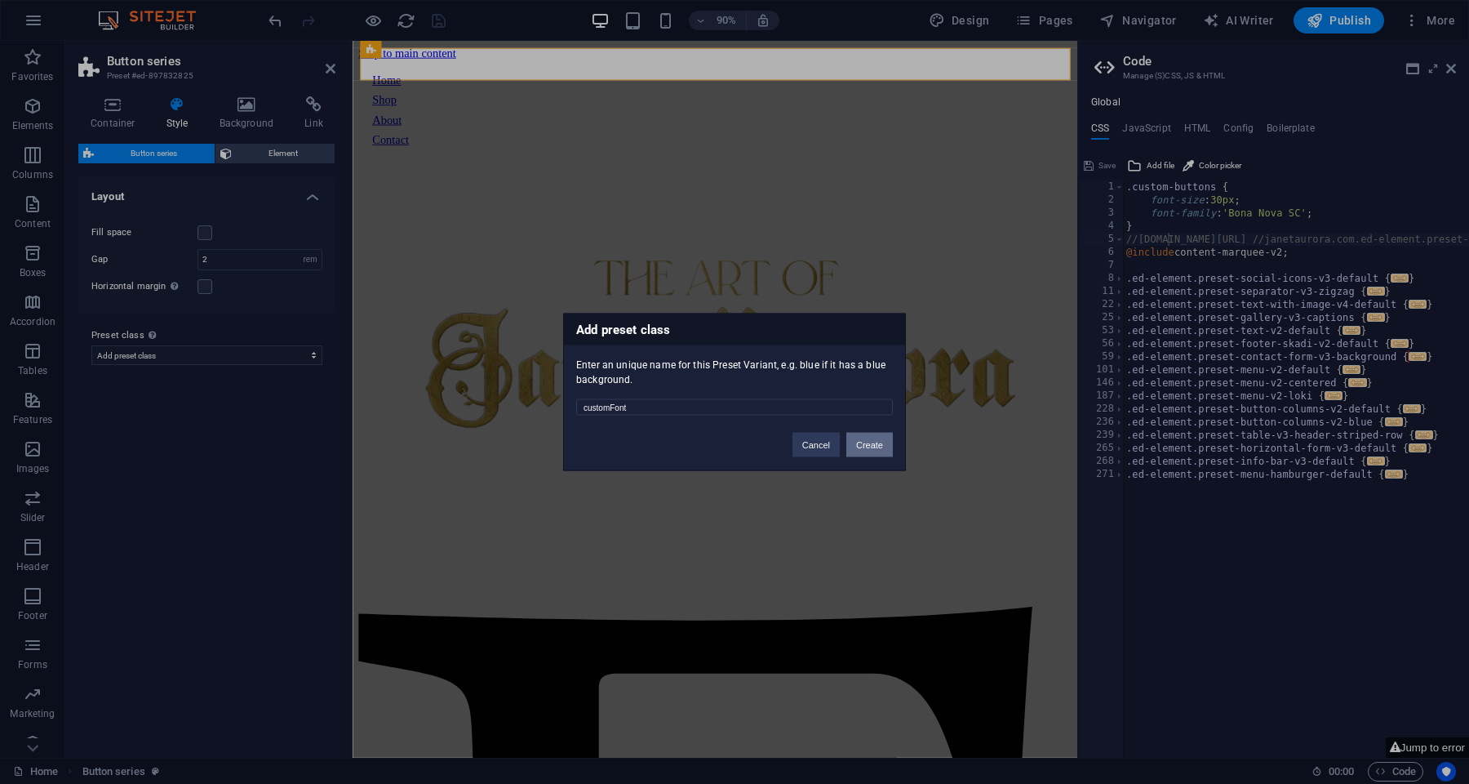
type input "customFont"
drag, startPoint x: 860, startPoint y: 440, endPoint x: 564, endPoint y: 446, distance: 296.4
click at [860, 440] on button "Create" at bounding box center [870, 445] width 47 height 24
select select "preset-button-columns-v2-customfont"
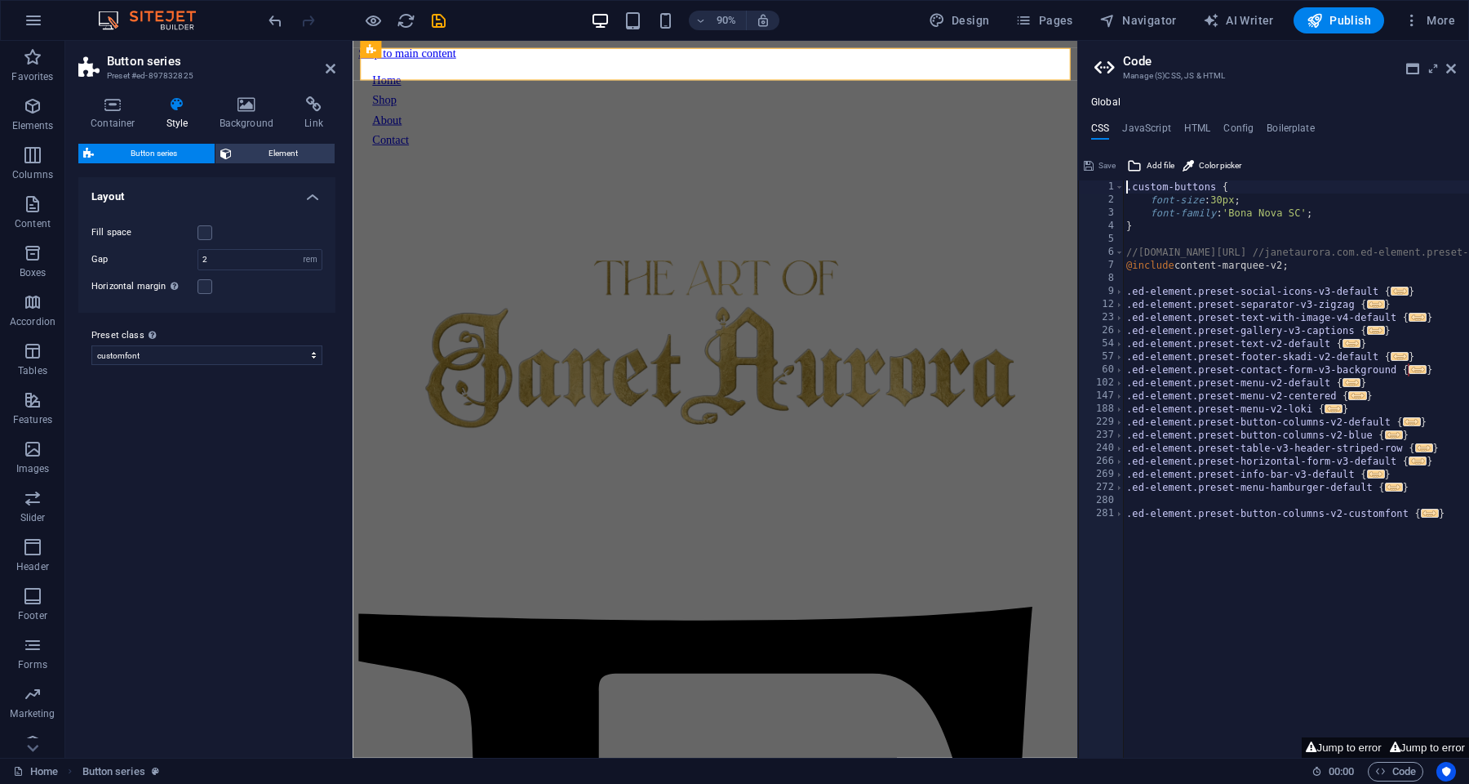
click at [1149, 193] on div ".custom-buttons { font-size : 30px ; font-family : 'Bona Nova SC' ; } //[DOMAIN…" at bounding box center [1408, 482] width 570 height 604
click at [1165, 184] on div ".custom-buttons { font-size : 30px ; font-family : 'Bona Nova SC' ; } //[DOMAIN…" at bounding box center [1408, 482] width 570 height 604
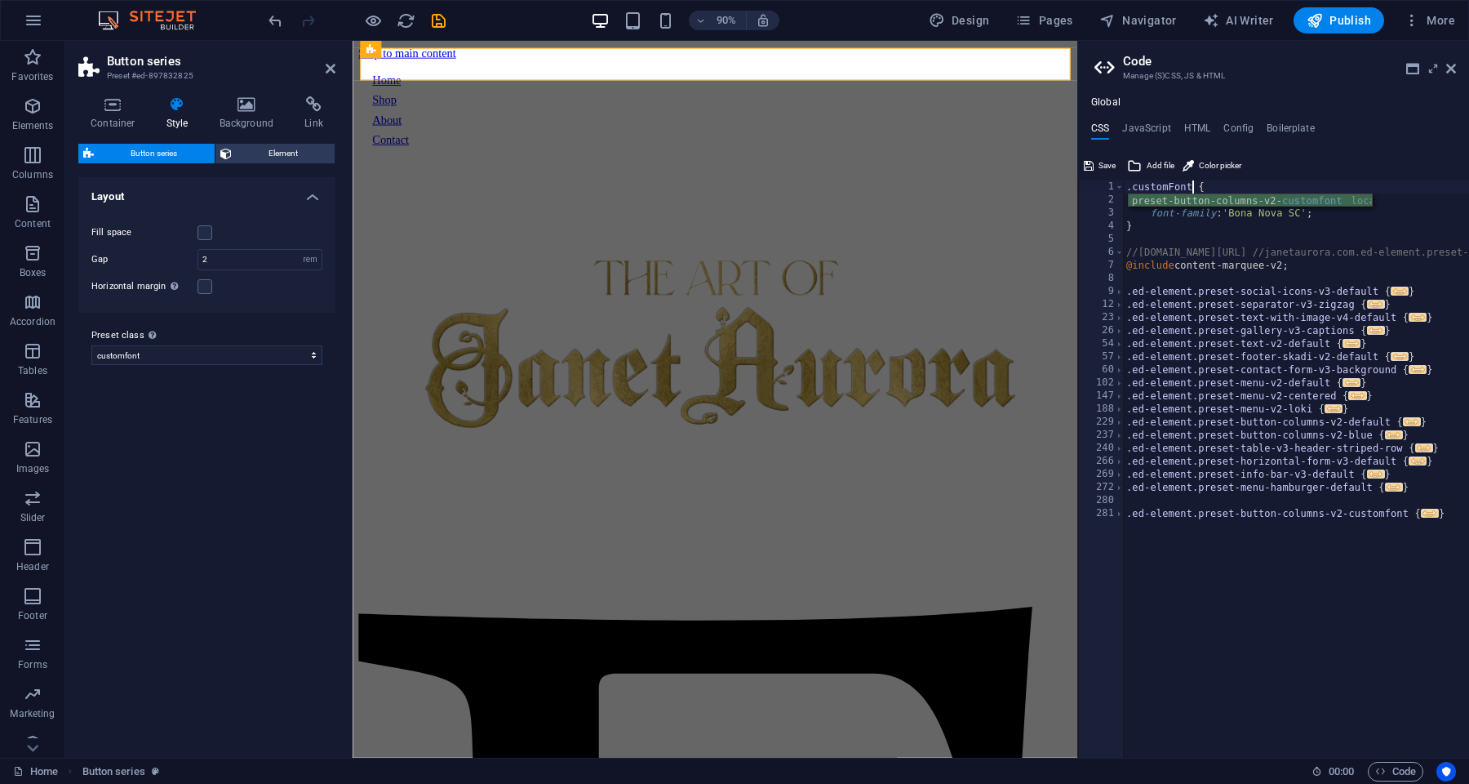
click at [1184, 250] on div ".customFont { font-size : 30px ; font-family : 'Bona Nova SC' ; } //[DOMAIN_NAM…" at bounding box center [1408, 482] width 570 height 604
type textarea "//[DOMAIN_NAME][URL] //janetaurora.com.ed-element.preset-content-marquee-v2-def…"
click at [1106, 158] on span "Save" at bounding box center [1107, 166] width 17 height 20
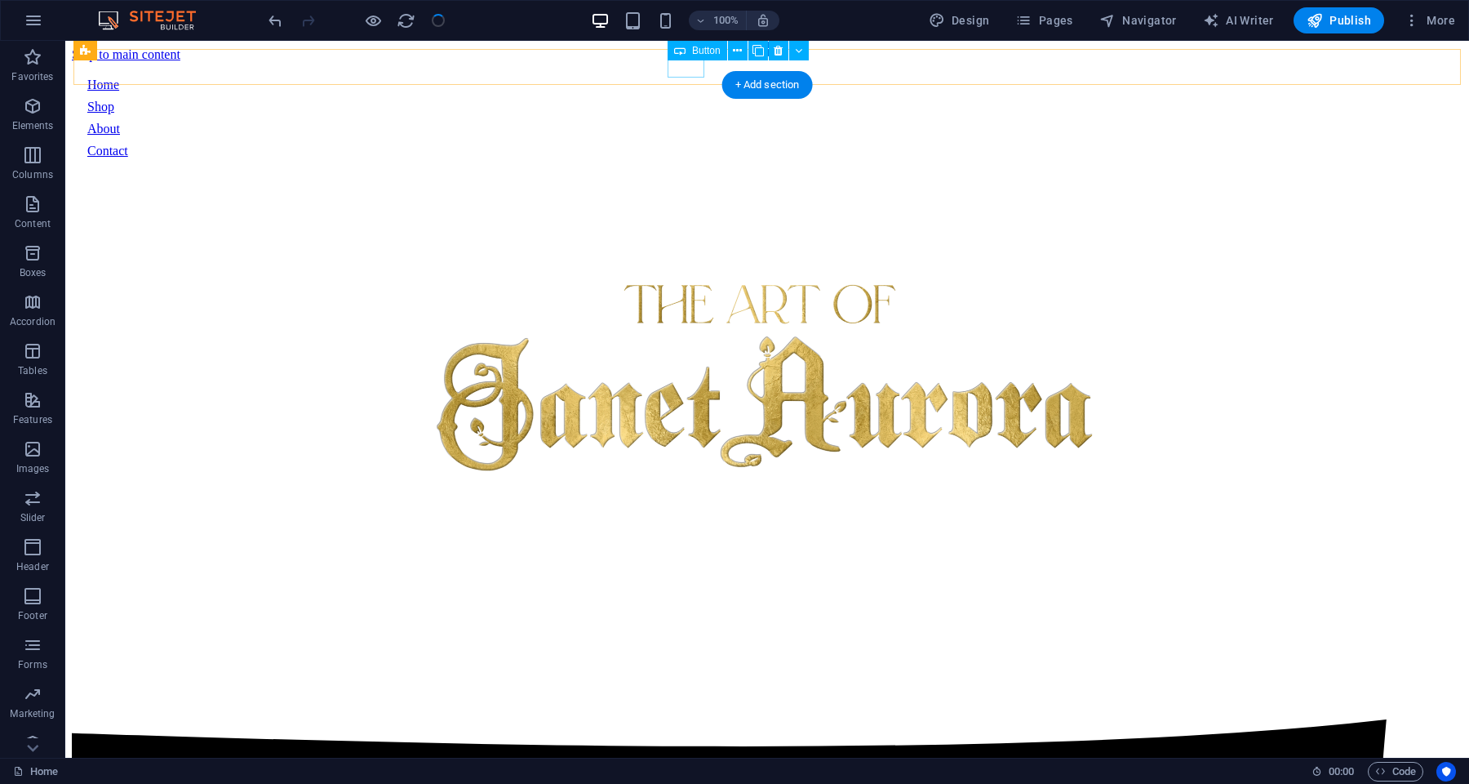
click at [691, 78] on div "Home" at bounding box center [767, 85] width 1360 height 15
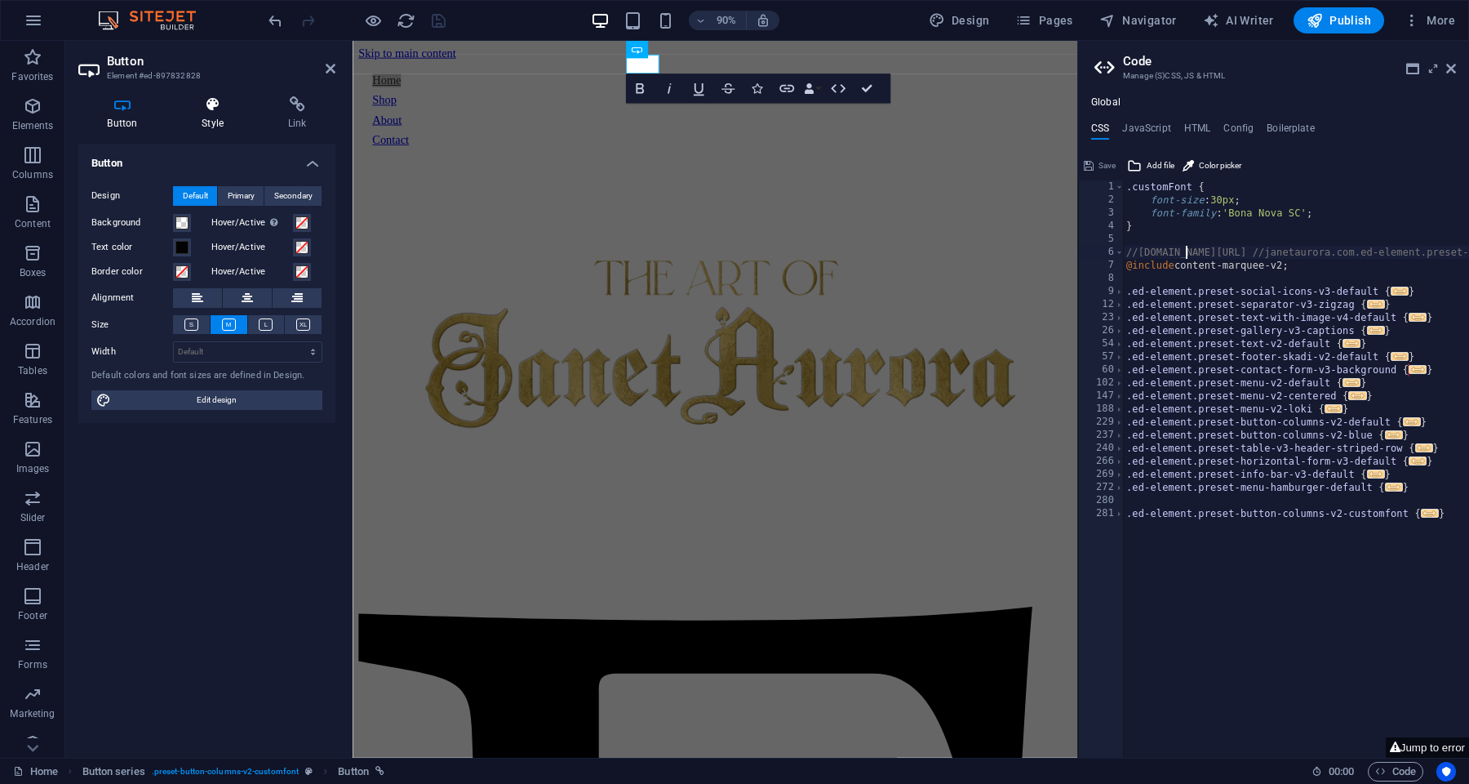
click at [208, 111] on icon at bounding box center [213, 104] width 80 height 16
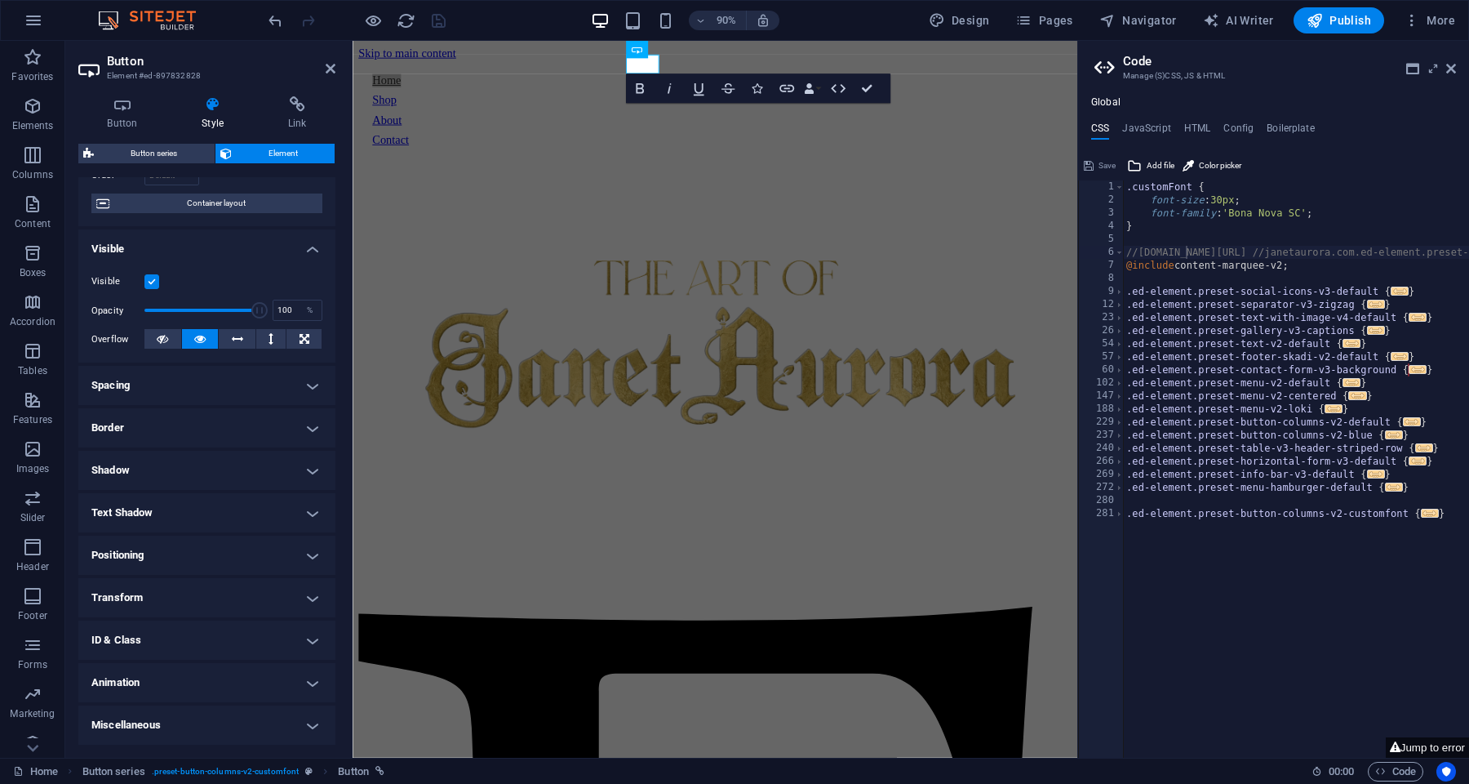
scroll to position [122, 0]
click at [180, 726] on h4 "Miscellaneous" at bounding box center [206, 725] width 257 height 39
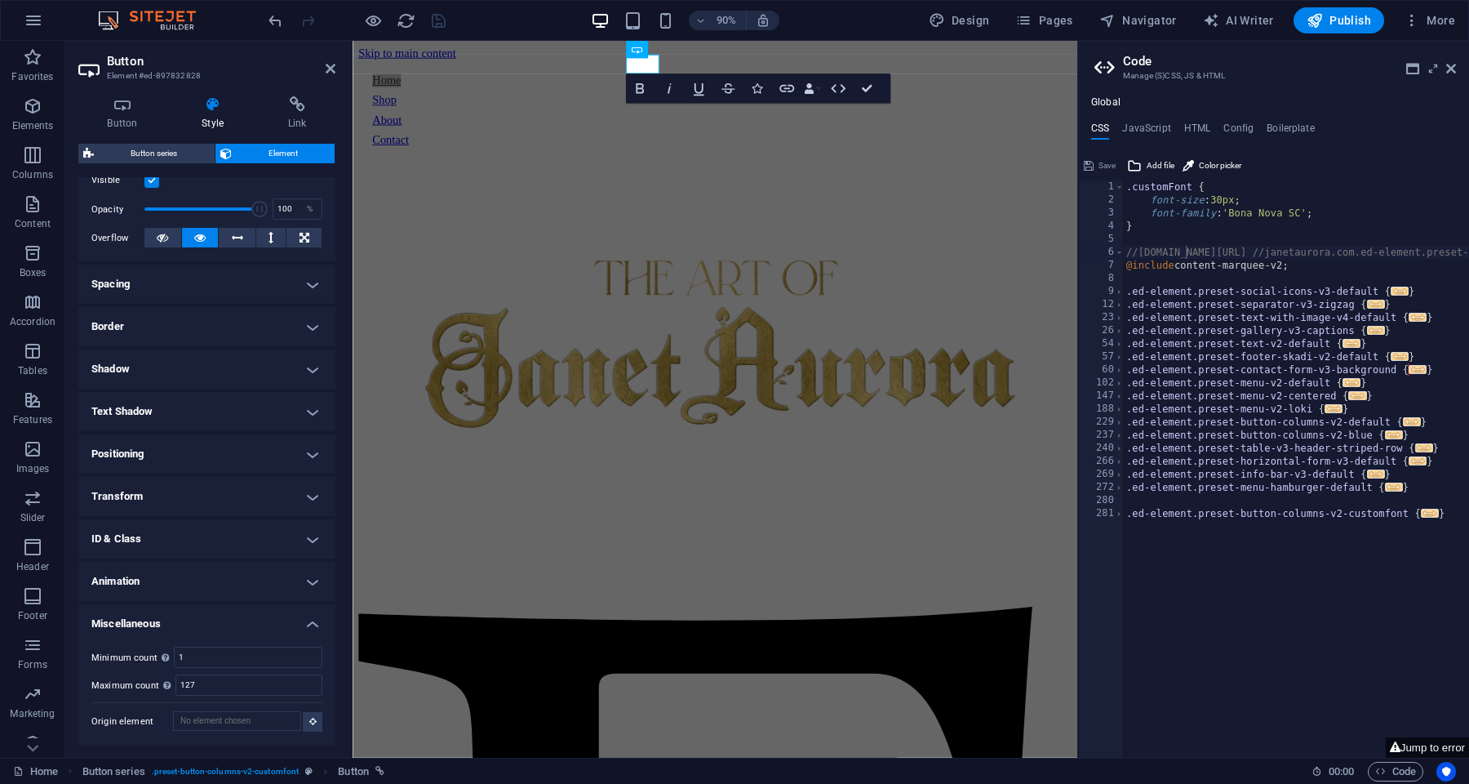
scroll to position [223, 0]
click at [210, 541] on h4 "ID & Class" at bounding box center [206, 539] width 257 height 39
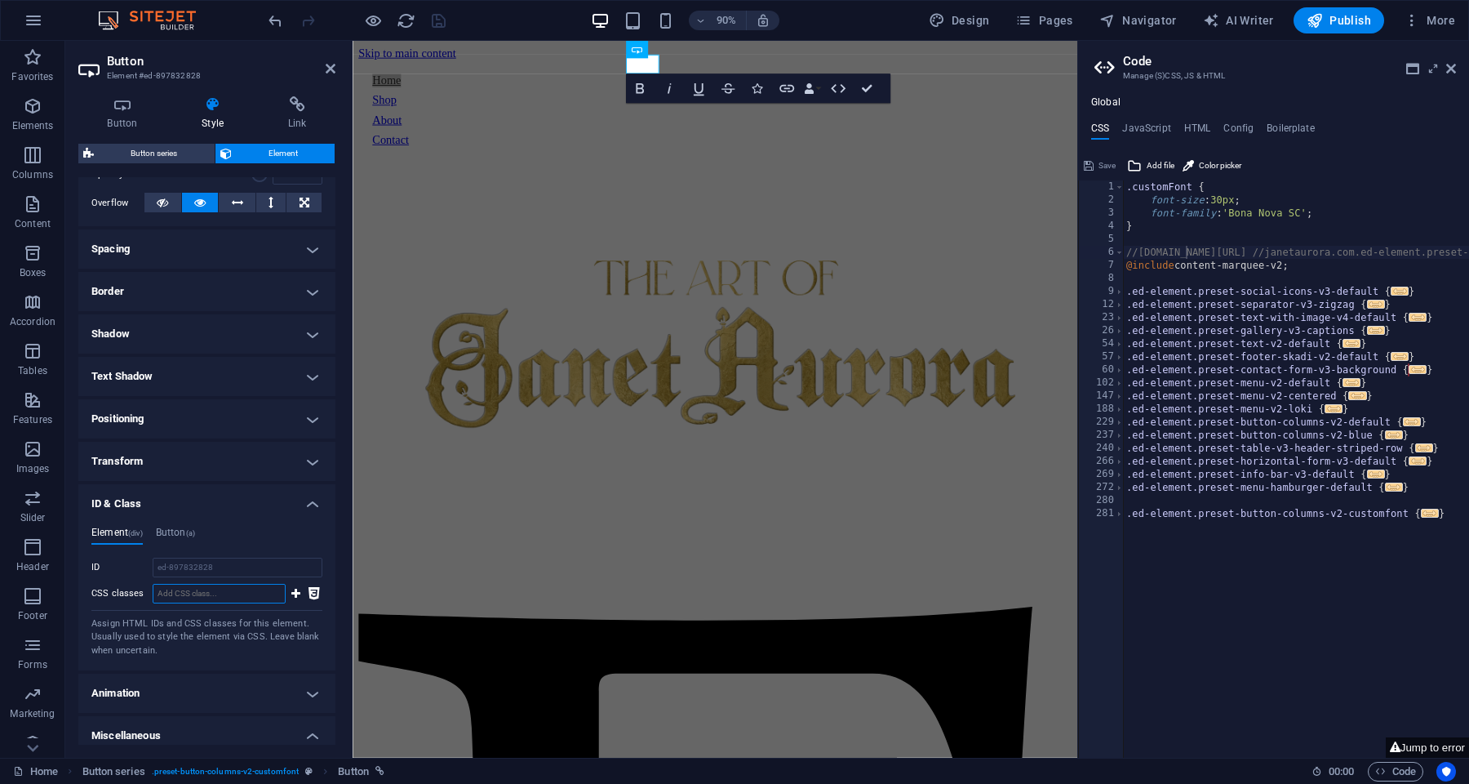
click at [234, 598] on input "CSS classes" at bounding box center [219, 594] width 133 height 20
type input "custom"
click at [175, 523] on div "Element (div) Button (a) ID ed-897832828 CSS classes Assign HTML IDs and CSS cl…" at bounding box center [206, 591] width 257 height 157
click at [185, 535] on h4 "Button (a)" at bounding box center [175, 536] width 39 height 18
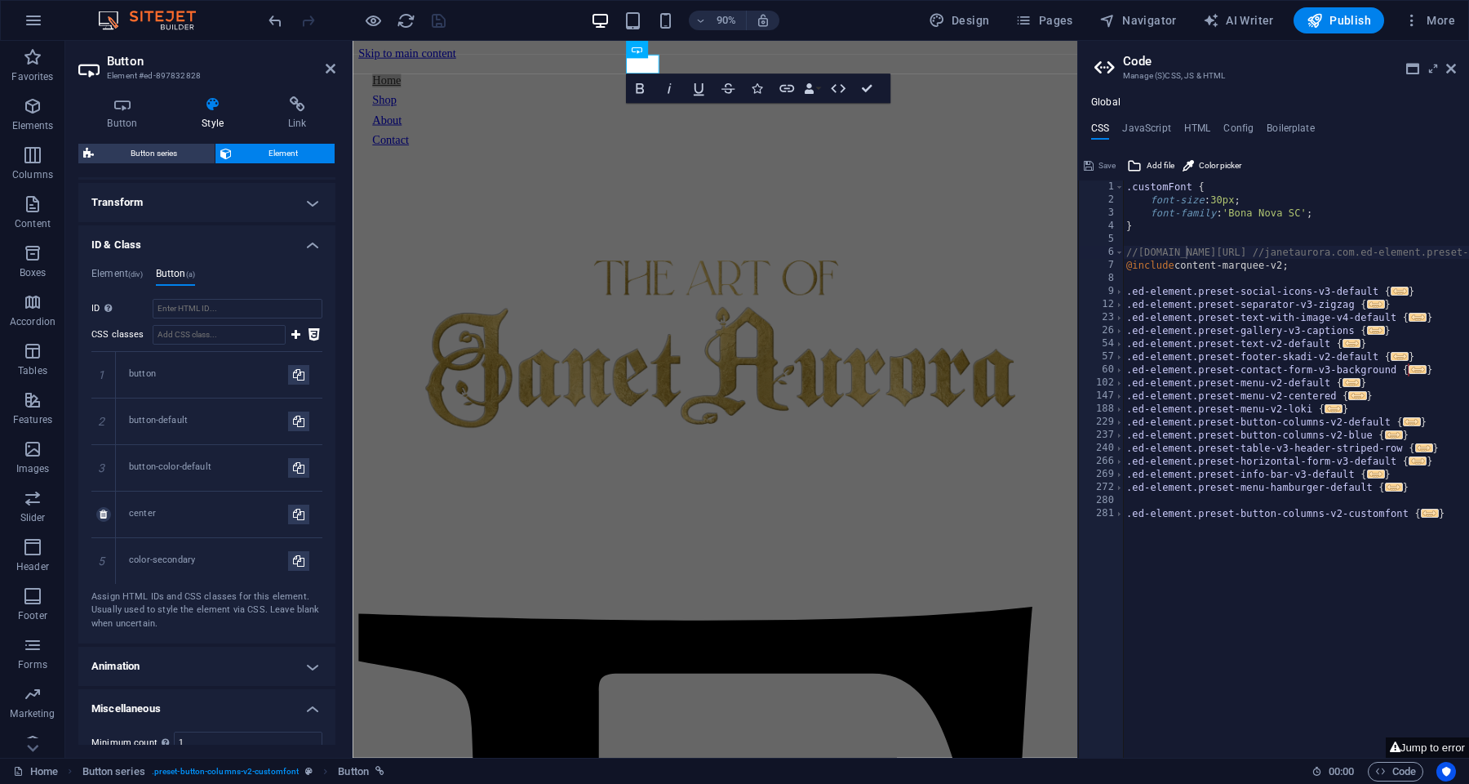
scroll to position [531, 0]
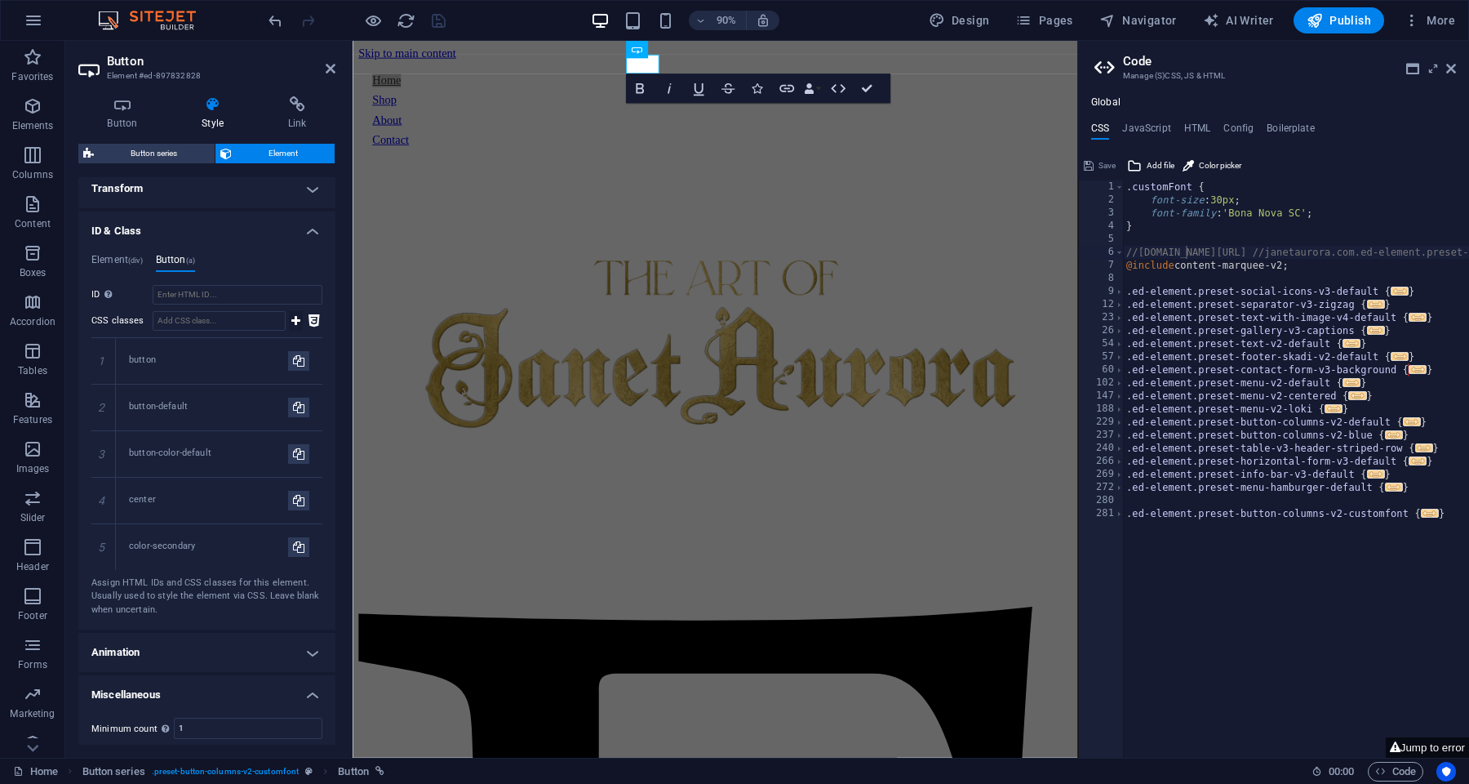
click at [293, 323] on icon at bounding box center [295, 321] width 9 height 20
type input "customFont"
click at [295, 318] on icon at bounding box center [295, 321] width 9 height 20
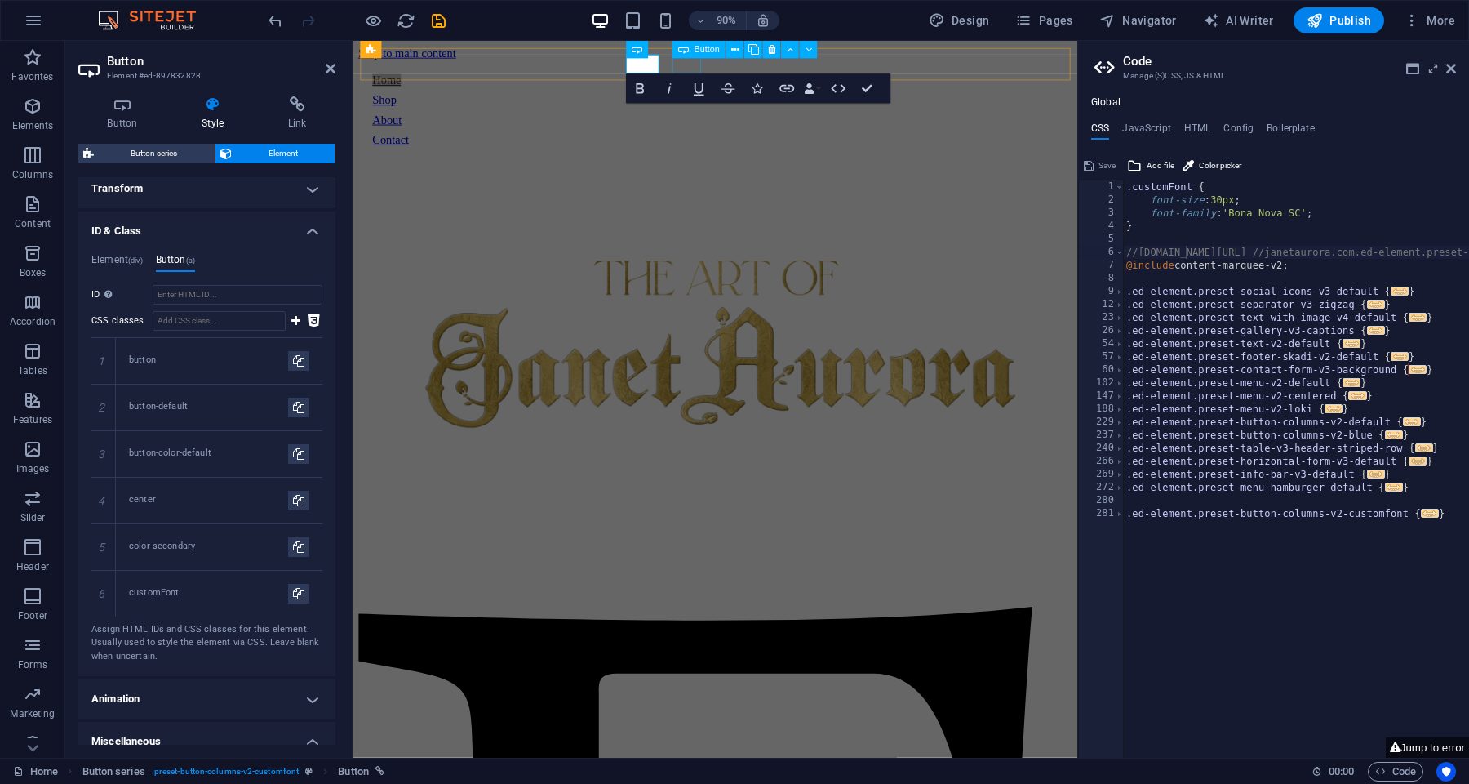
click at [725, 100] on div "Shop" at bounding box center [756, 107] width 762 height 15
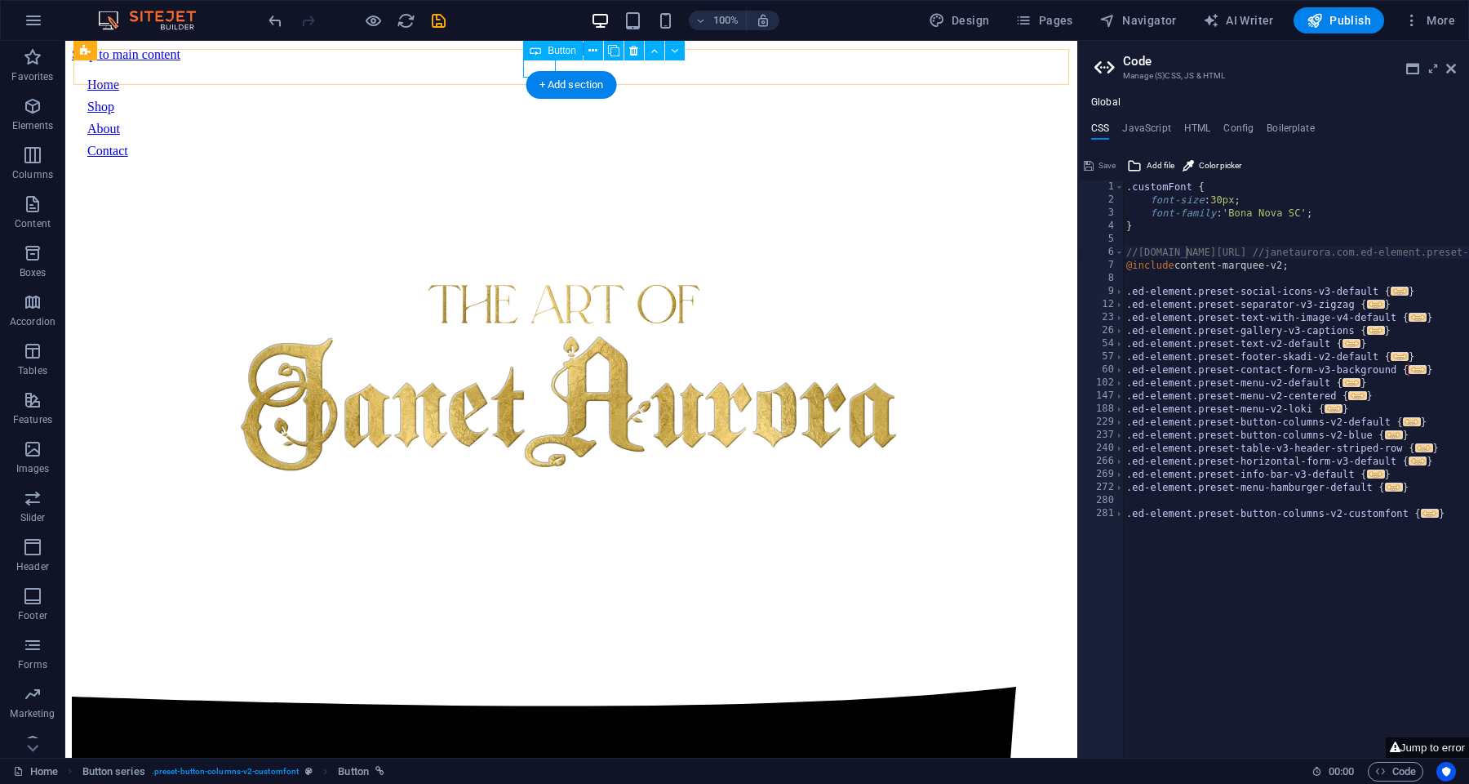
click at [558, 51] on span "Button" at bounding box center [562, 51] width 29 height 10
click at [643, 50] on icon at bounding box center [640, 50] width 9 height 17
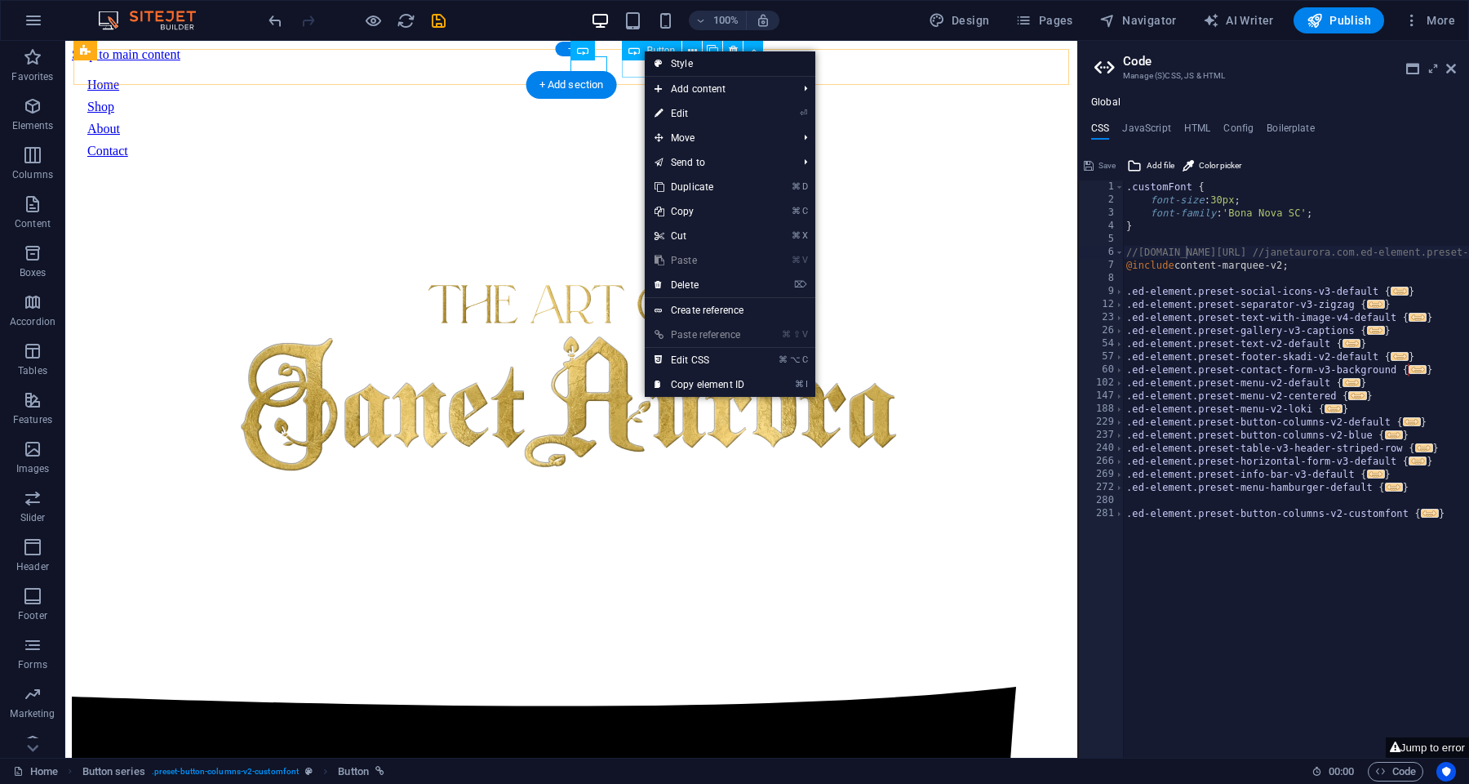
click at [691, 62] on link "Style" at bounding box center [730, 63] width 171 height 24
select select "rem"
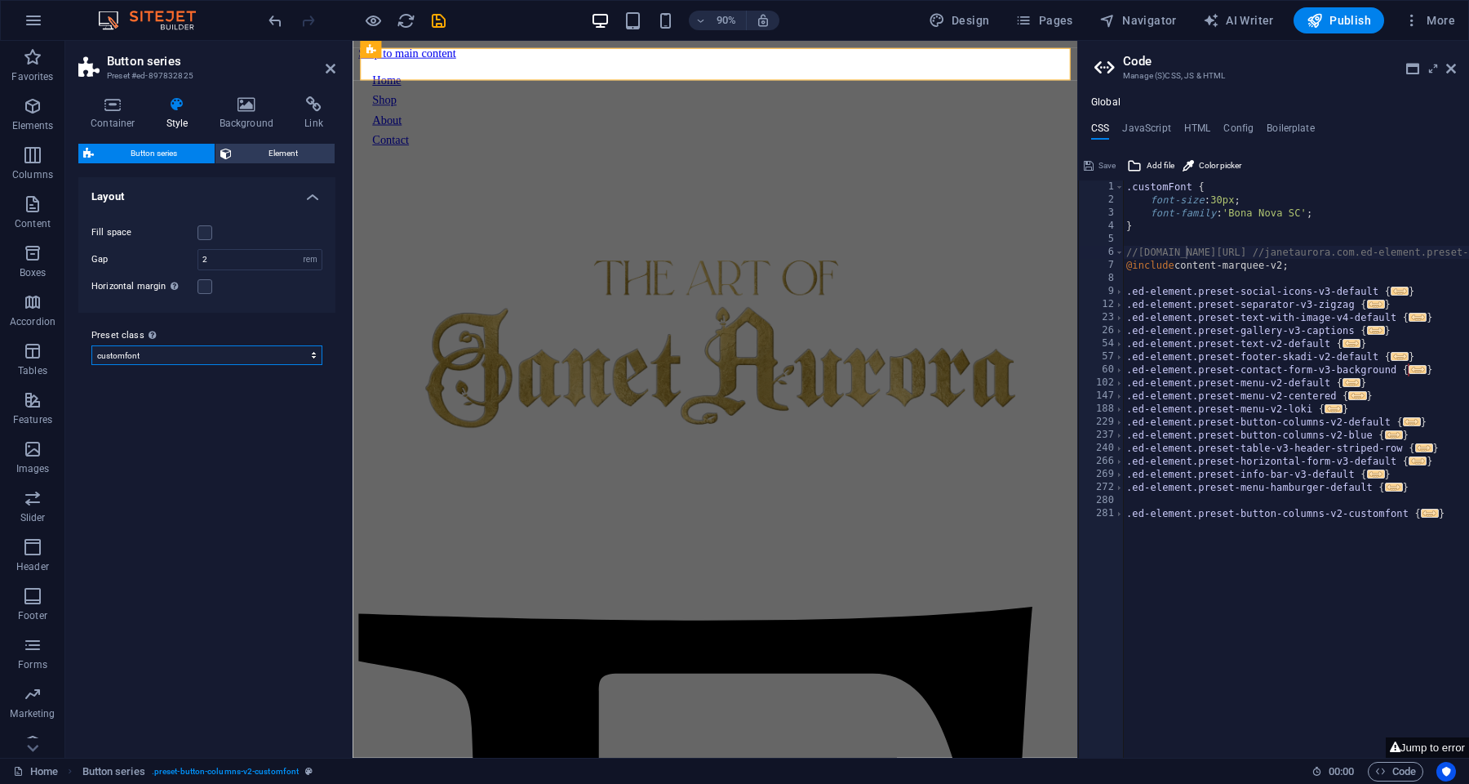
select select "preset-button-columns-v2-default"
type textarea ".customFont {"
click at [255, 147] on span "Element" at bounding box center [284, 154] width 94 height 20
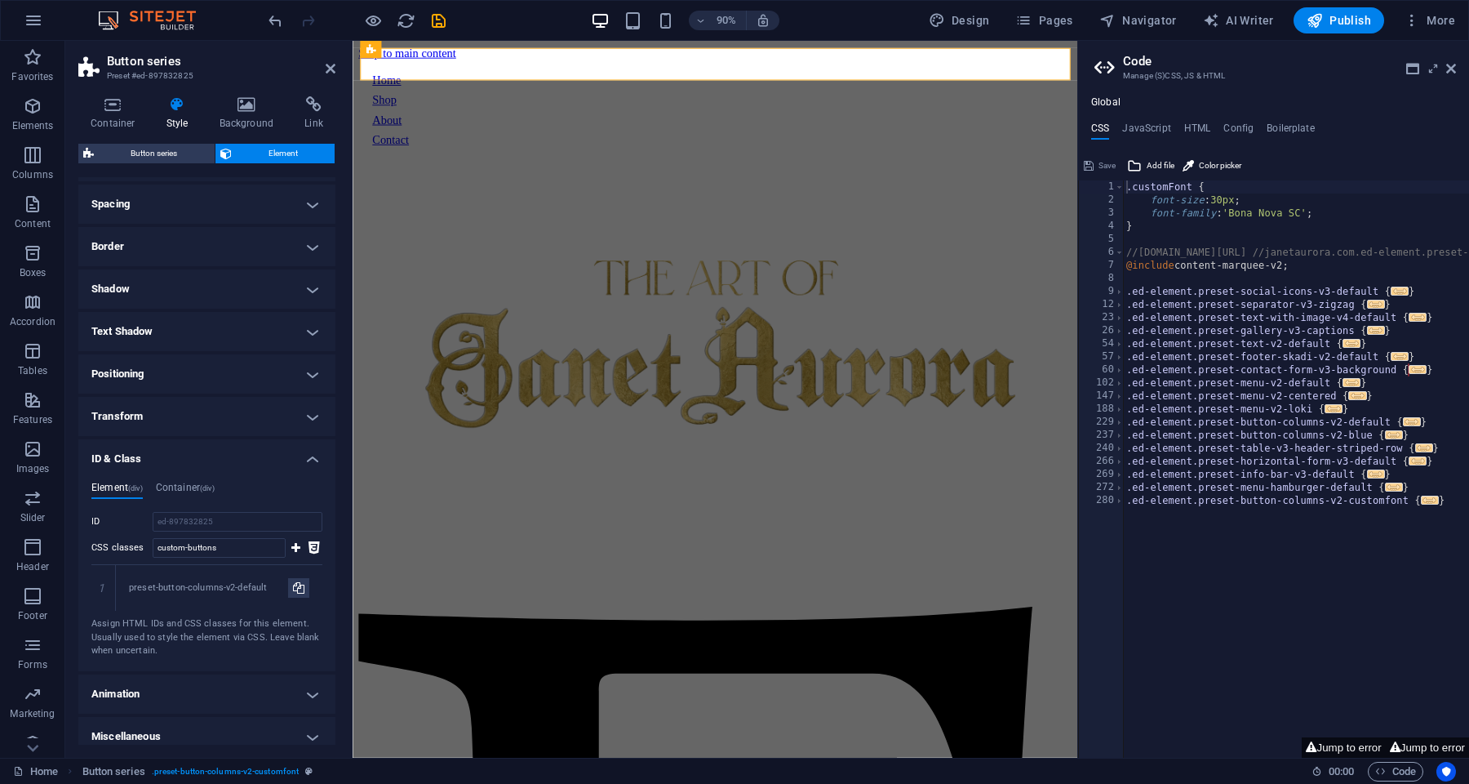
scroll to position [134, 0]
click at [199, 483] on h4 "Container (div)" at bounding box center [185, 486] width 59 height 18
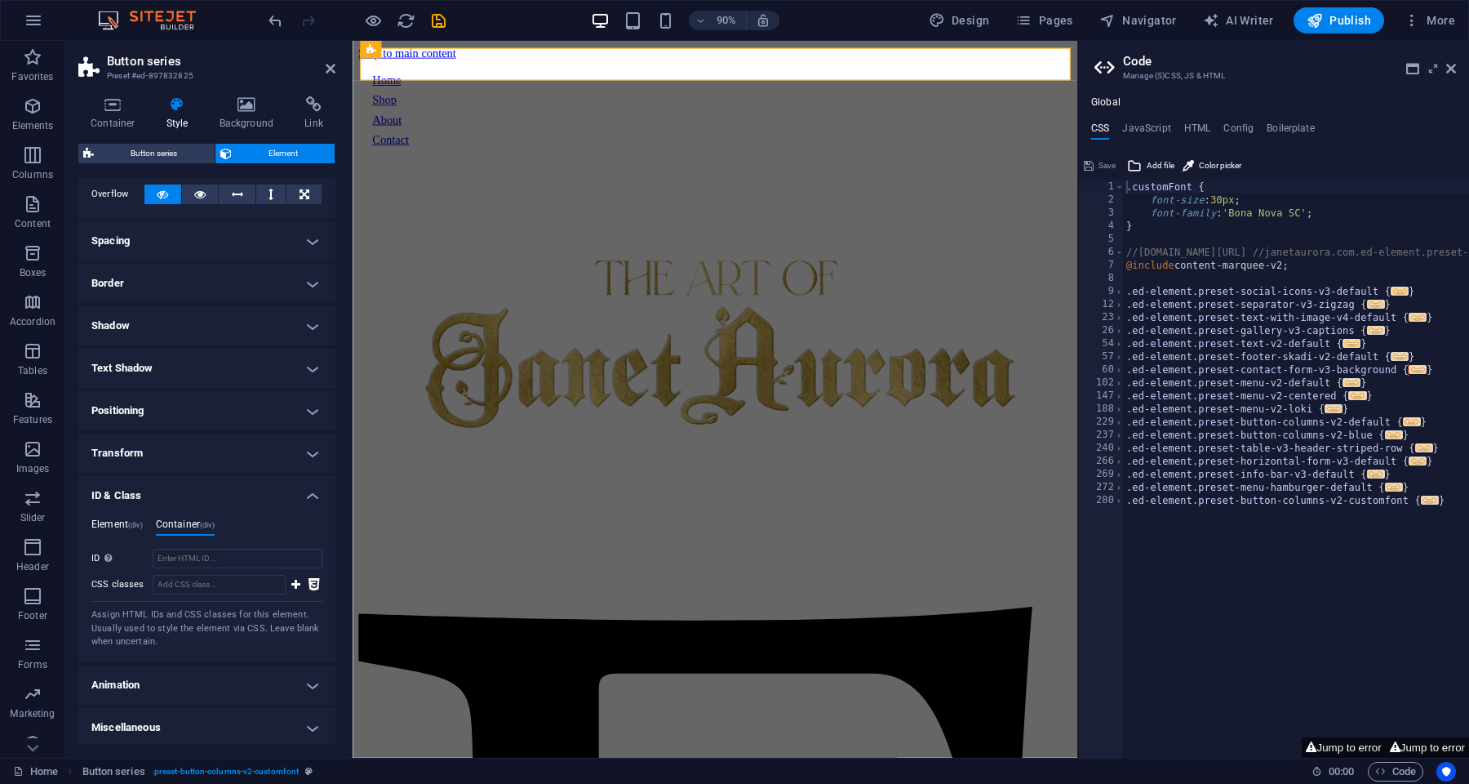
click at [126, 528] on h4 "Element (div)" at bounding box center [116, 527] width 51 height 18
click at [180, 162] on div "Button series Element" at bounding box center [206, 154] width 257 height 20
click at [176, 156] on span "Button series" at bounding box center [154, 154] width 111 height 20
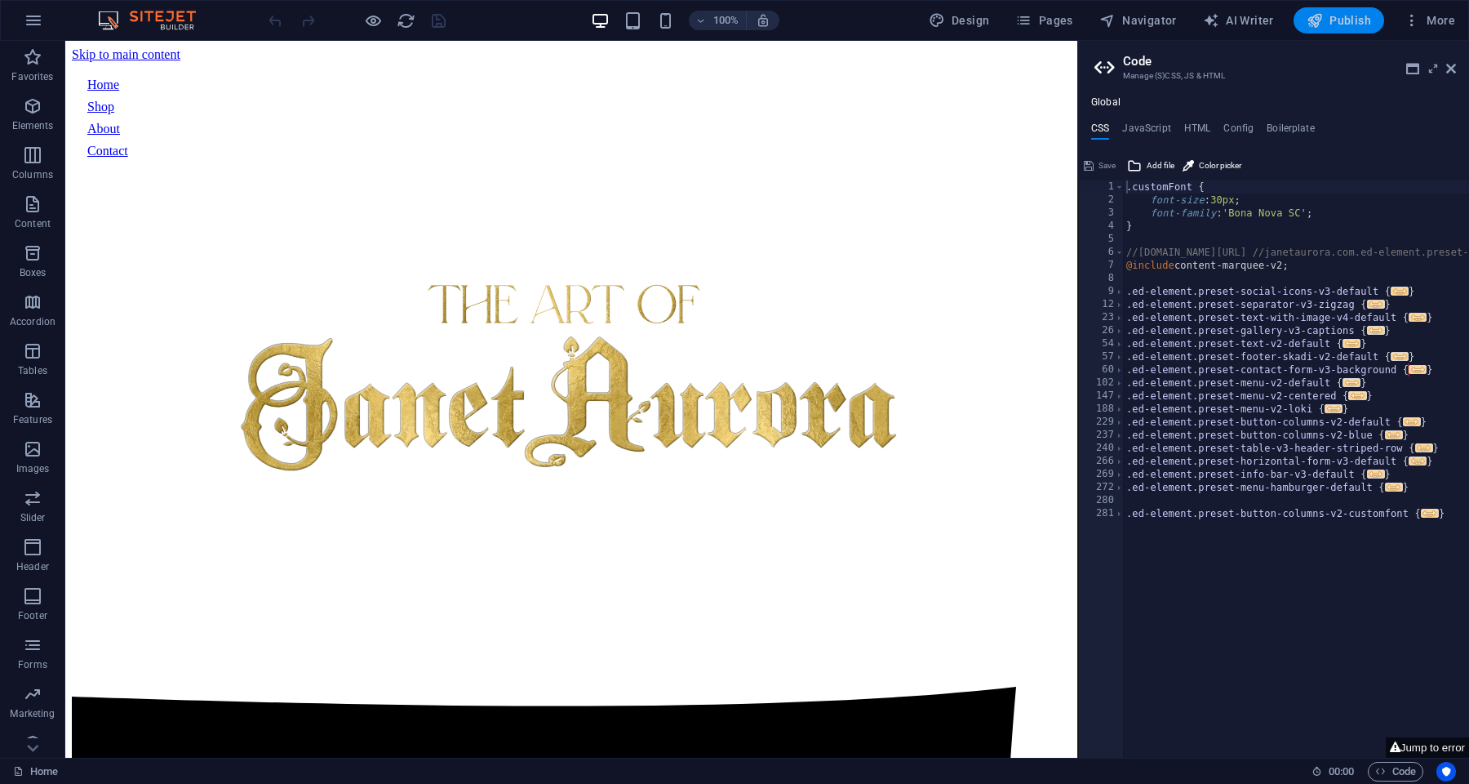
click at [1362, 20] on span "Publish" at bounding box center [1339, 20] width 64 height 16
click at [1167, 184] on div ".customFont { font-size : 30px ; font-family : 'Bona Nova SC' ; } //janetaurora…" at bounding box center [1408, 482] width 570 height 604
click at [1167, 184] on div ".customFont { font-size : 30px ; font-family : 'Bona Nova SC' ; } //[DOMAIN_NAM…" at bounding box center [1408, 482] width 570 height 604
type textarea ".preset-button-columns-v2-customfont {"
click at [1095, 161] on button "Save" at bounding box center [1100, 166] width 37 height 20
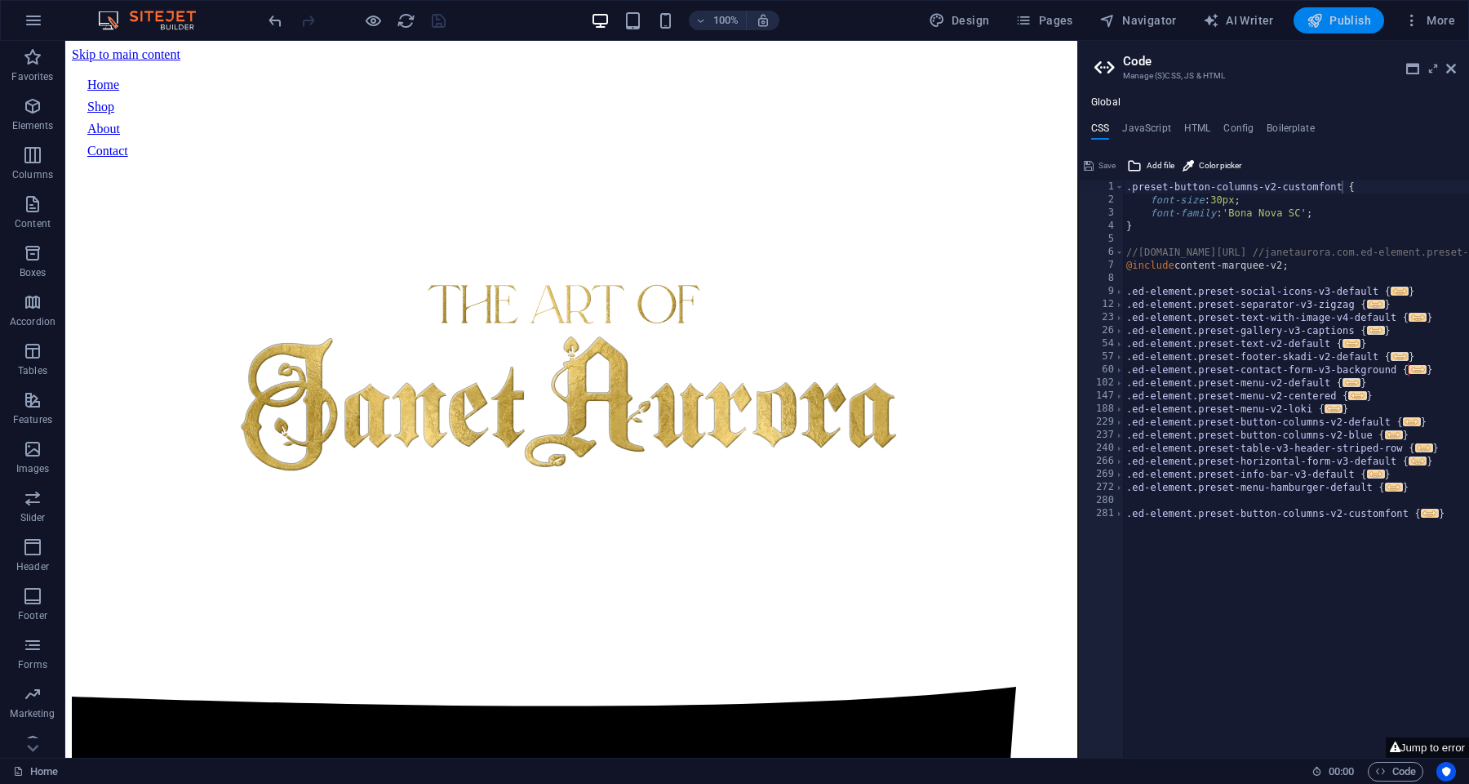
click at [1331, 17] on span "Publish" at bounding box center [1339, 20] width 64 height 16
